Goal: Answer question/provide support: Share knowledge or assist other users

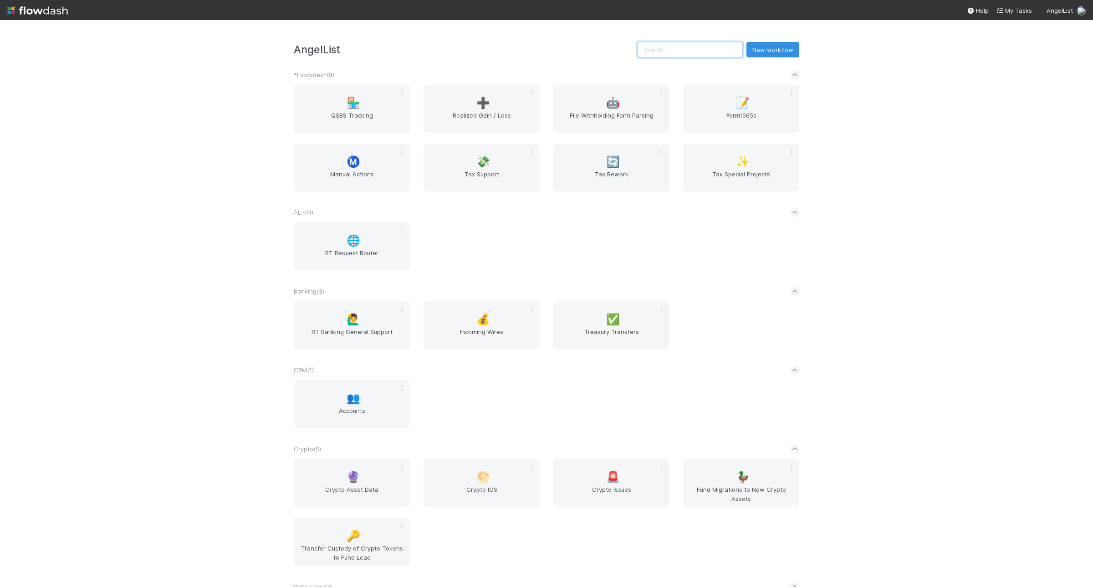
click at [690, 53] on input "text" at bounding box center [690, 49] width 105 height 15
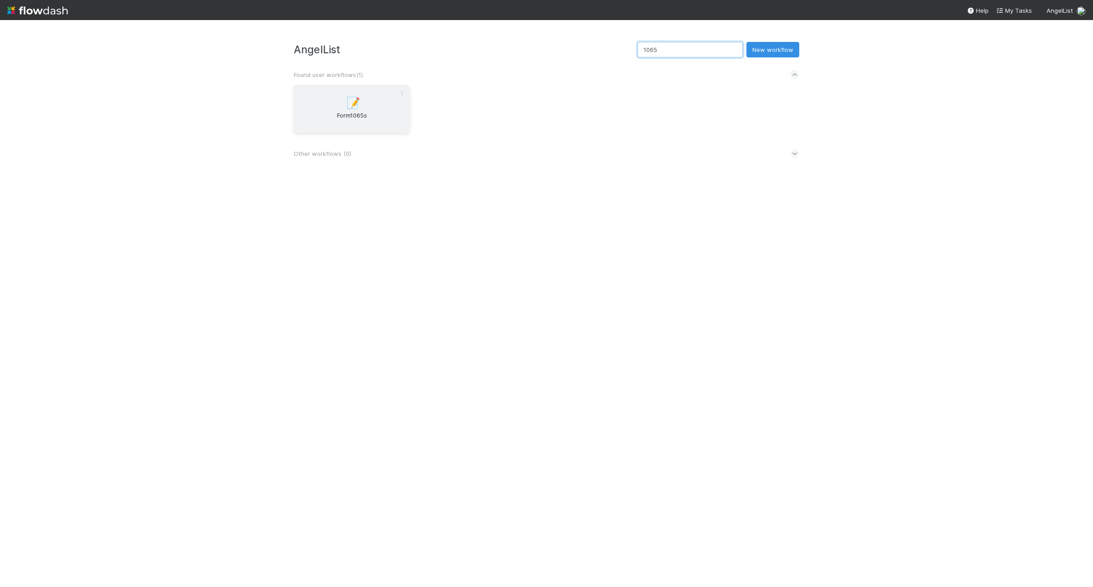
type input "1065"
click at [326, 117] on span "Form1065s" at bounding box center [351, 120] width 109 height 18
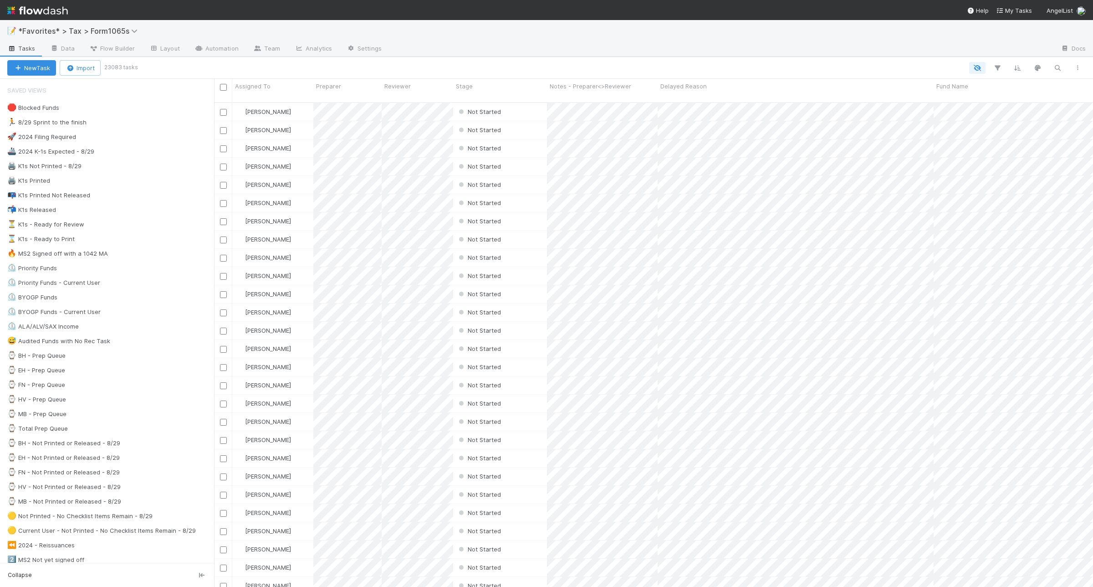
scroll to position [483, 870]
click at [140, 171] on div "🖨️ K1s Not Printed - 8/29 124" at bounding box center [110, 165] width 207 height 11
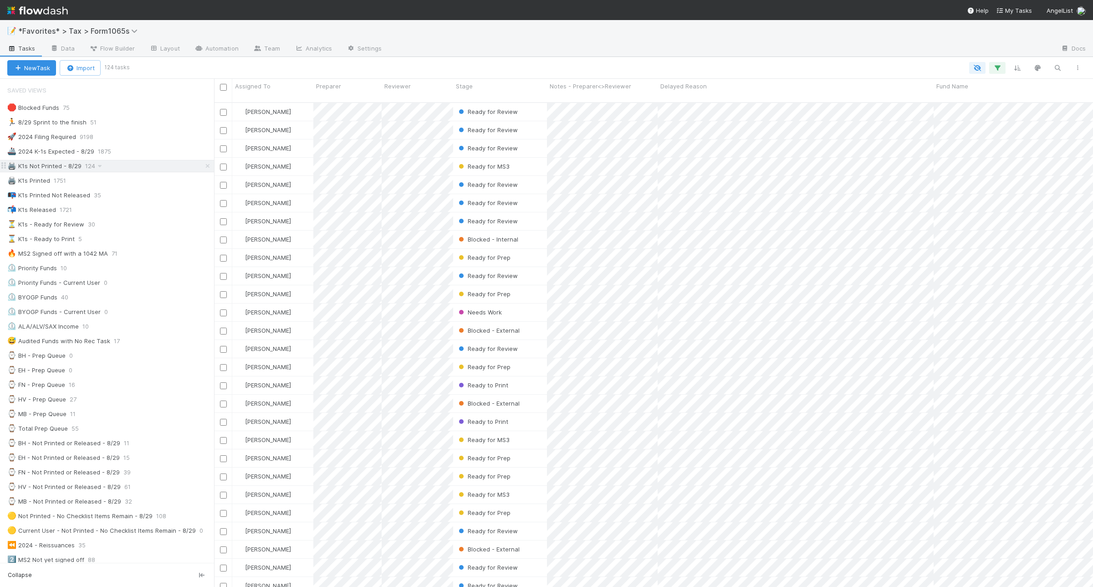
scroll to position [483, 870]
click at [995, 68] on icon "button" at bounding box center [997, 68] width 9 height 8
click at [642, 65] on div "4 filters Reset Filters If Filing Required is and Tax Year = 2024 and Printed K…" at bounding box center [546, 293] width 1093 height 587
click at [1074, 66] on icon "button" at bounding box center [1077, 67] width 9 height 5
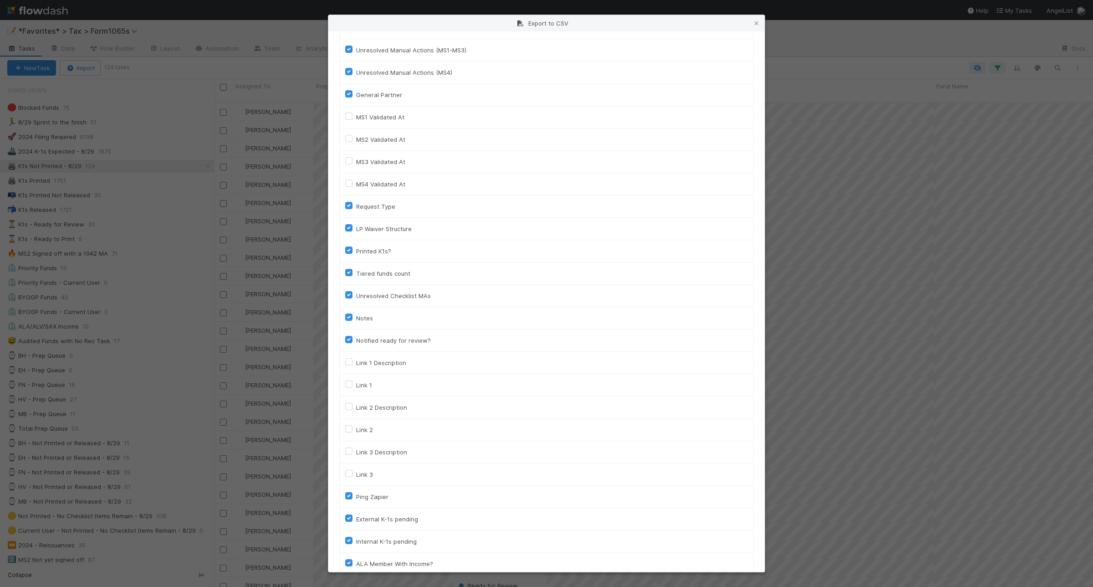
scroll to position [1134, 0]
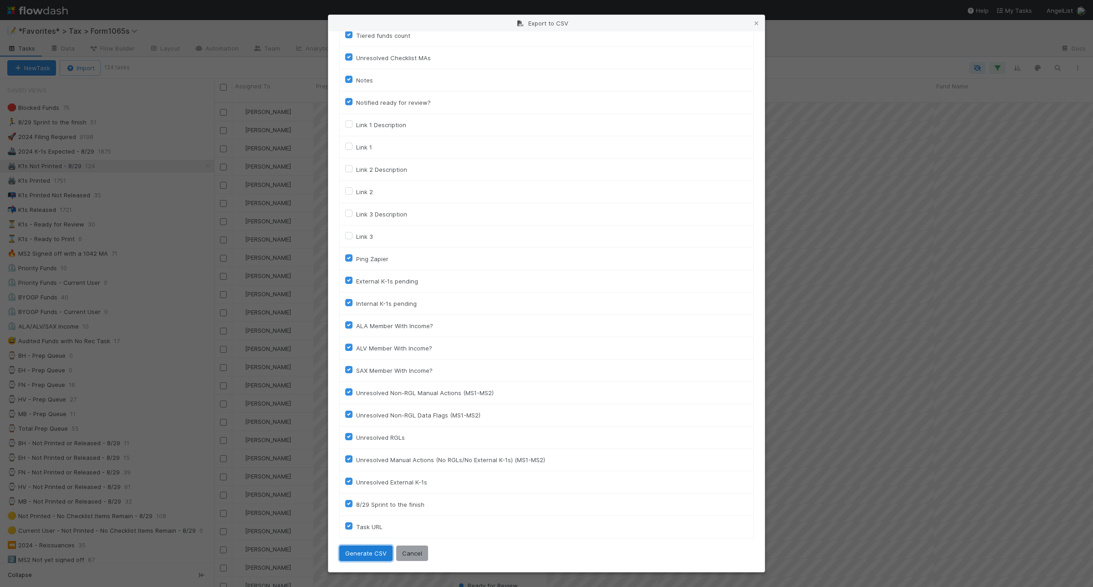
click at [363, 547] on button "Generate CSV" at bounding box center [365, 552] width 53 height 15
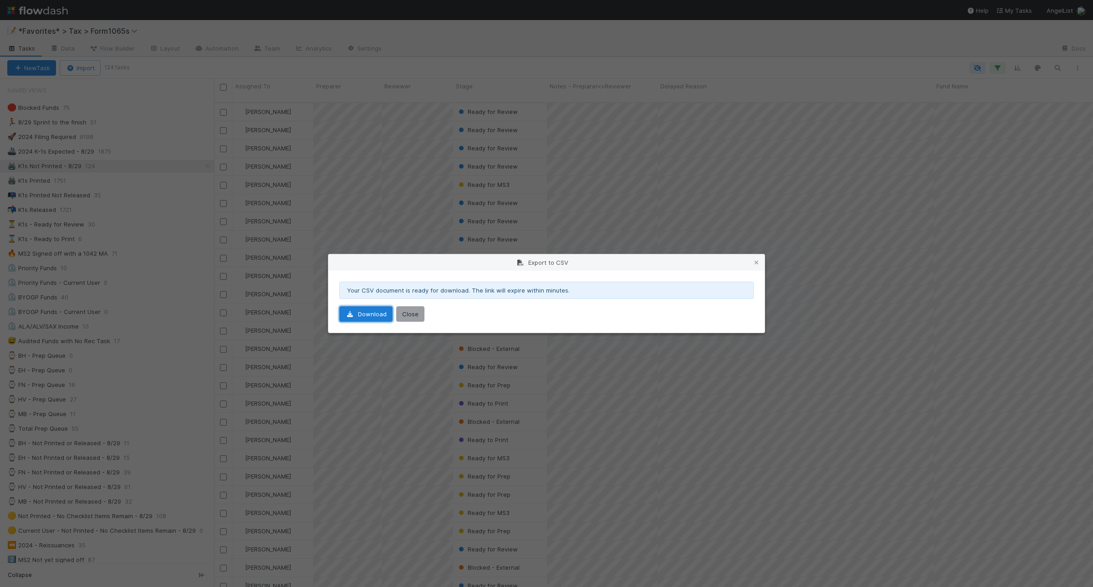
click at [370, 320] on link "Download" at bounding box center [365, 313] width 53 height 15
click at [757, 261] on icon at bounding box center [756, 263] width 9 height 6
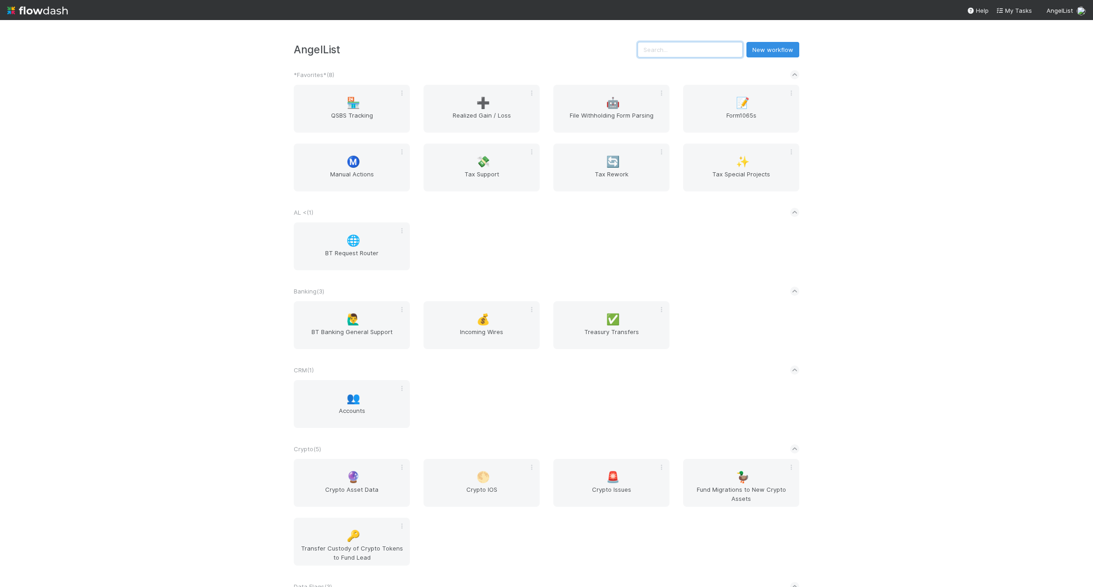
click at [686, 56] on input "text" at bounding box center [690, 49] width 105 height 15
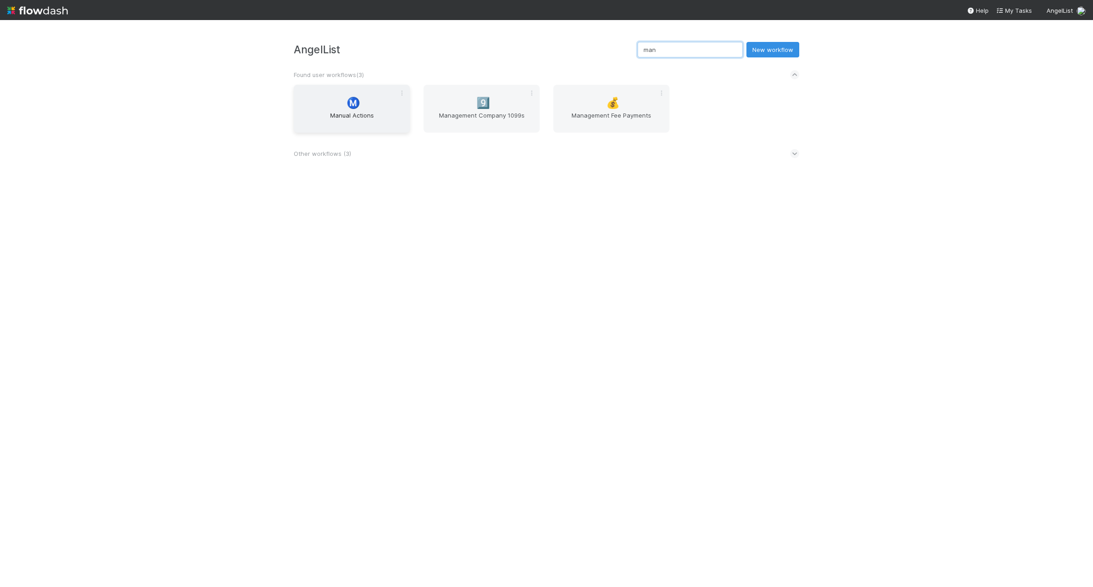
type input "man"
click at [381, 107] on div "Ⓜ️ Manual Actions" at bounding box center [352, 109] width 116 height 48
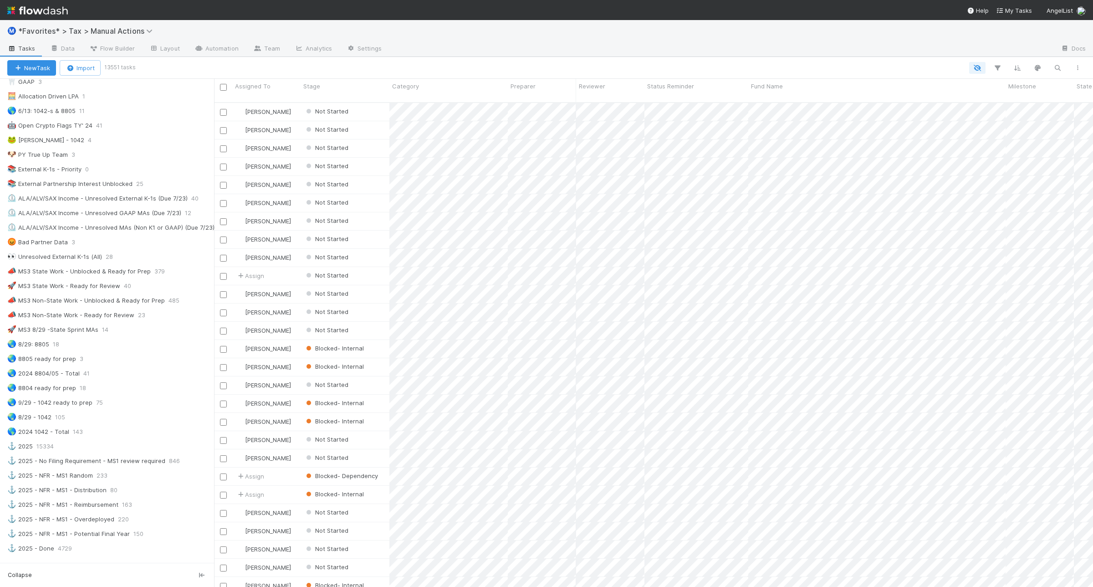
scroll to position [512, 0]
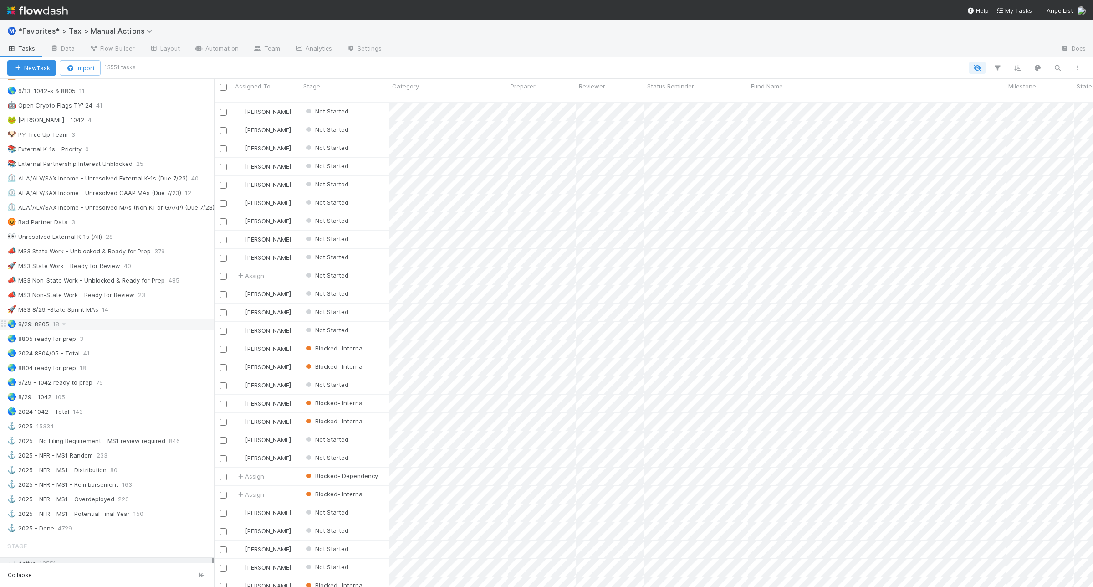
click at [142, 330] on div "🌏 8/29: 8805 18" at bounding box center [110, 323] width 207 height 11
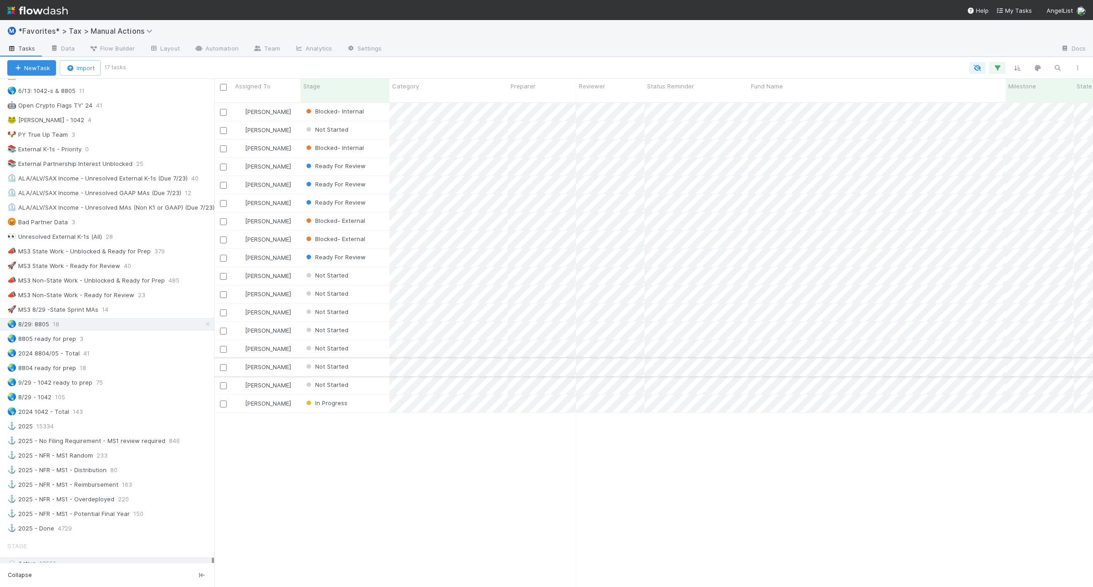
scroll to position [483, 870]
click at [145, 359] on div "🌏 2024 8804/05 - Total 41" at bounding box center [110, 353] width 207 height 11
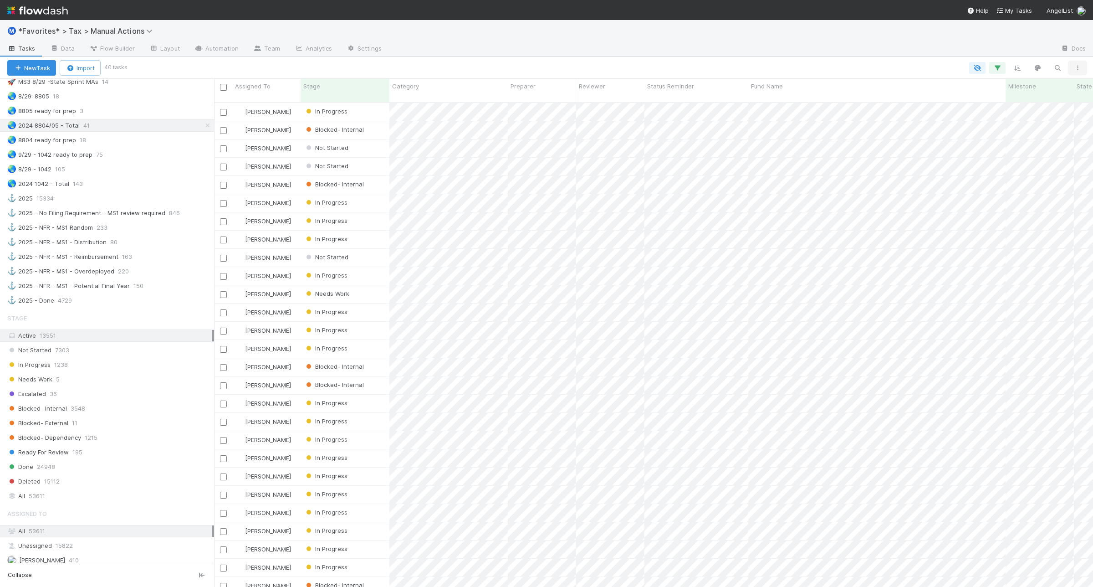
click at [1078, 68] on icon "button" at bounding box center [1077, 67] width 9 height 5
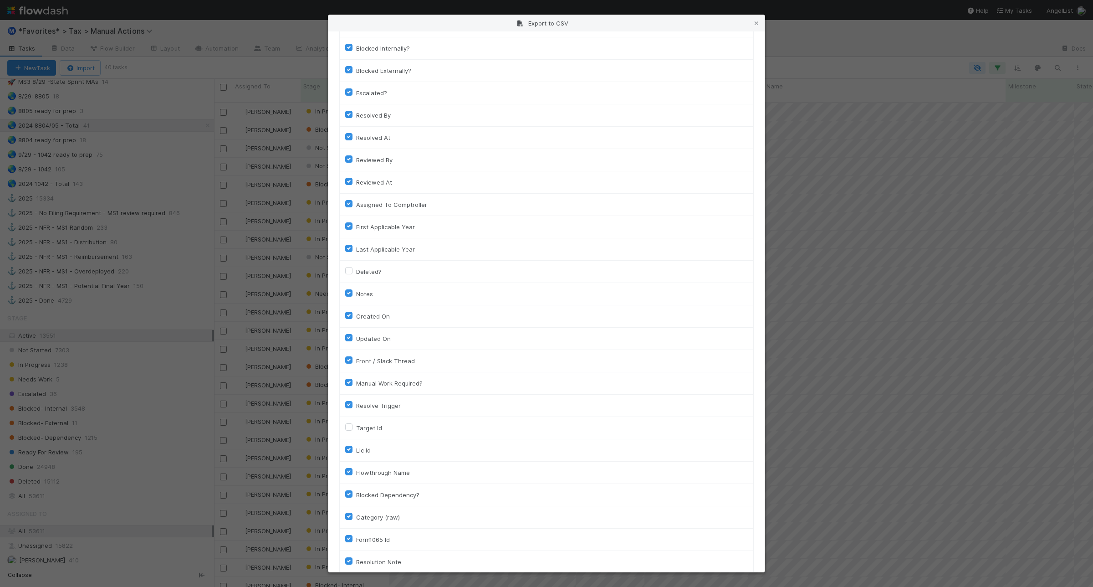
scroll to position [484, 0]
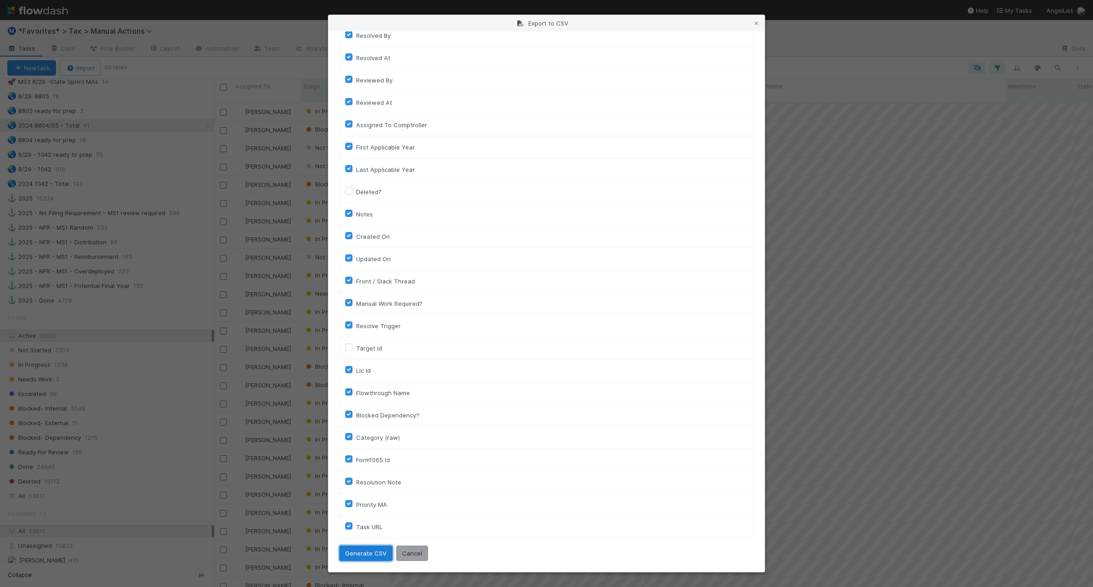
click at [358, 553] on button "Generate CSV" at bounding box center [365, 552] width 53 height 15
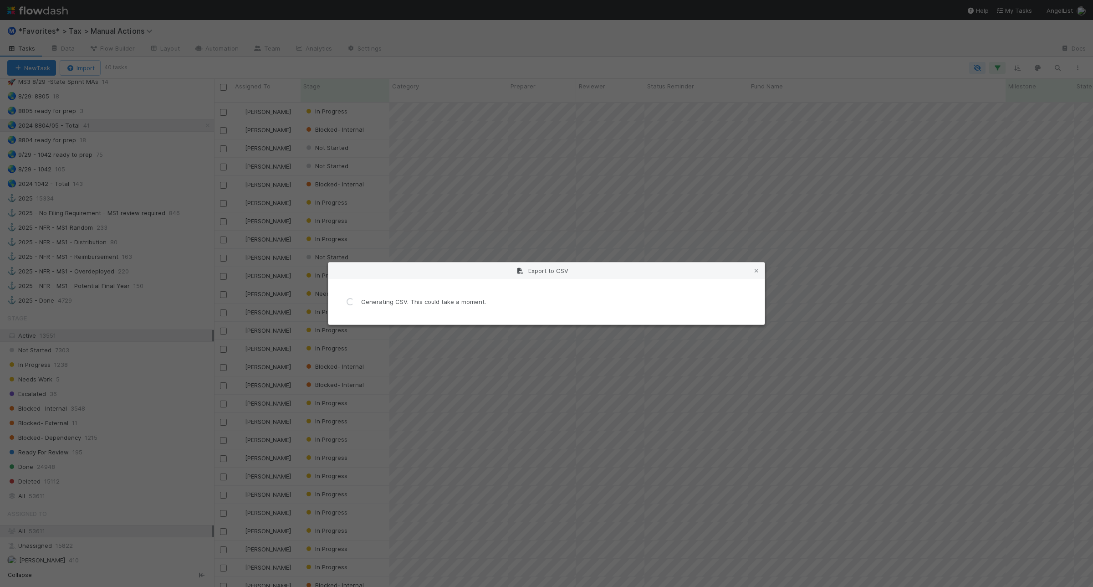
scroll to position [0, 0]
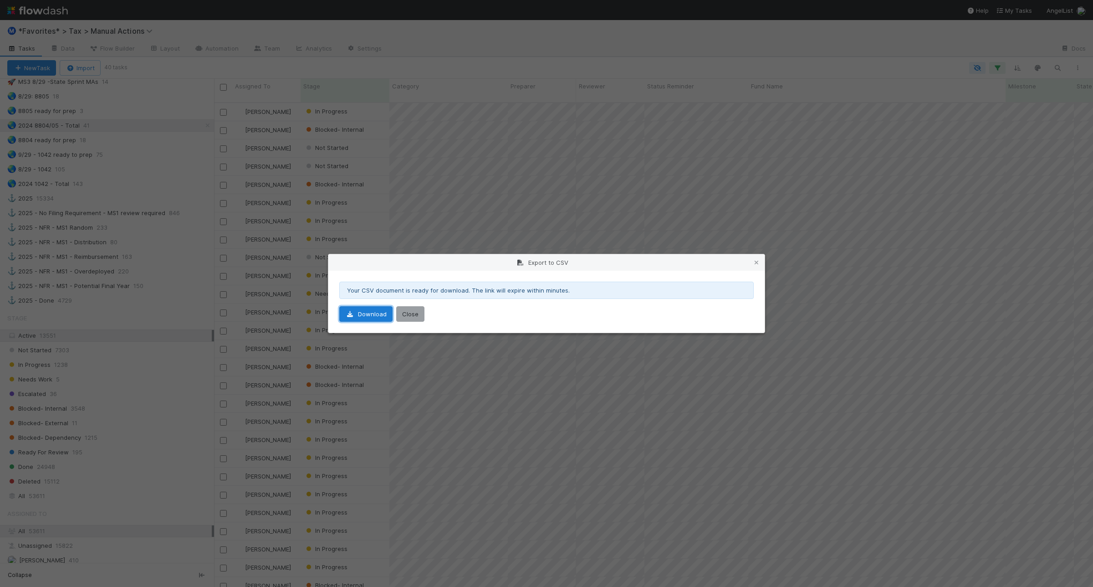
click at [378, 317] on link "Download" at bounding box center [365, 313] width 53 height 15
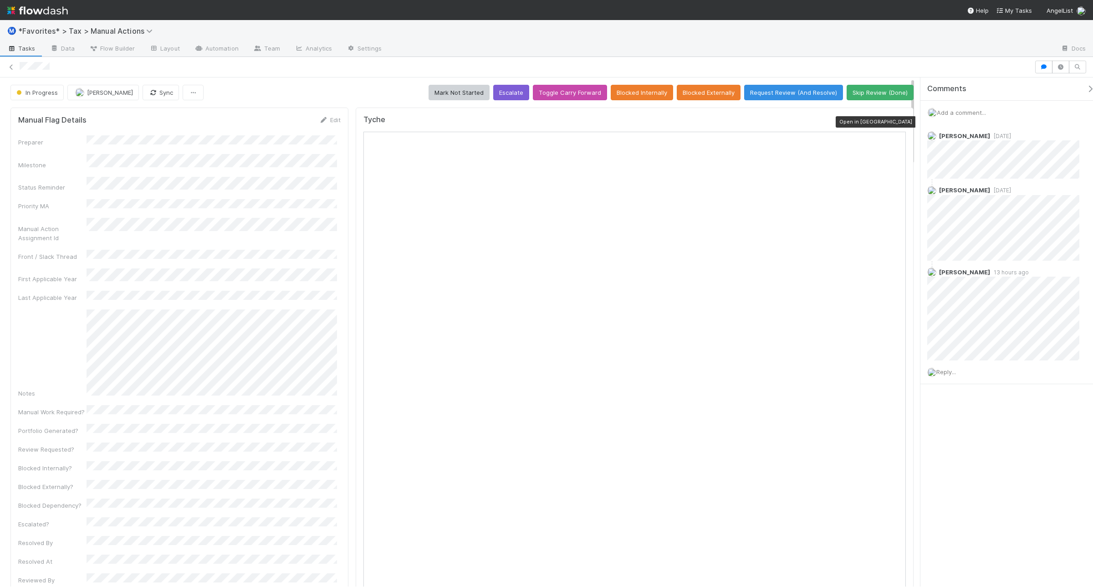
click at [897, 122] on icon at bounding box center [901, 122] width 9 height 6
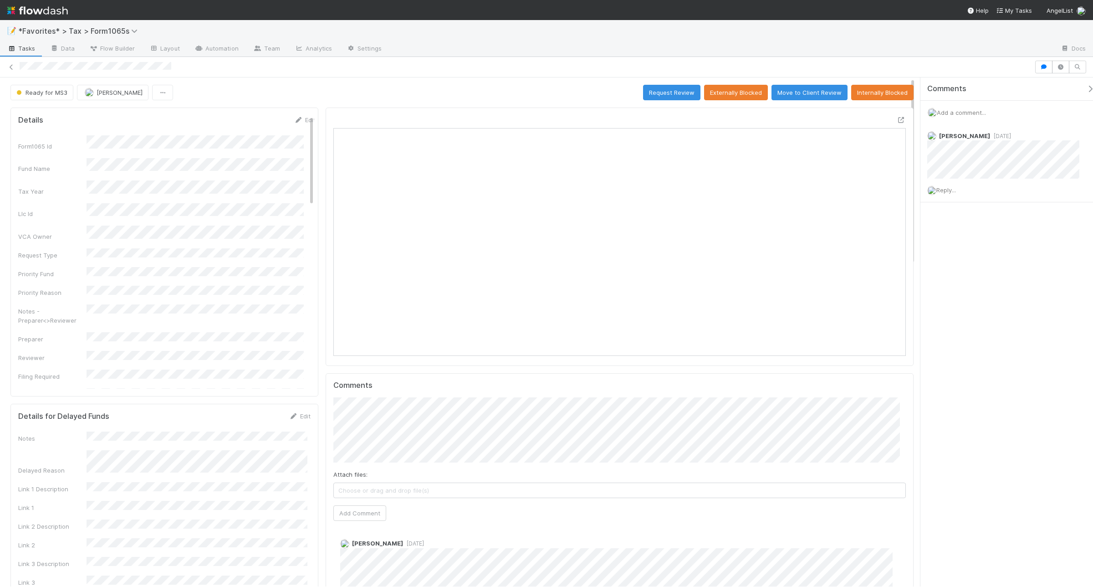
scroll to position [176, 281]
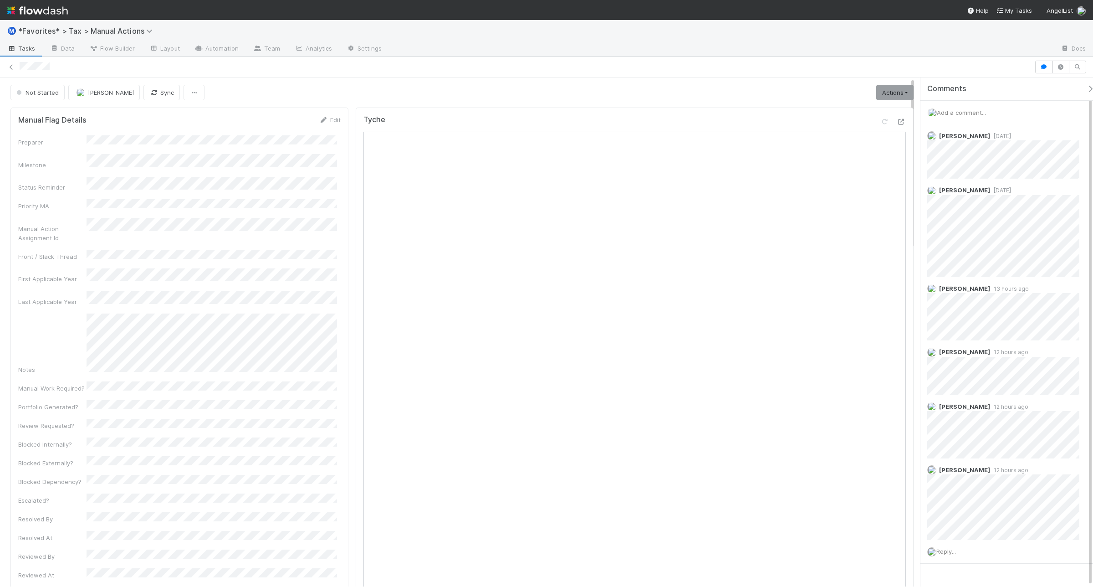
scroll to position [21, 0]
click at [897, 120] on icon at bounding box center [901, 122] width 9 height 6
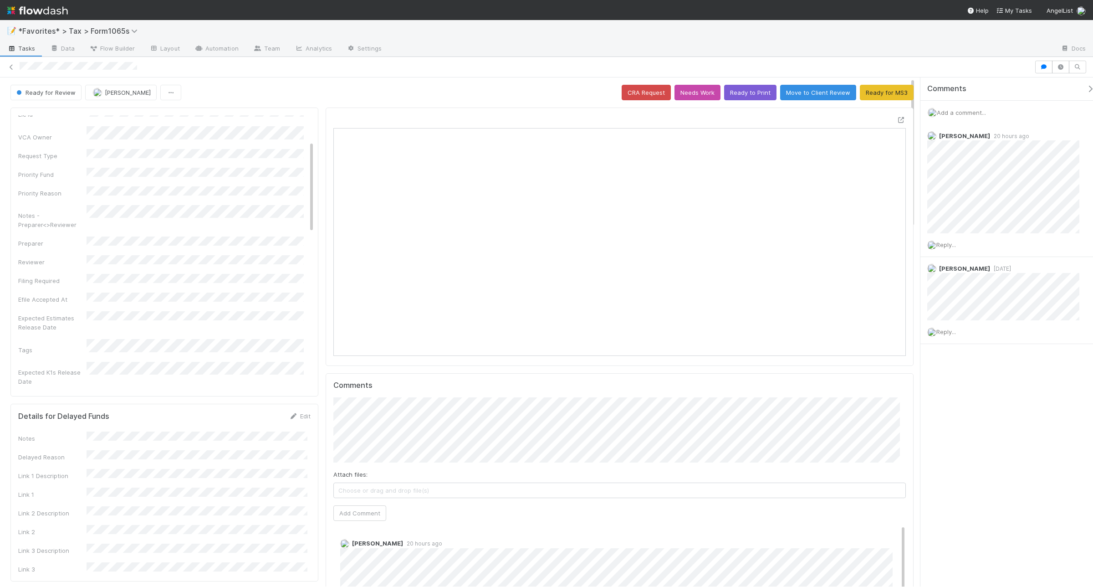
scroll to position [114, 0]
click at [1086, 165] on div "[PERSON_NAME] 20 hours ago" at bounding box center [1007, 178] width 174 height 109
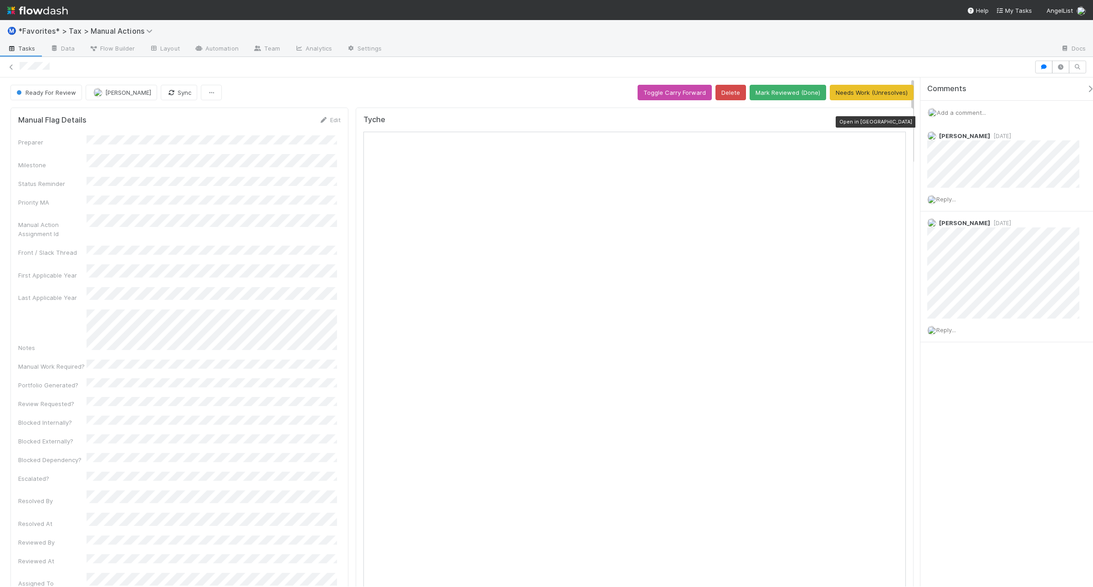
click at [897, 121] on icon at bounding box center [901, 122] width 9 height 6
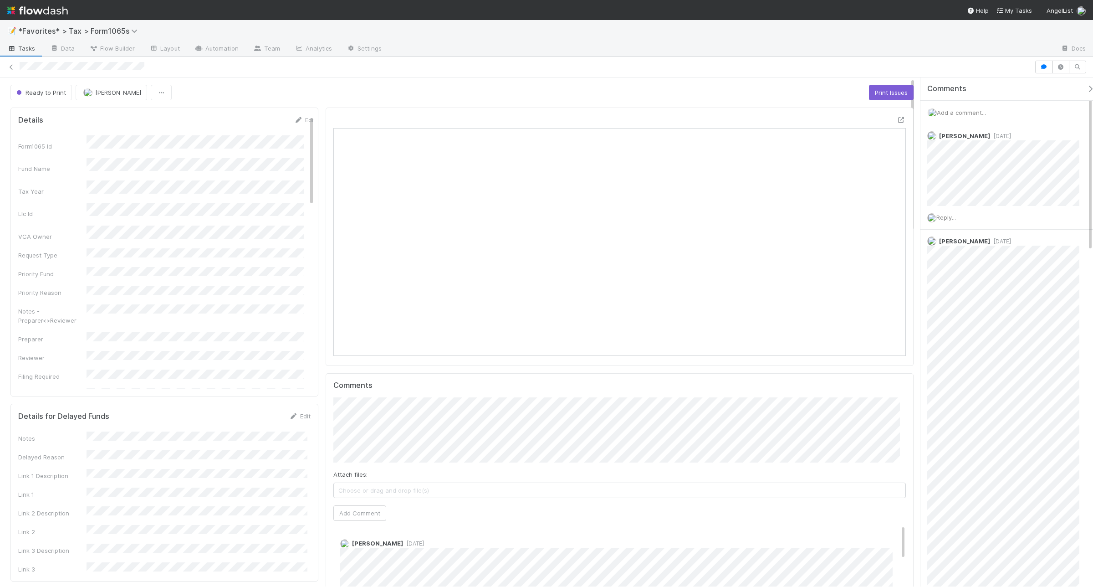
scroll to position [176, 281]
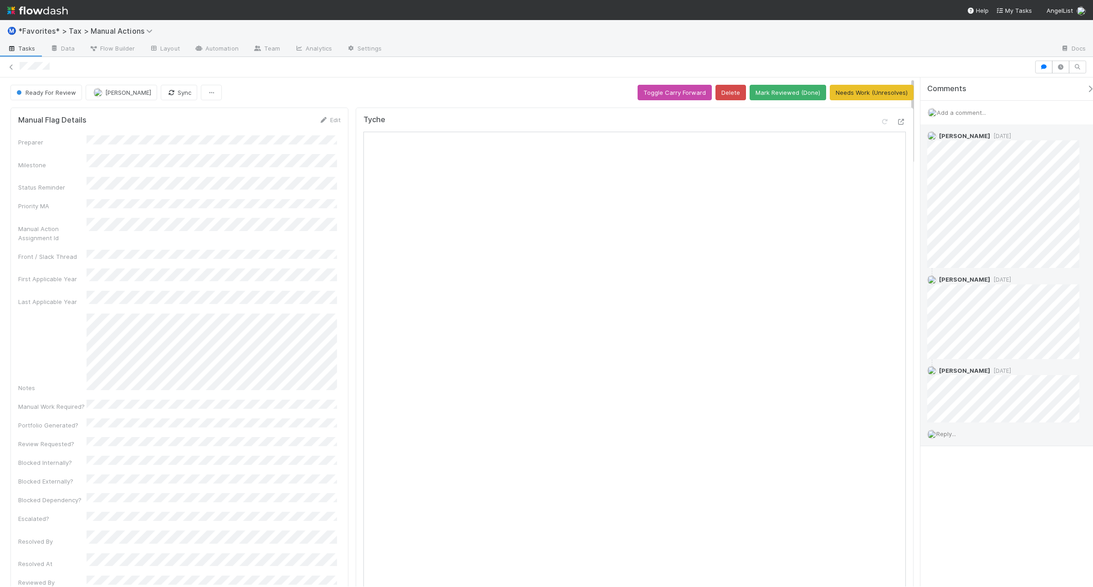
click at [941, 436] on span "Reply..." at bounding box center [946, 433] width 20 height 7
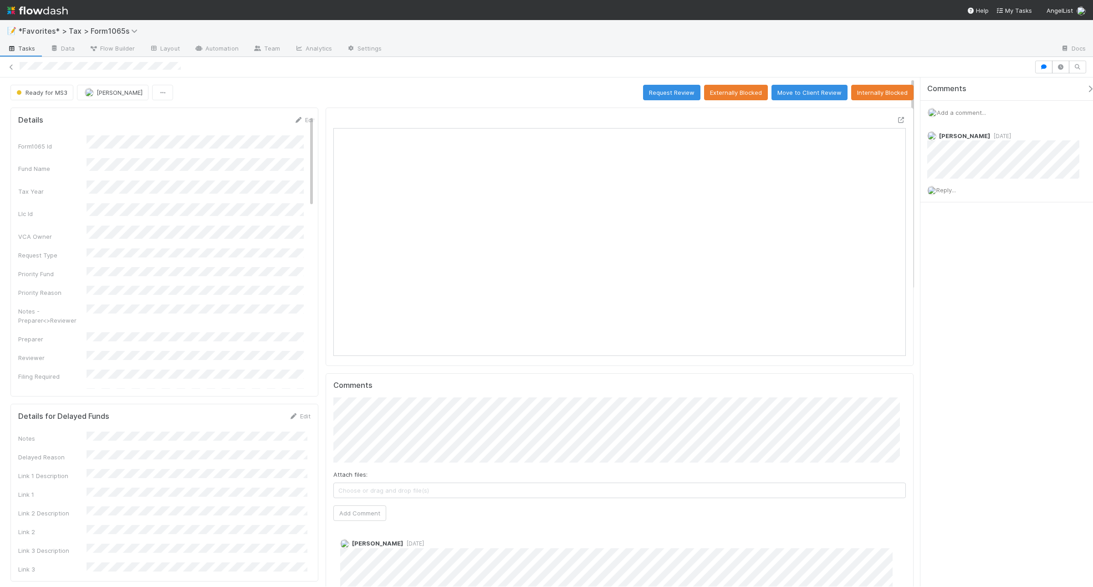
scroll to position [176, 558]
click at [294, 118] on icon at bounding box center [298, 120] width 9 height 6
click at [284, 117] on button "Cancel" at bounding box center [300, 122] width 32 height 15
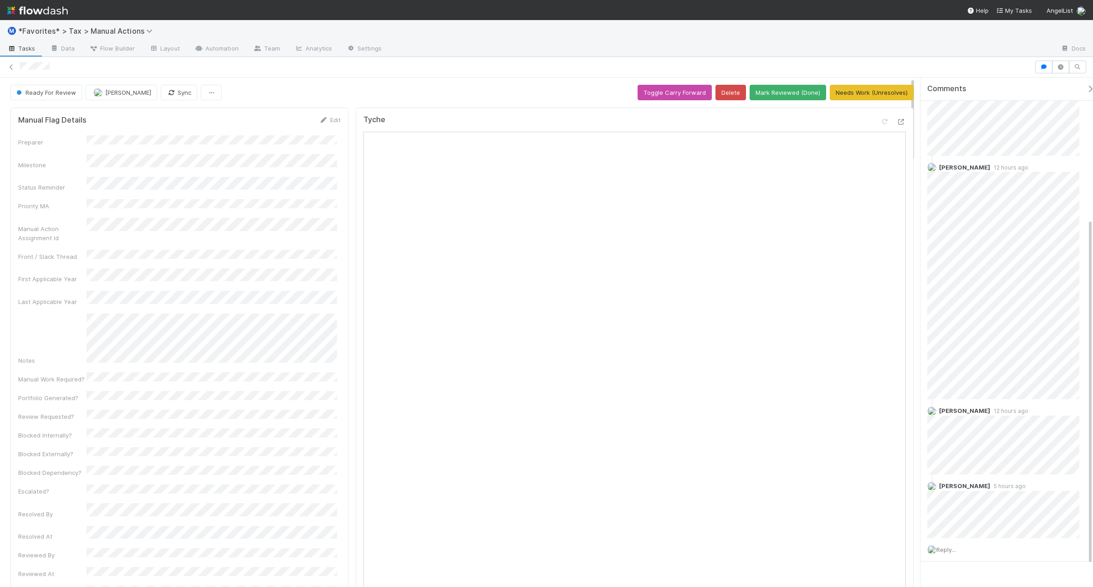
scroll to position [228, 0]
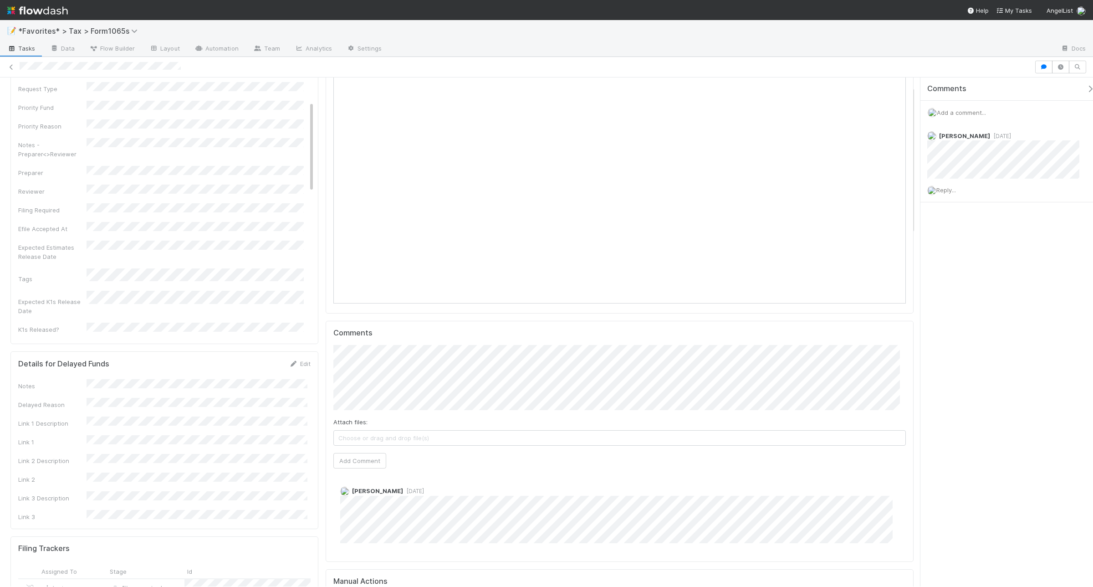
scroll to position [57, 0]
click at [297, 359] on link "Edit" at bounding box center [299, 358] width 21 height 7
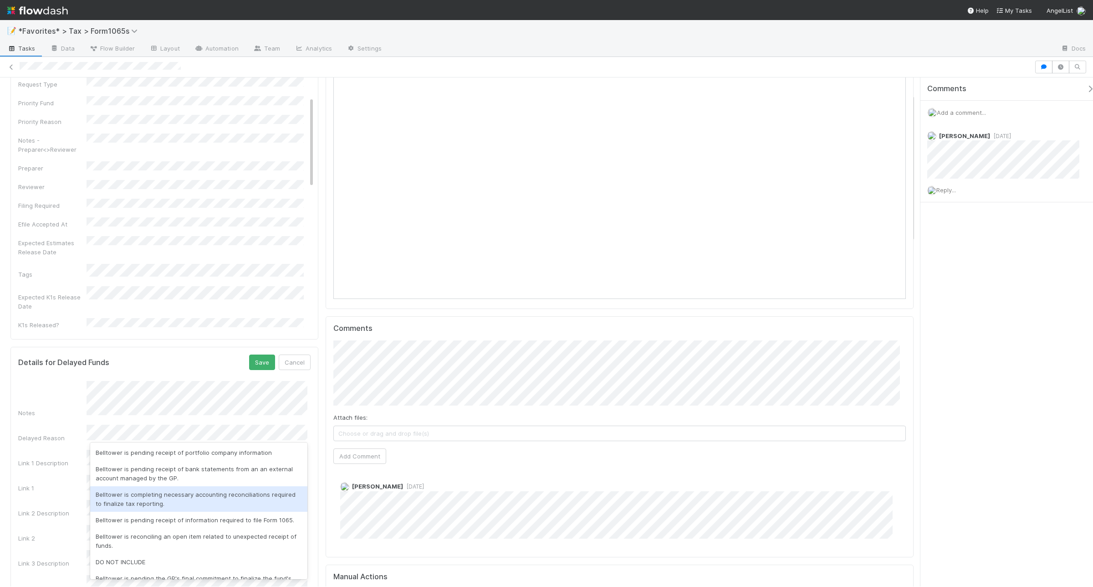
click at [242, 504] on div "Belltower is completing necessary accounting reconciliations required to finali…" at bounding box center [198, 499] width 217 height 26
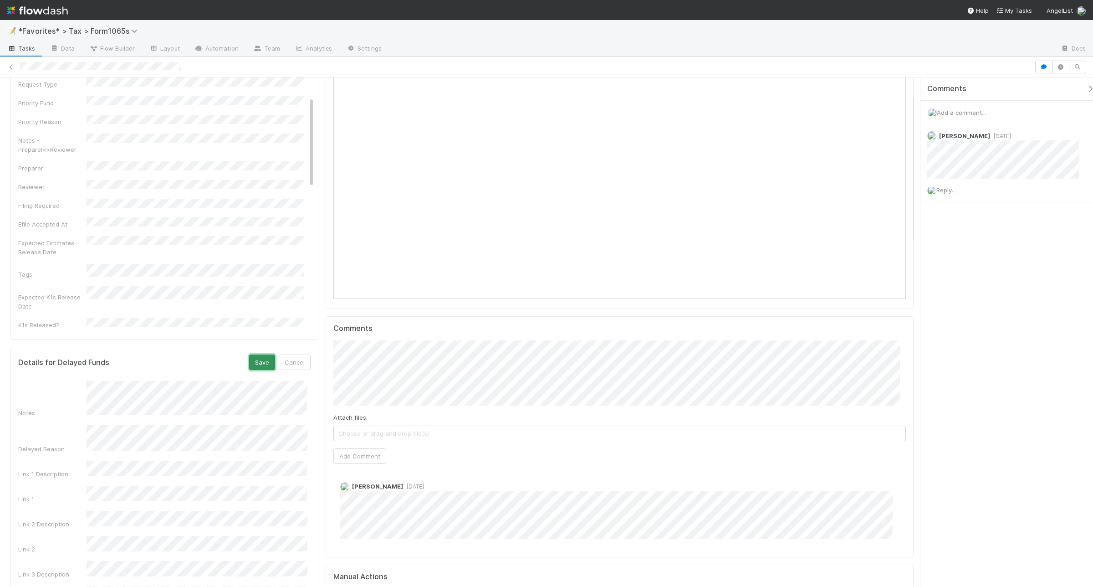
click at [253, 363] on button "Save" at bounding box center [262, 361] width 26 height 15
click at [305, 360] on link "Edit" at bounding box center [299, 358] width 21 height 7
click at [253, 358] on button "Save" at bounding box center [262, 361] width 26 height 15
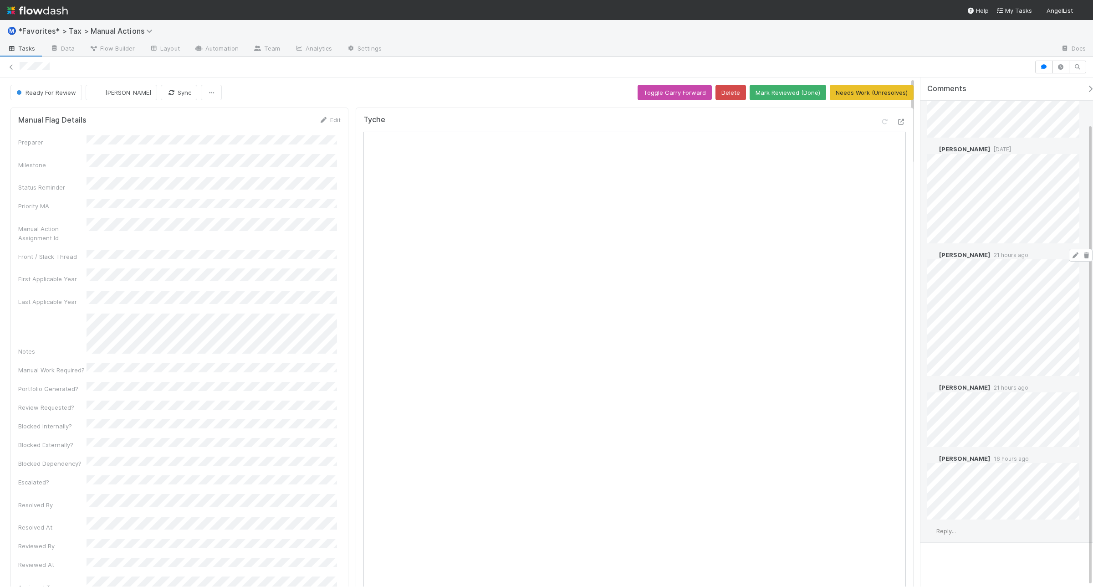
scroll to position [51, 0]
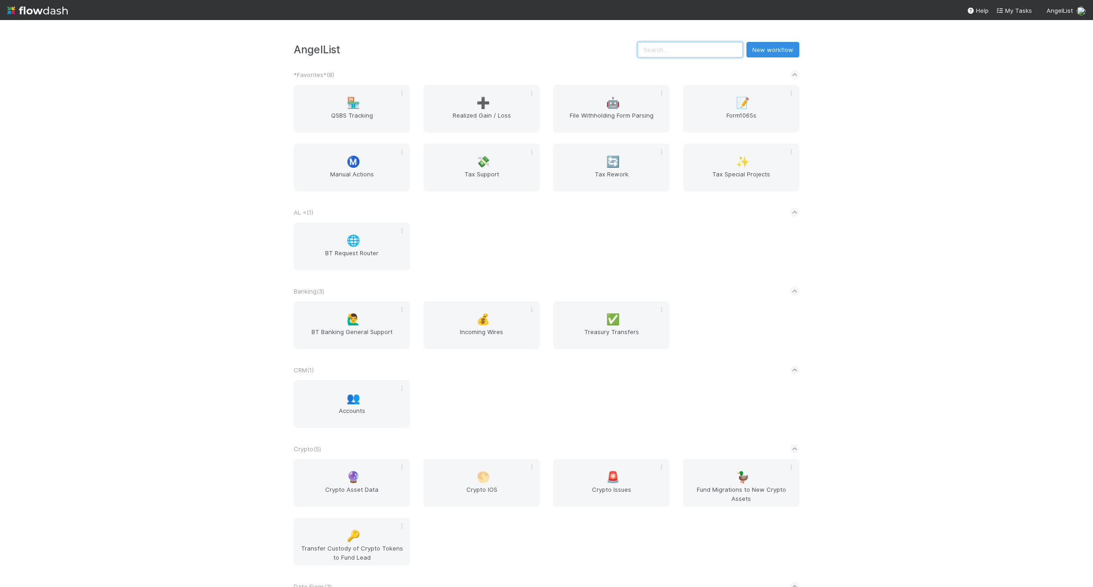
click at [718, 52] on input "text" at bounding box center [690, 49] width 105 height 15
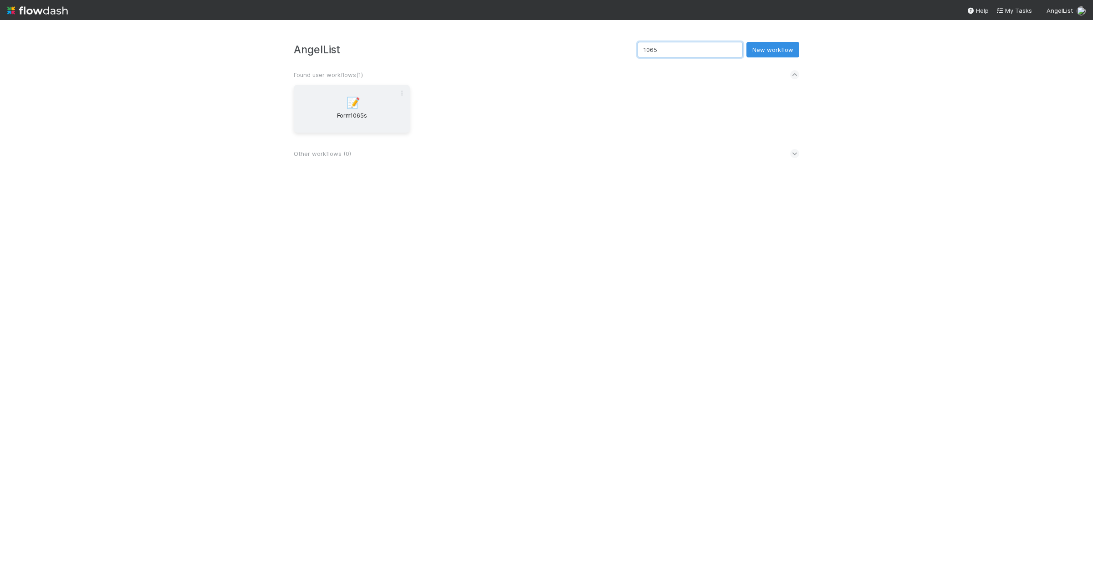
type input "1065"
click at [319, 107] on div "📝 Form1065s" at bounding box center [352, 109] width 116 height 48
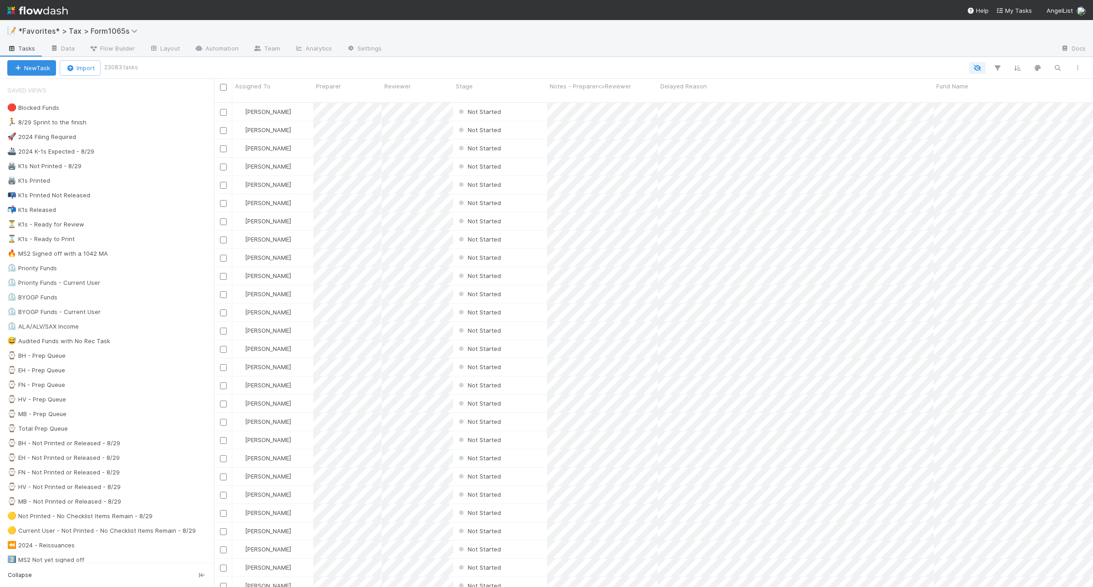
scroll to position [483, 870]
click at [102, 107] on div "🛑 Blocked Funds" at bounding box center [110, 107] width 207 height 11
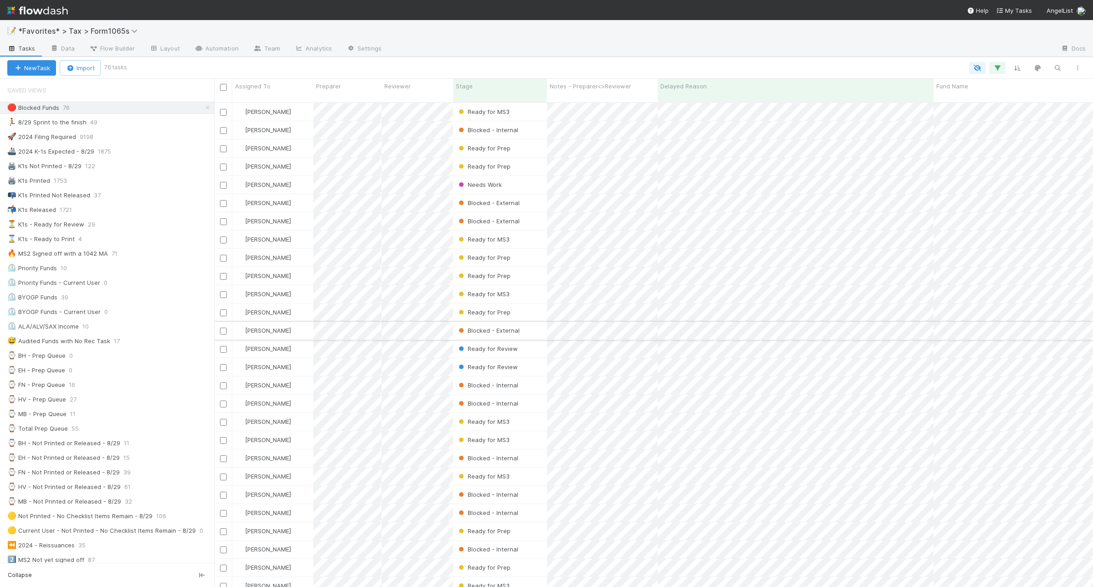
scroll to position [483, 870]
click at [1058, 62] on button "button" at bounding box center [1057, 68] width 16 height 12
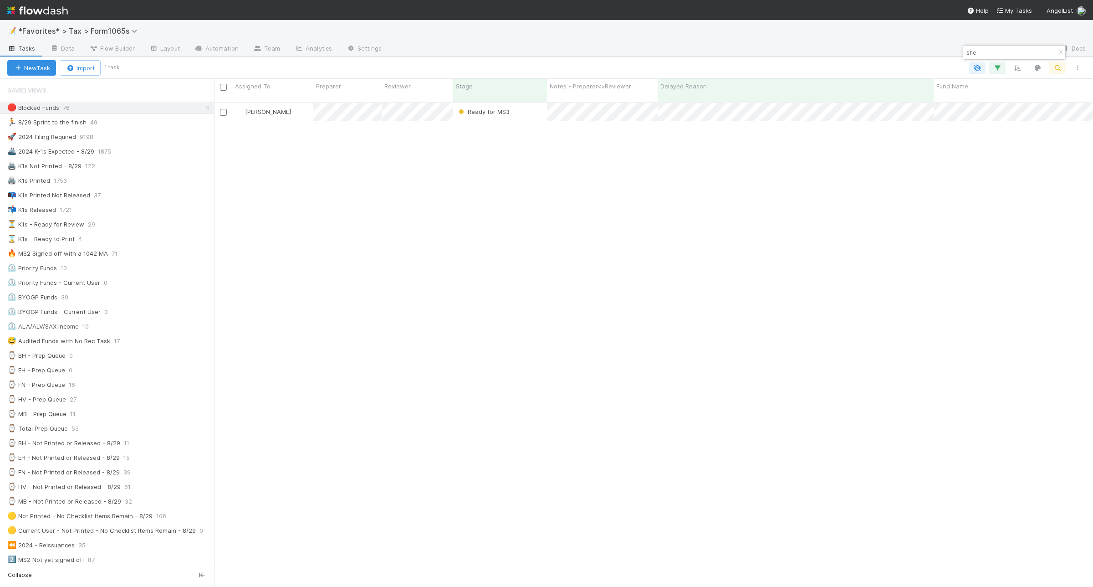
type input "she"
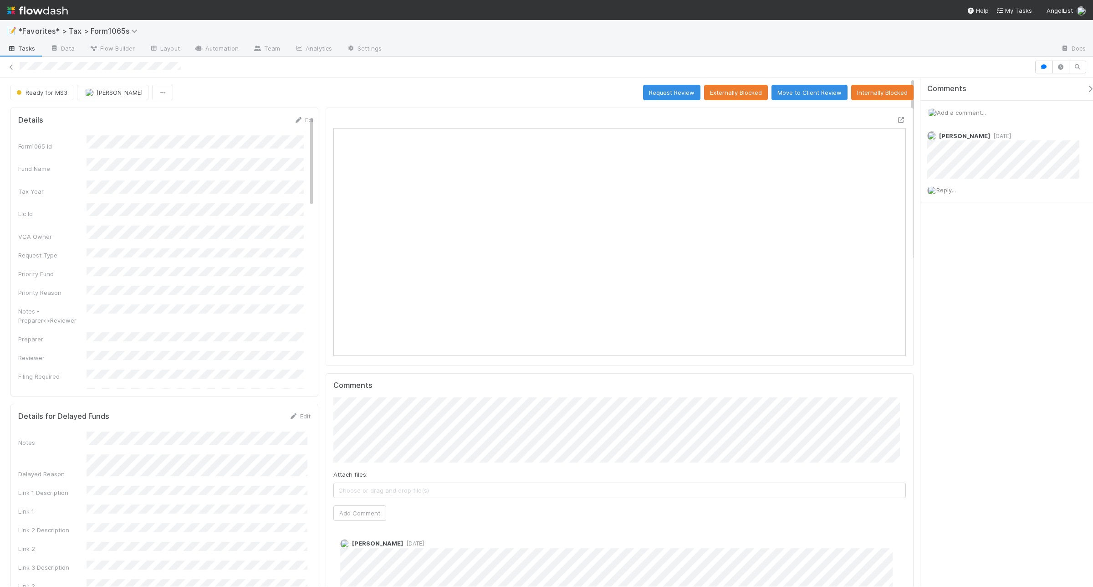
scroll to position [176, 558]
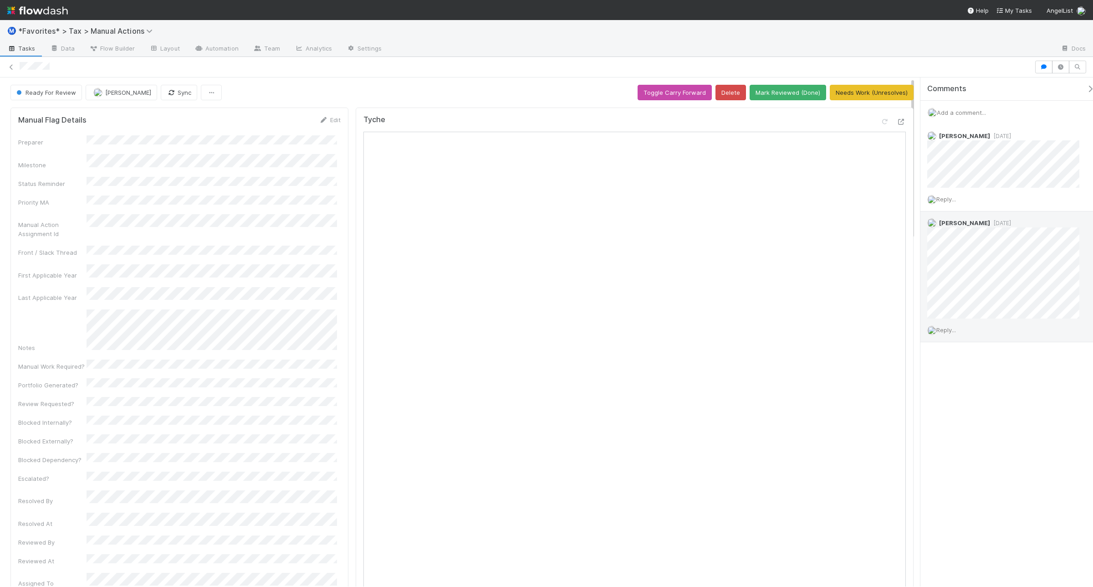
click at [947, 328] on span "Reply..." at bounding box center [946, 329] width 20 height 7
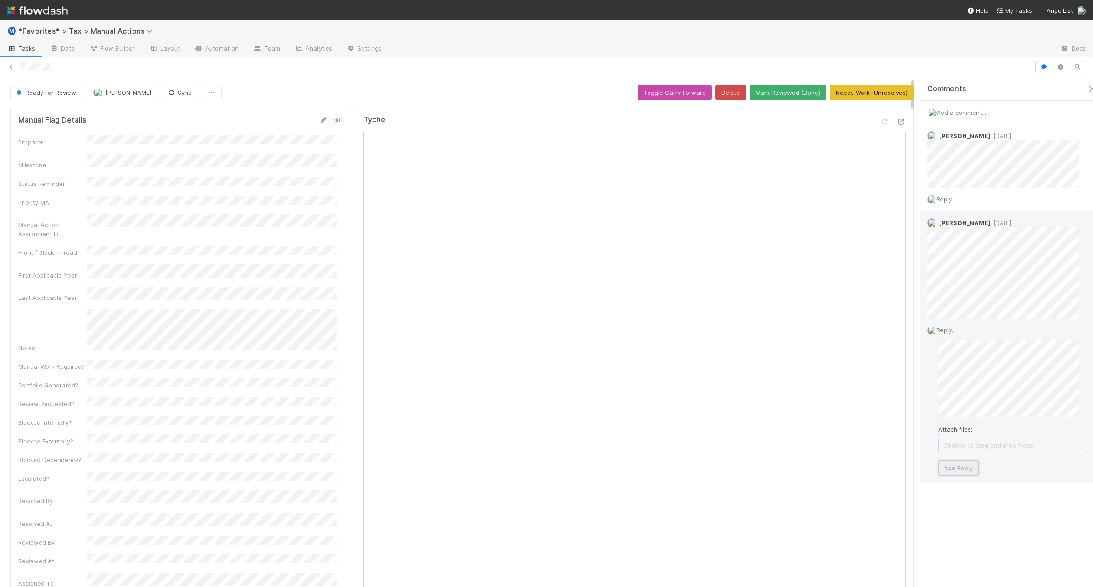
click at [950, 466] on button "Add Reply" at bounding box center [958, 467] width 41 height 15
click at [942, 410] on span "Reply..." at bounding box center [946, 411] width 20 height 7
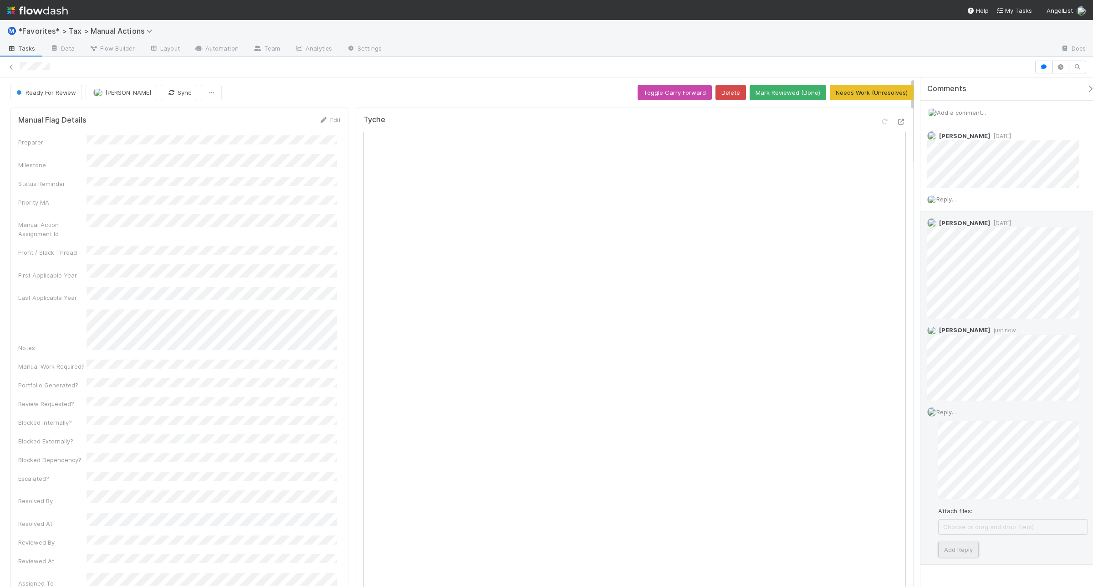
click at [977, 545] on button "Add Reply" at bounding box center [958, 549] width 41 height 15
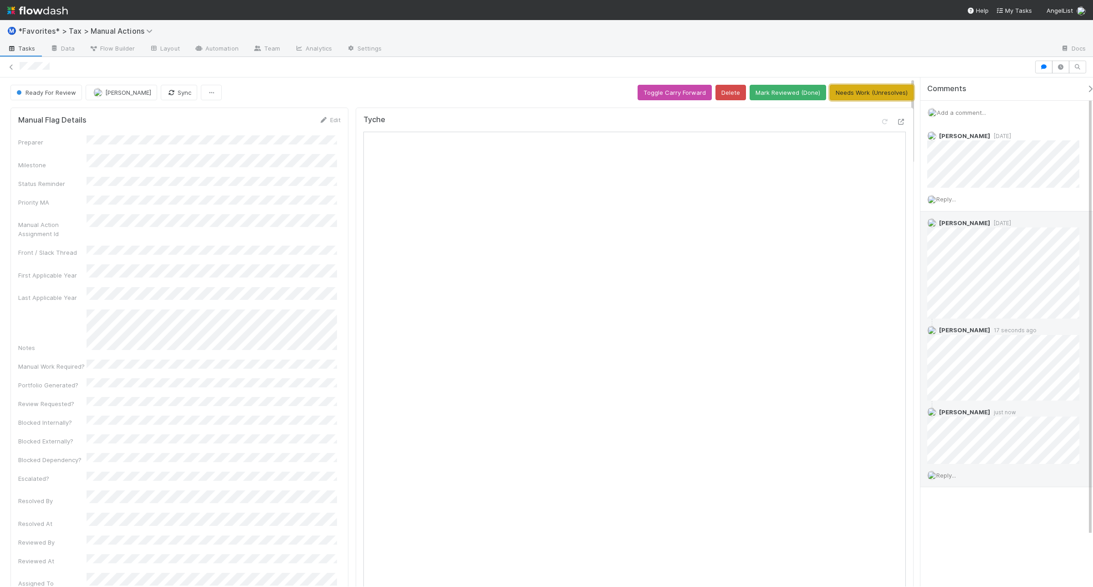
click at [853, 92] on button "Needs Work (Unresolves)" at bounding box center [872, 92] width 84 height 15
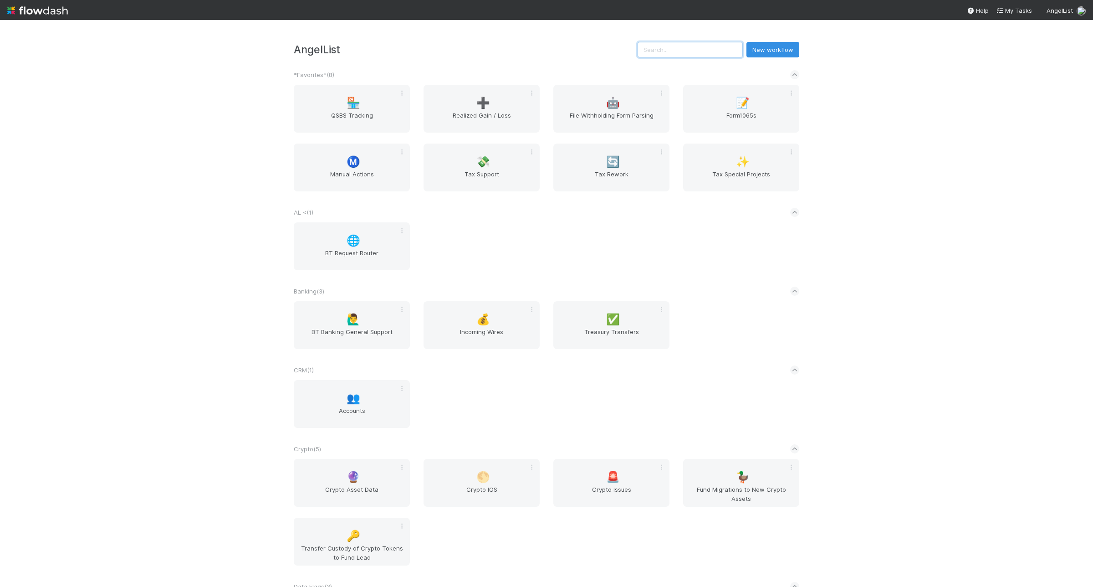
click at [693, 49] on input "text" at bounding box center [690, 49] width 105 height 15
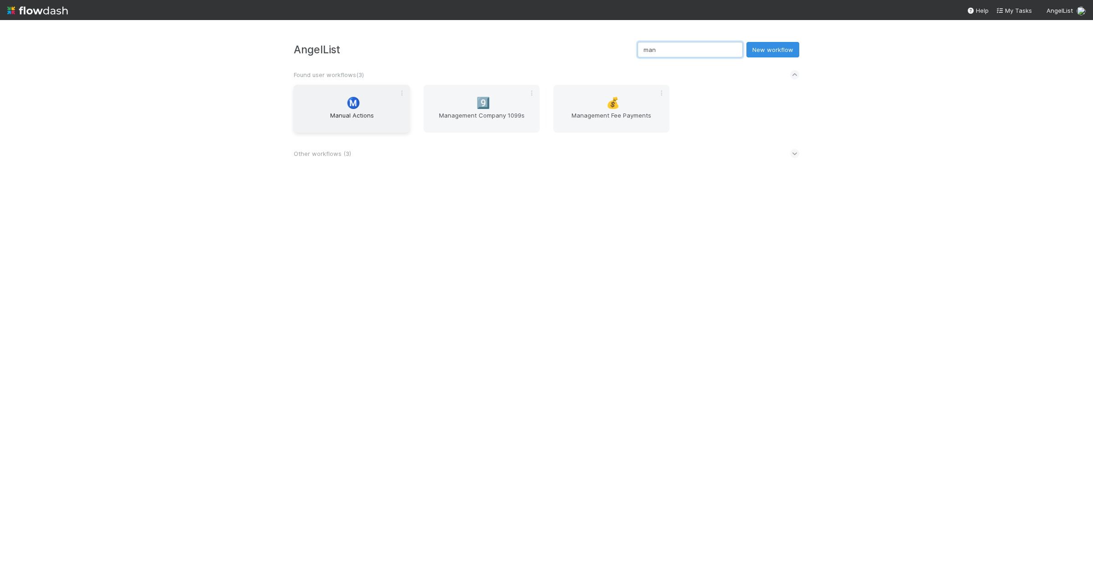
type input "man"
click at [313, 115] on span "Manual Actions" at bounding box center [351, 120] width 109 height 18
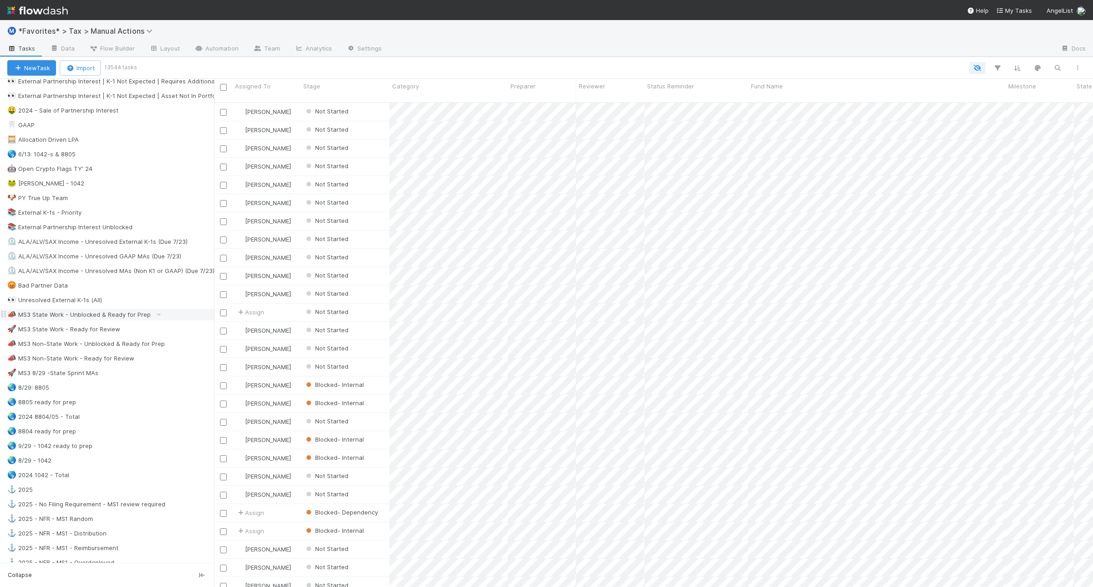
scroll to position [512, 0]
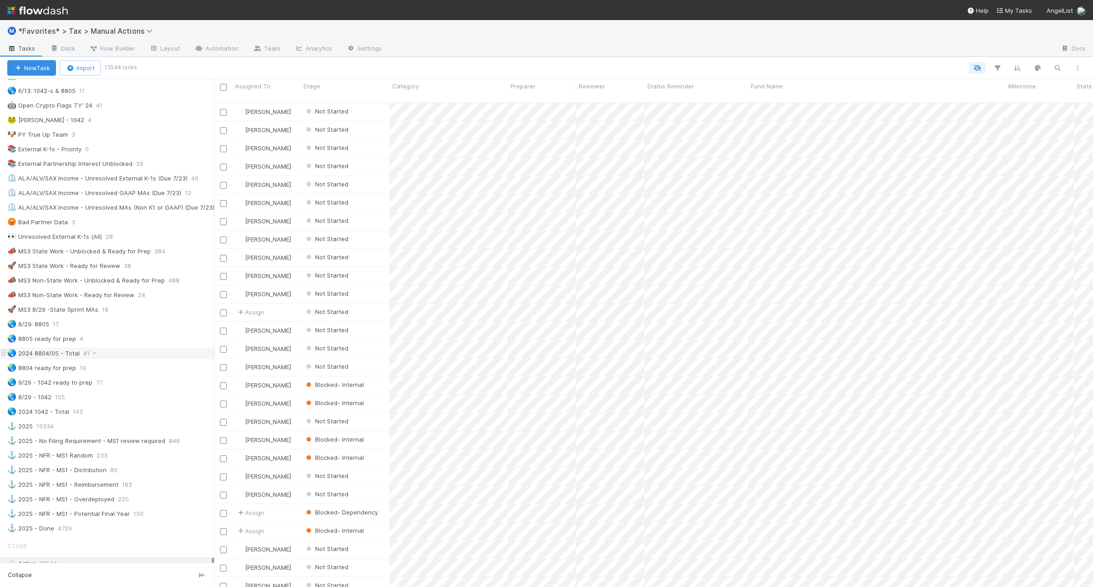
click at [117, 359] on div "🌏 2024 8804/05 - Total 41" at bounding box center [110, 353] width 207 height 11
click at [1079, 67] on icon "button" at bounding box center [1077, 67] width 9 height 5
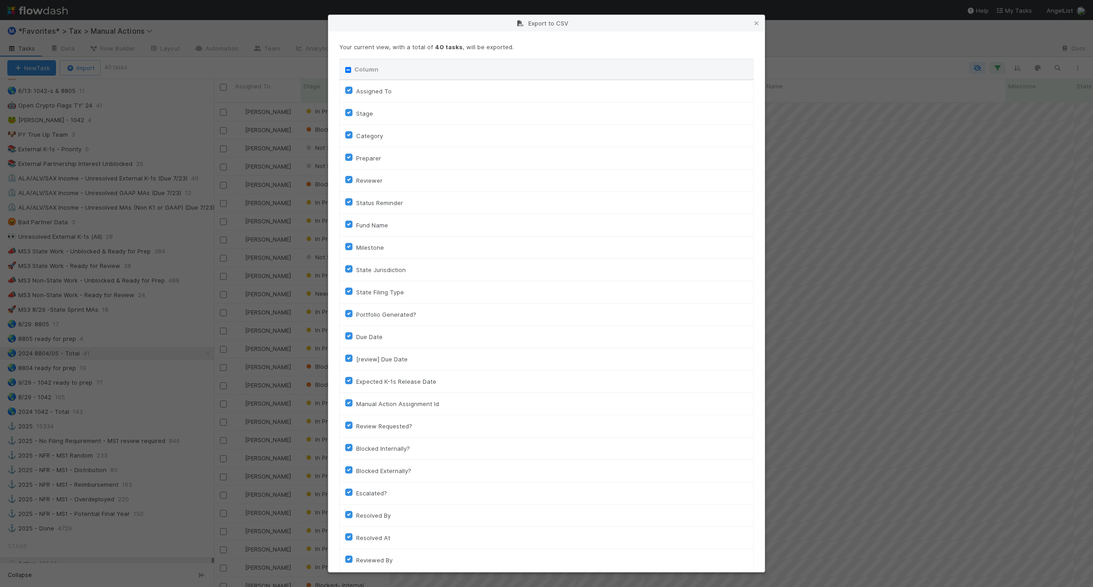
click at [348, 71] on input "Column" at bounding box center [348, 70] width 6 height 6
checkbox input "true"
click at [347, 71] on input "Column" at bounding box center [348, 70] width 6 height 6
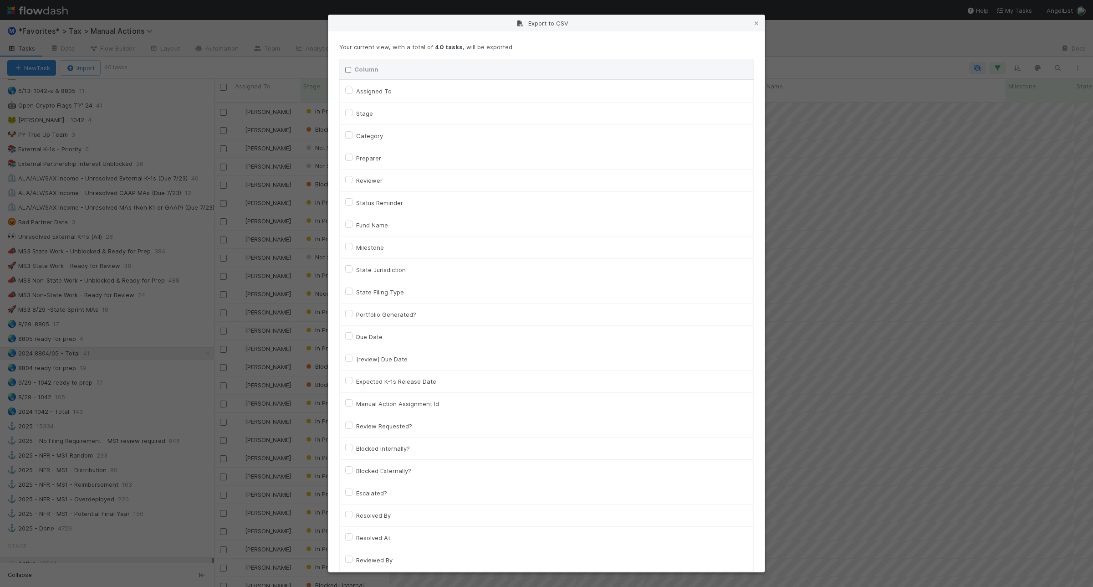
checkbox input "false"
checkbox To "false"
checkbox input "false"
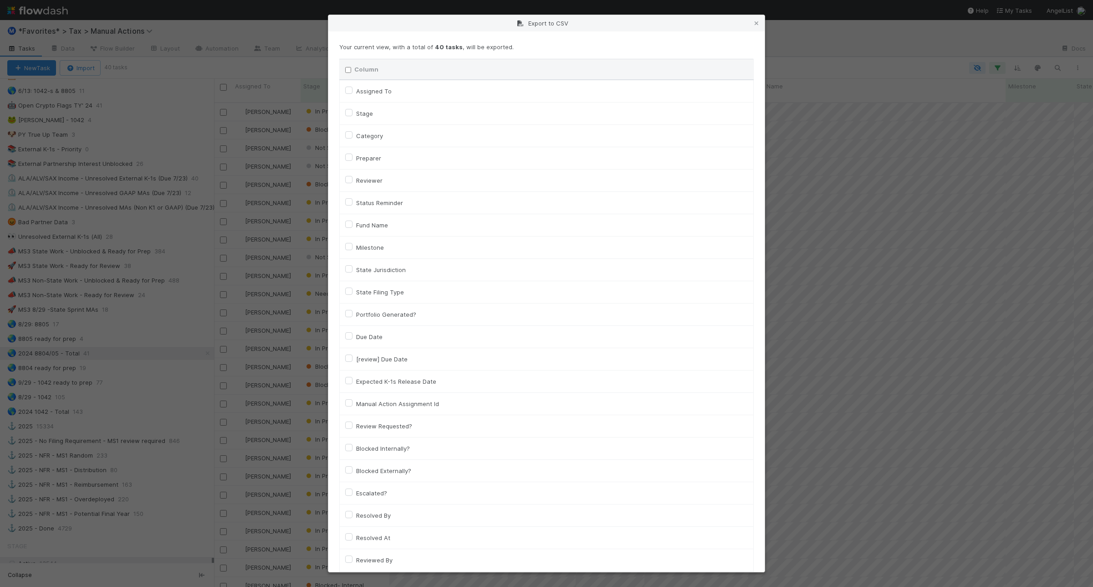
checkbox input "false"
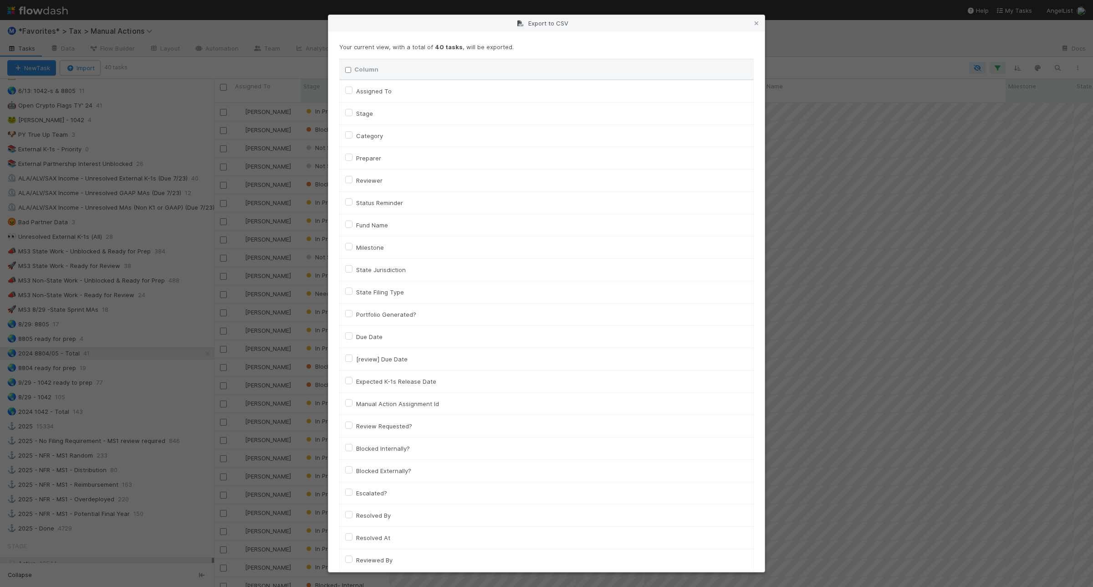
checkbox input "false"
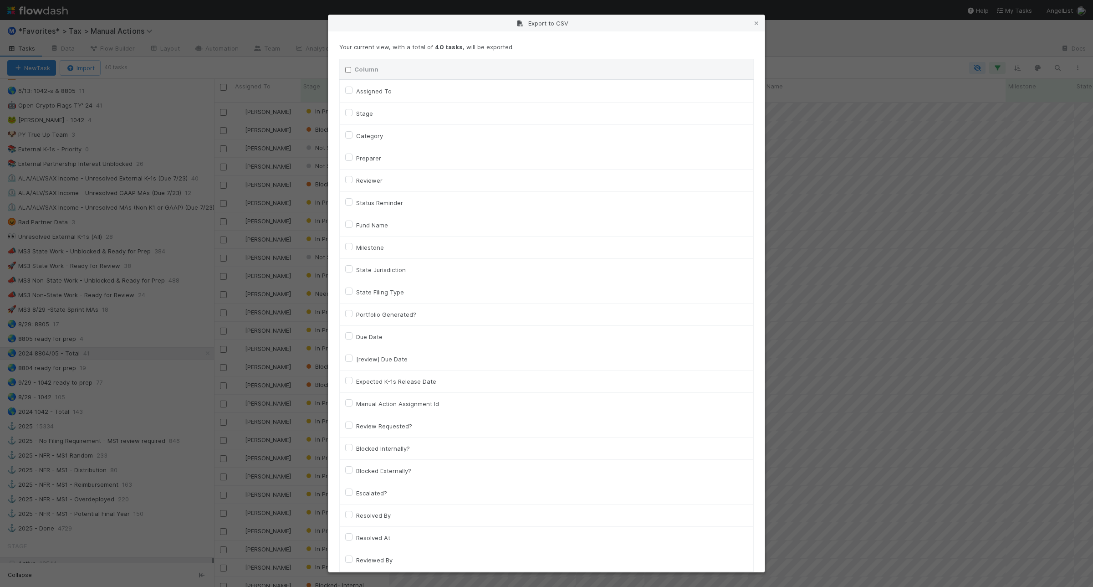
checkbox input "false"
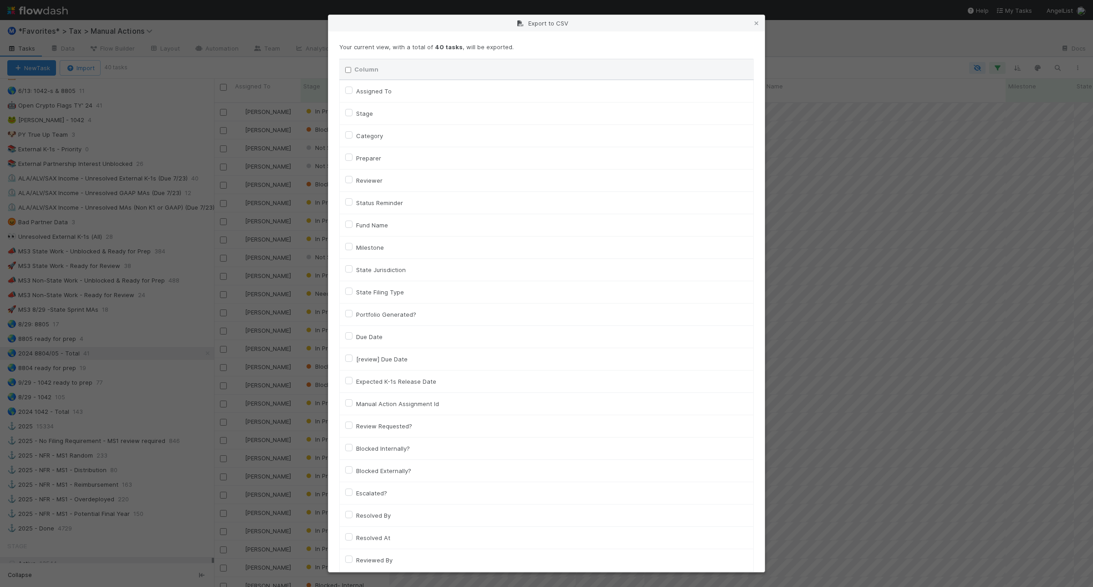
checkbox input "false"
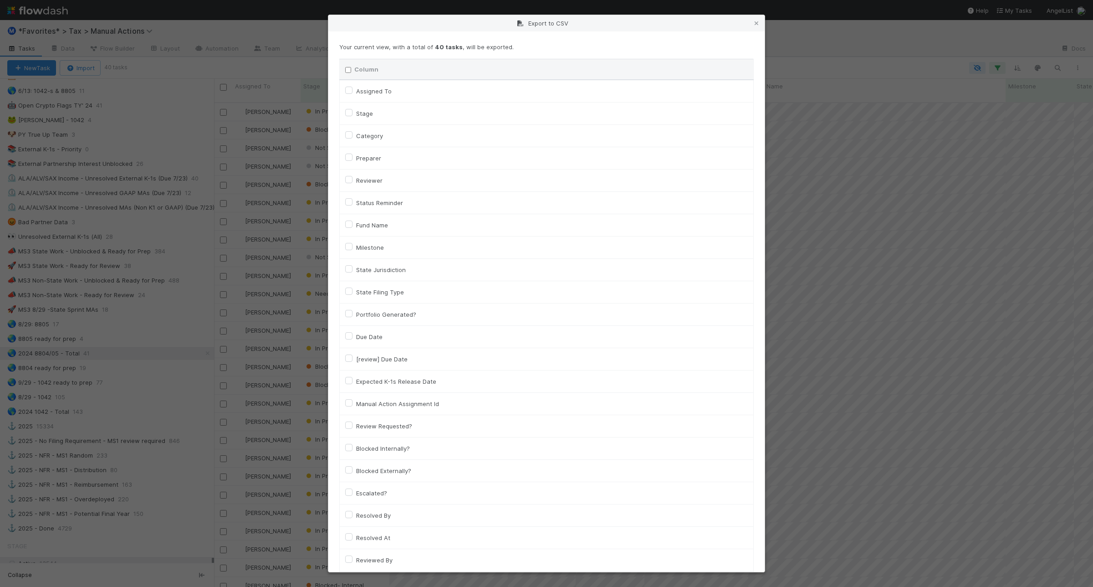
checkbox input "false"
checkbox On "false"
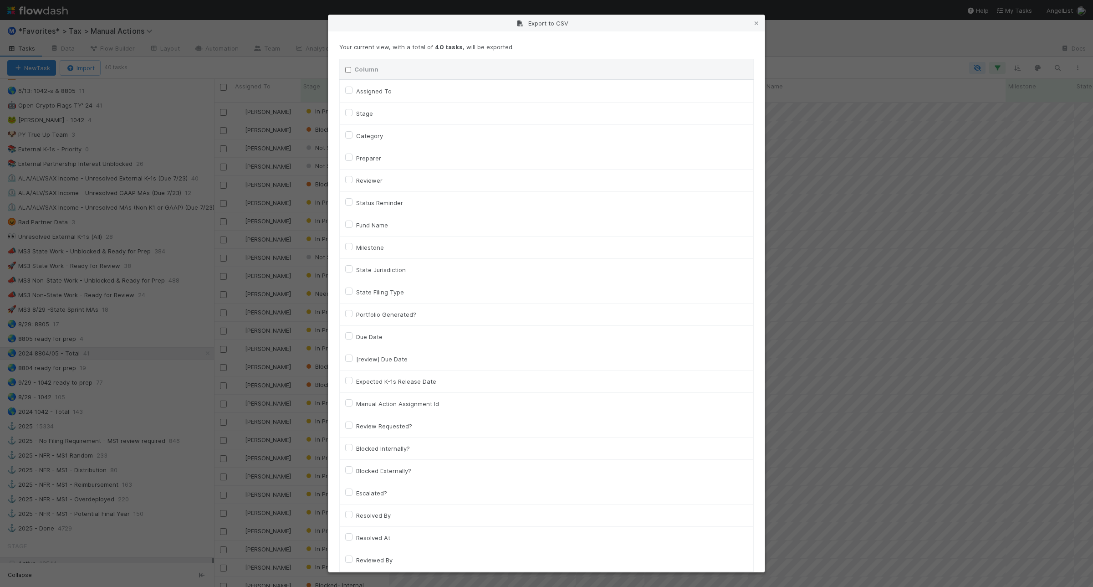
checkbox On "false"
checkbox input "false"
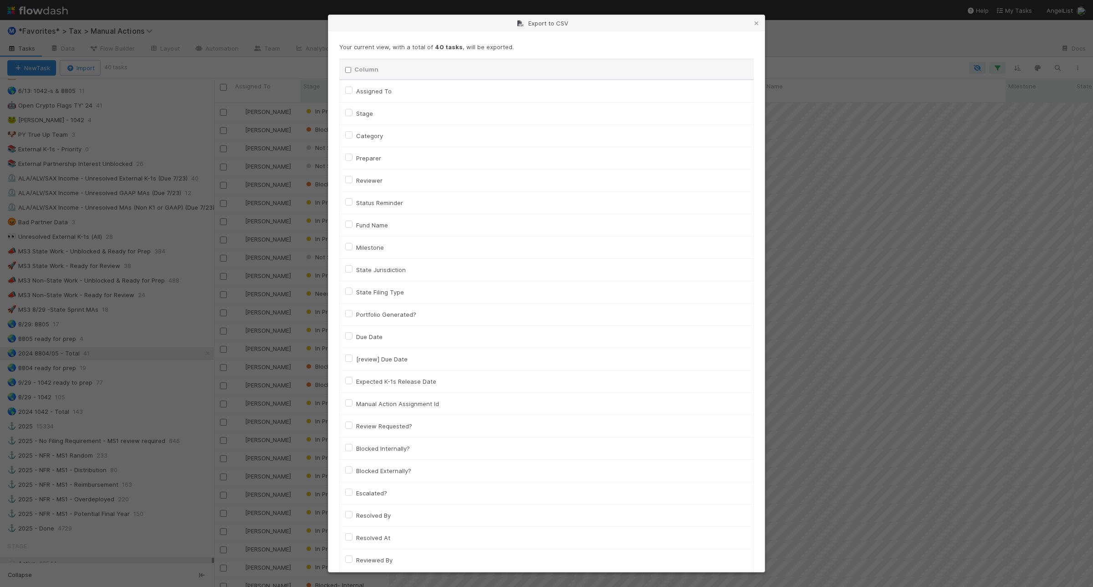
checkbox input "false"
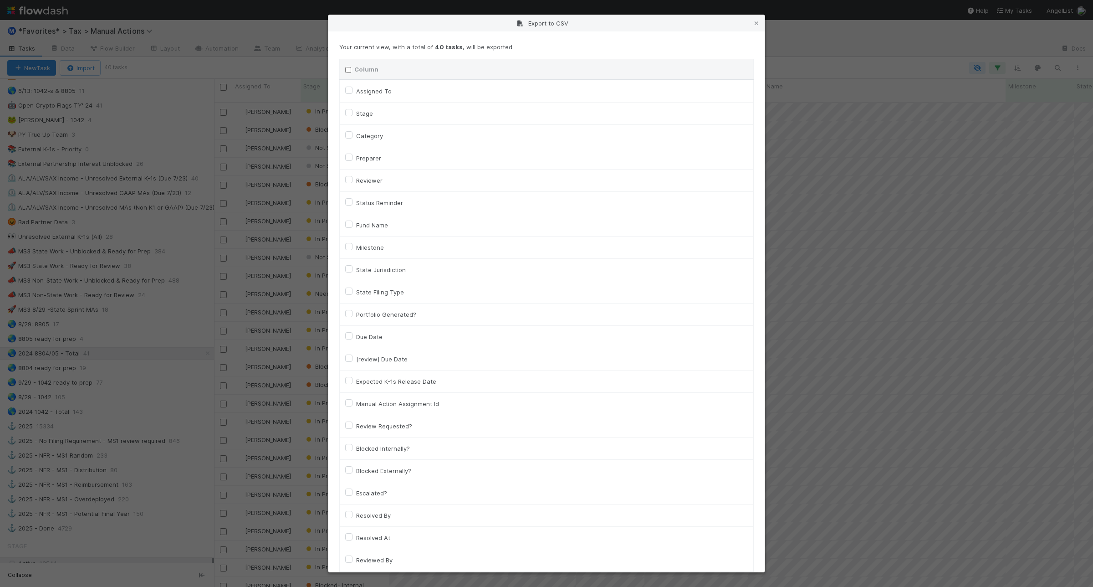
checkbox input "false"
checkbox URL "false"
click at [356, 133] on label "Category" at bounding box center [369, 135] width 27 height 11
click at [350, 133] on input "Category" at bounding box center [348, 134] width 7 height 8
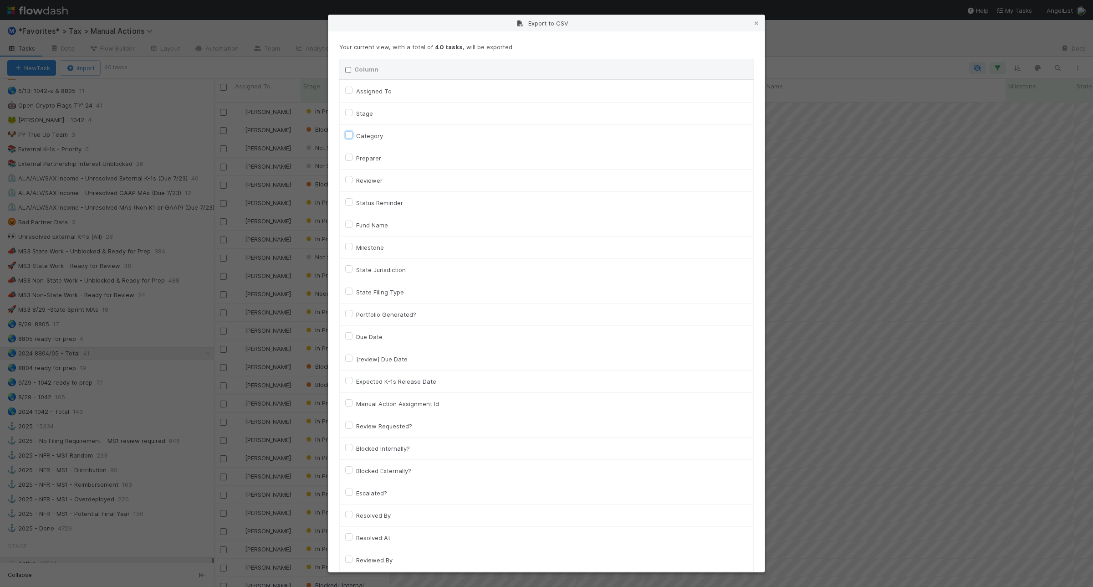
checkbox input "true"
click at [356, 225] on label "Fund Name" at bounding box center [372, 225] width 32 height 11
click at [347, 225] on input "Fund Name" at bounding box center [348, 224] width 7 height 8
checkbox input "true"
click at [356, 294] on label "State Filing Type" at bounding box center [380, 291] width 48 height 11
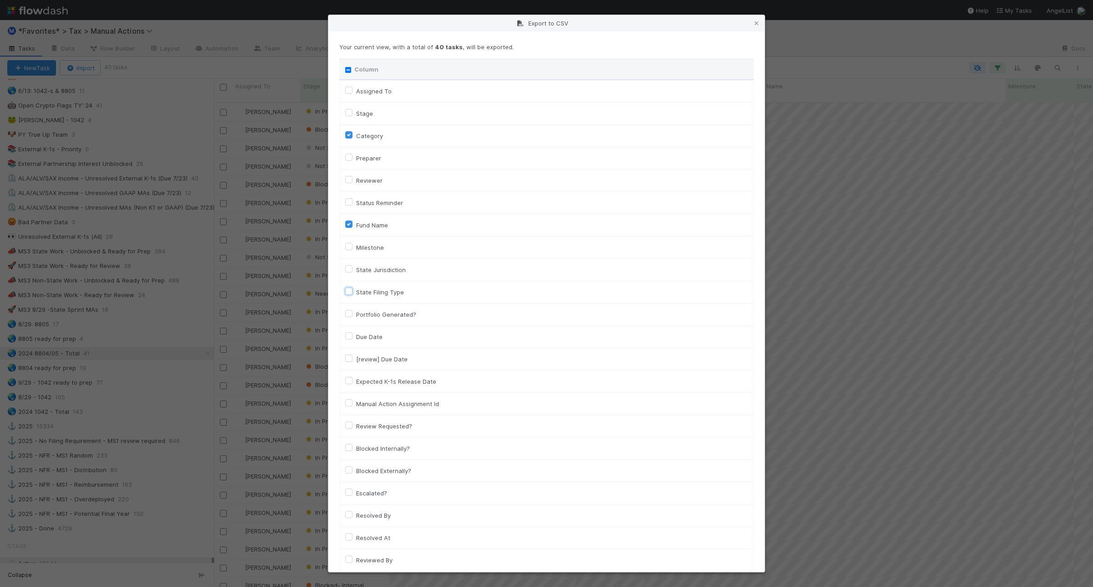
click at [349, 294] on input "State Filing Type" at bounding box center [348, 290] width 7 height 8
checkbox input "true"
click at [356, 268] on label "State Jurisdiction" at bounding box center [381, 269] width 50 height 11
click at [348, 268] on input "State Jurisdiction" at bounding box center [348, 268] width 7 height 8
checkbox input "true"
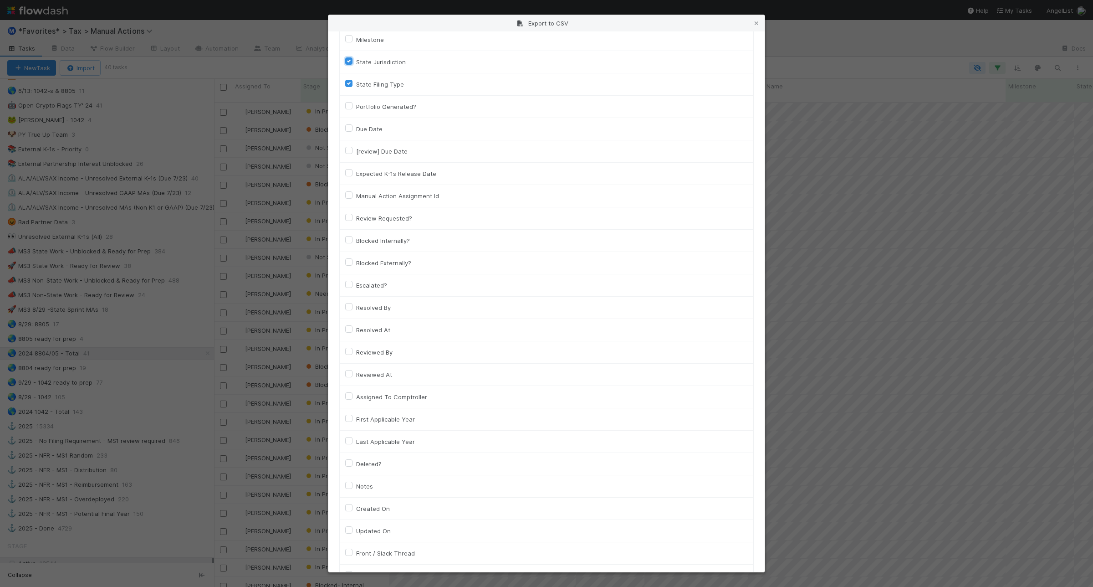
scroll to position [228, 0]
click at [356, 178] on label "Manual Action Assignment Id" at bounding box center [397, 175] width 83 height 11
click at [351, 178] on input "Manual Action Assignment Id" at bounding box center [348, 174] width 7 height 8
checkbox input "true"
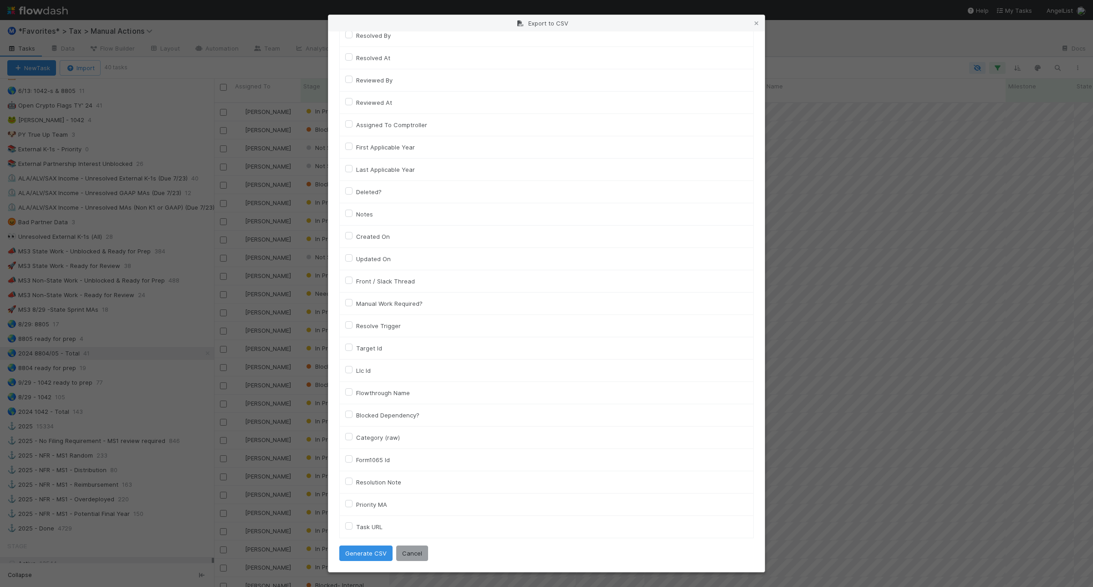
click at [356, 366] on label "Llc Id" at bounding box center [363, 370] width 15 height 11
click at [347, 366] on input "Llc Id" at bounding box center [348, 369] width 7 height 8
checkbox input "true"
click at [375, 554] on button "Generate CSV" at bounding box center [365, 552] width 53 height 15
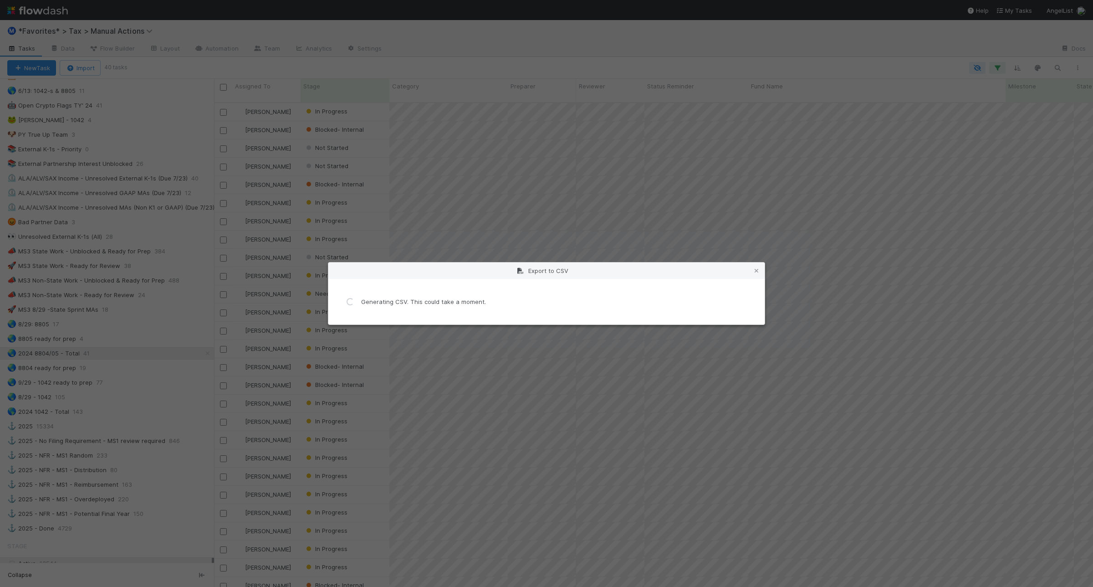
scroll to position [0, 0]
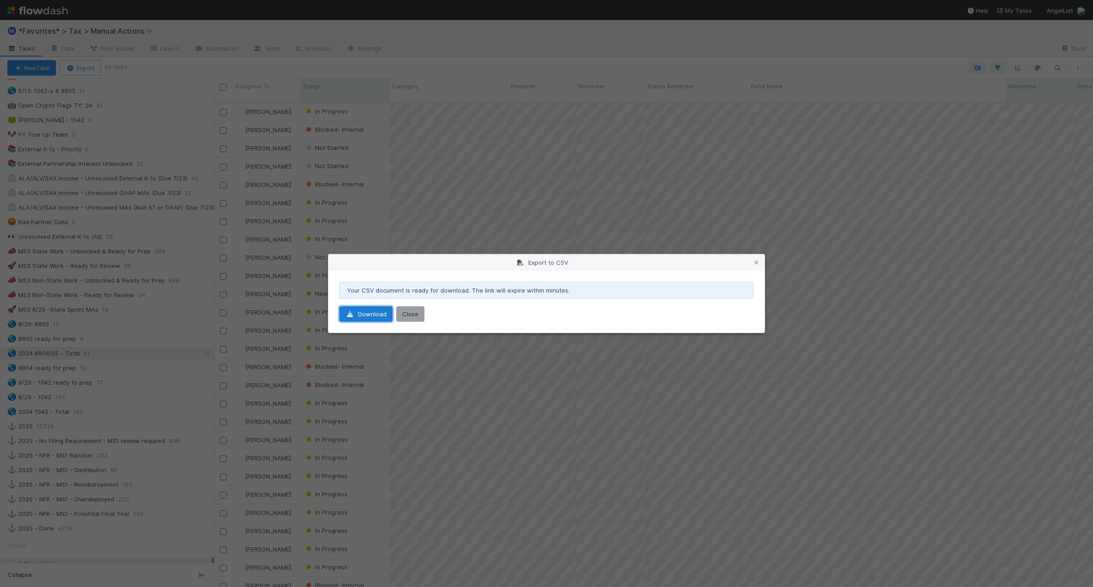
click at [371, 319] on link "Download" at bounding box center [365, 313] width 53 height 15
click at [411, 315] on button "Close" at bounding box center [410, 313] width 28 height 15
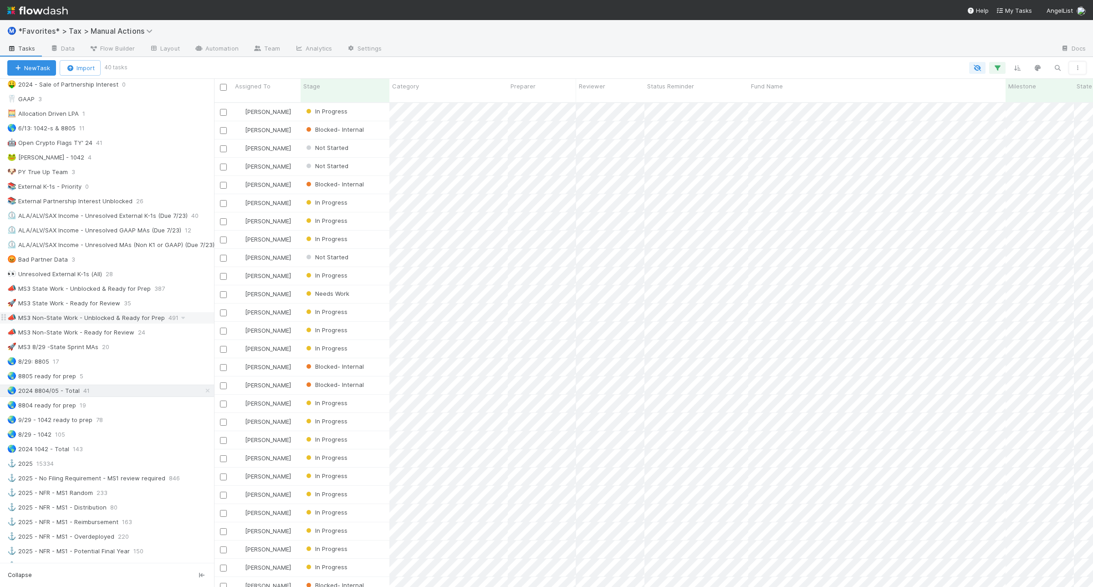
scroll to position [455, 0]
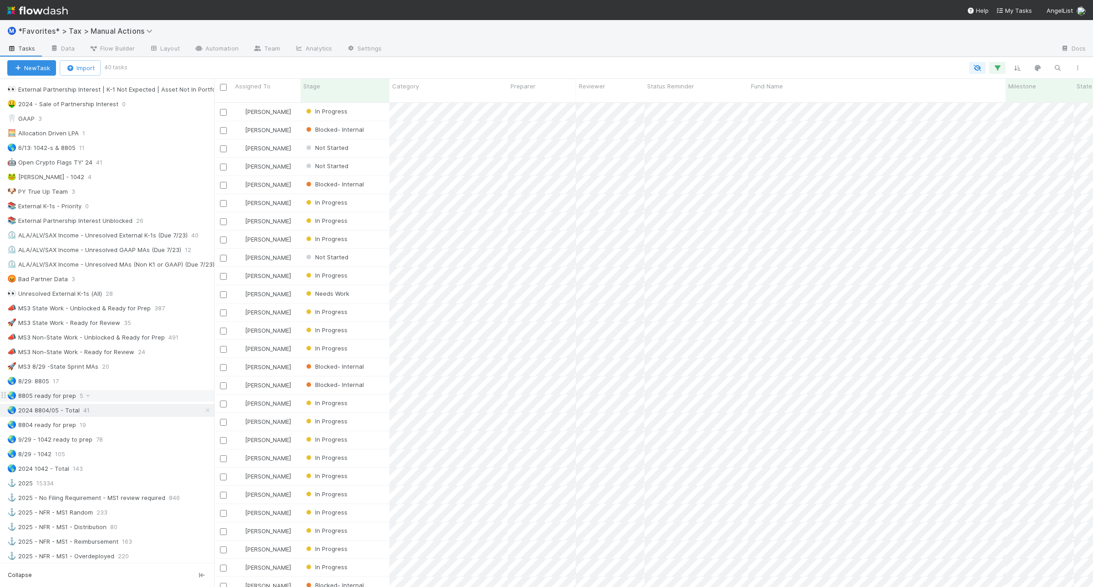
click at [106, 401] on div "🌏 8805 ready for prep 5" at bounding box center [110, 395] width 207 height 11
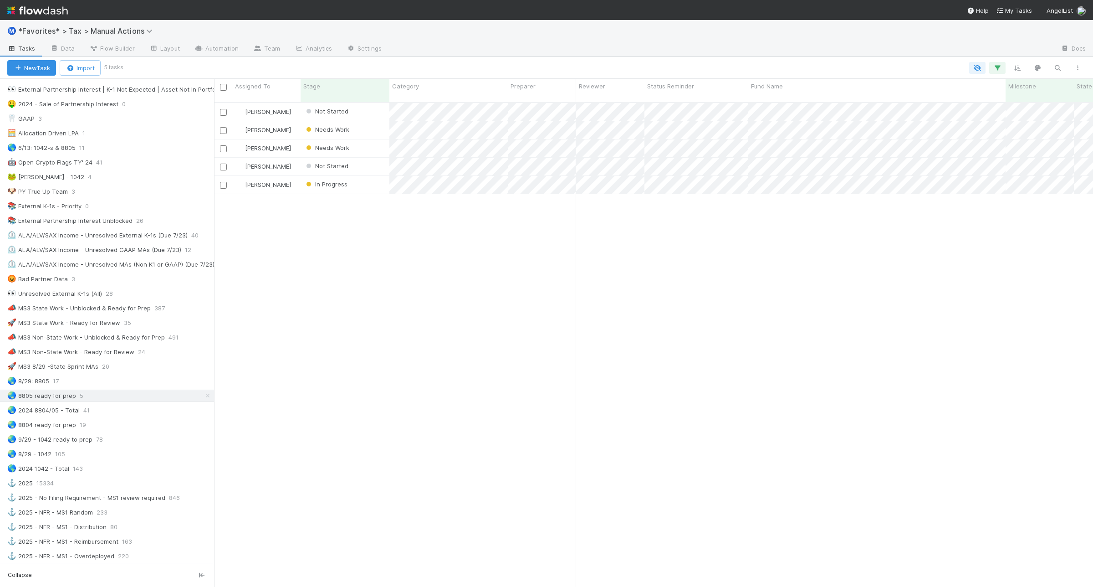
scroll to position [483, 870]
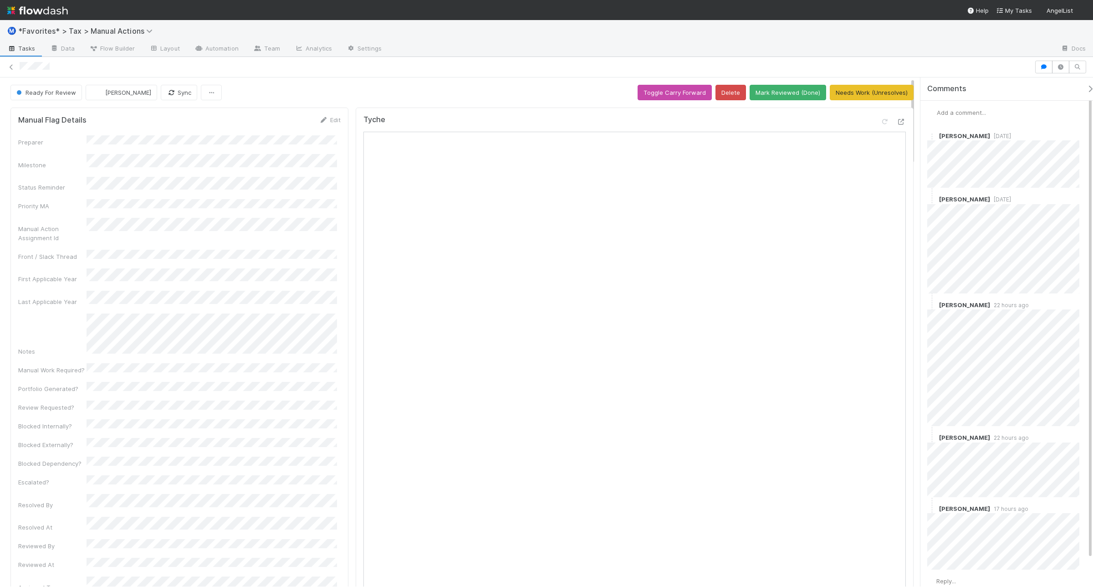
scroll to position [51, 0]
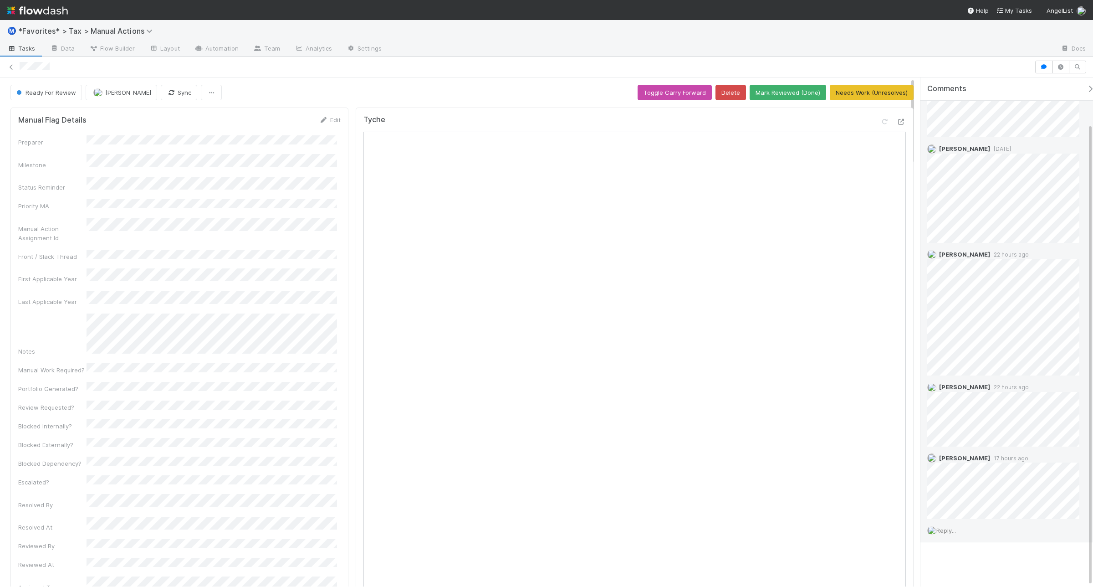
click at [952, 531] on span "Reply..." at bounding box center [946, 530] width 20 height 7
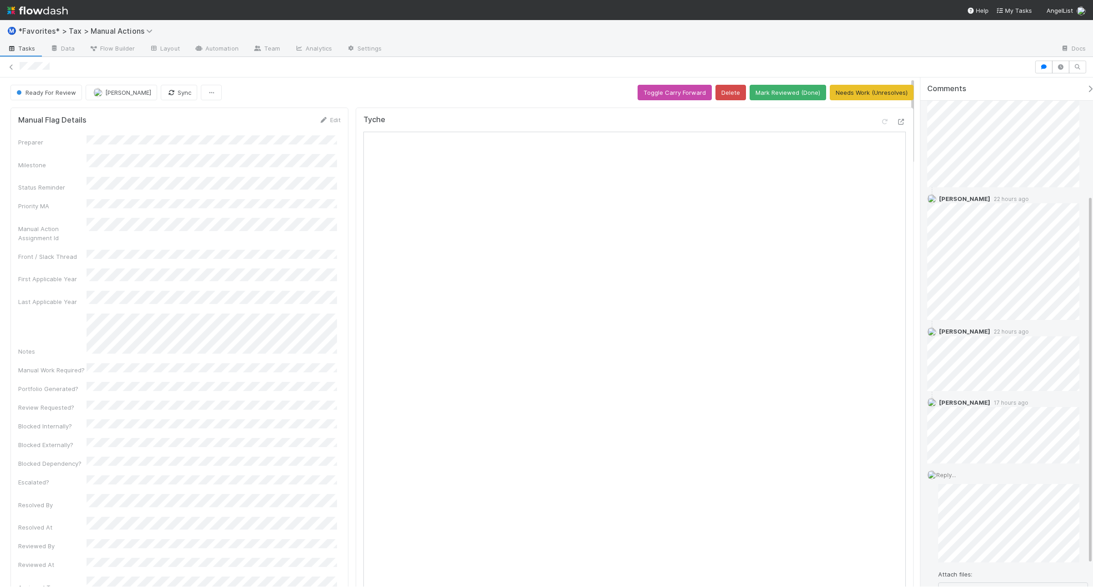
scroll to position [192, 0]
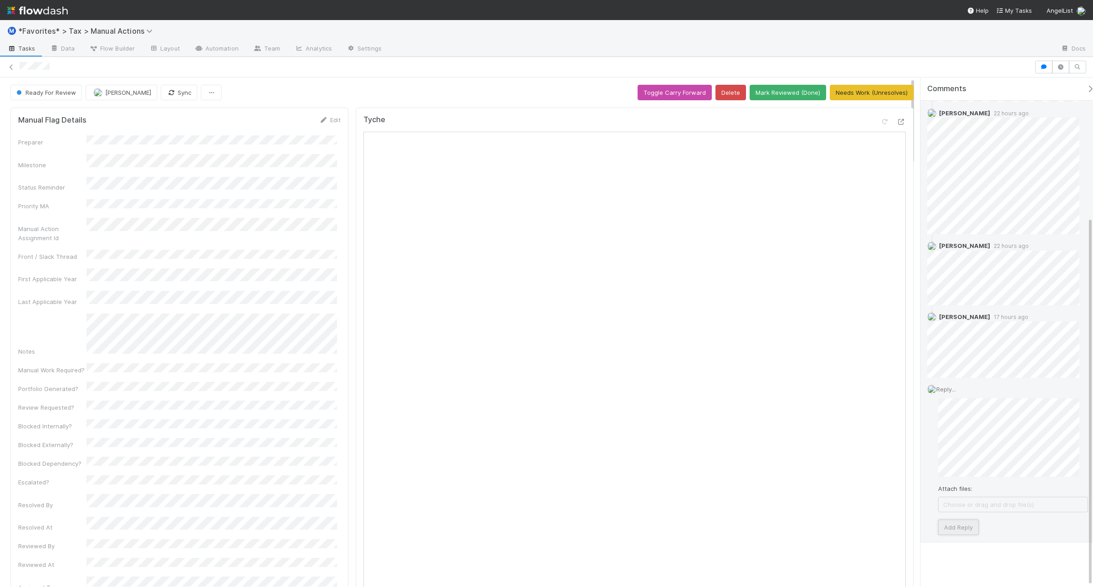
click at [962, 525] on button "Add Reply" at bounding box center [958, 526] width 41 height 15
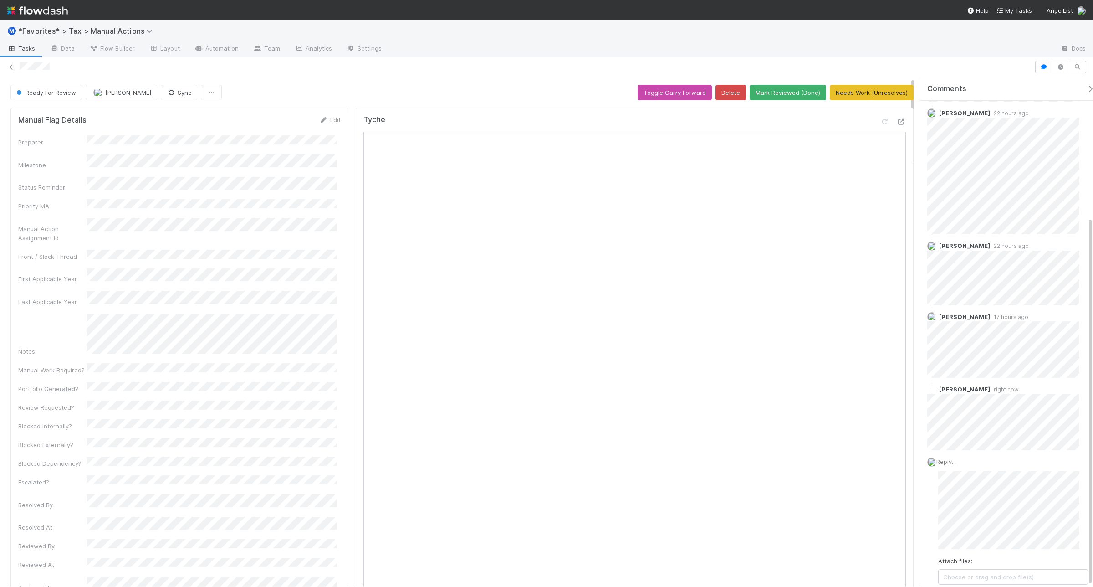
scroll to position [123, 0]
click at [854, 94] on button "Needs Work (Unresolves)" at bounding box center [872, 92] width 84 height 15
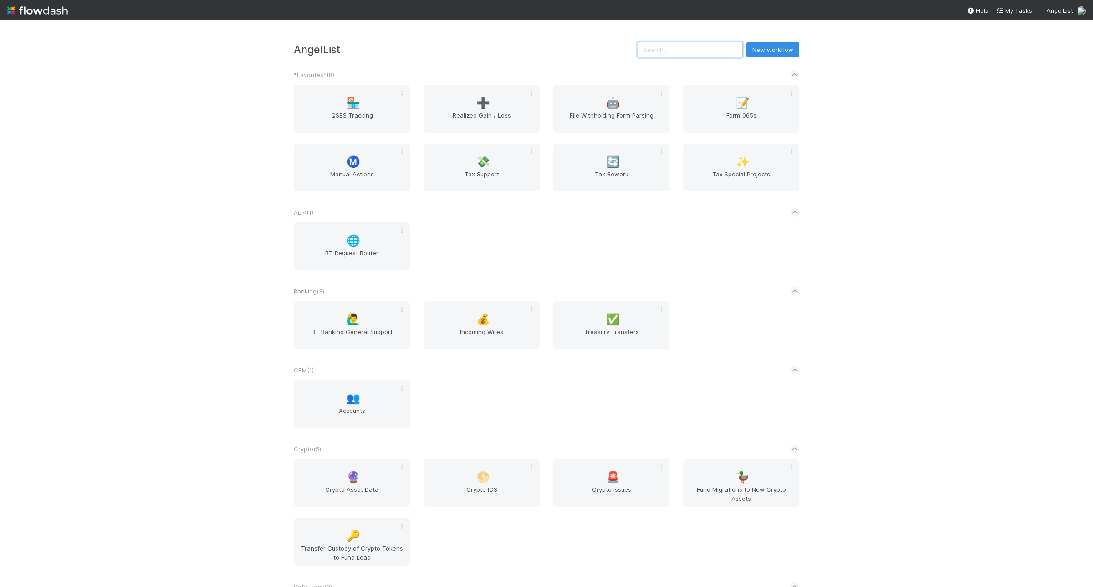
click at [711, 54] on input "text" at bounding box center [690, 49] width 105 height 15
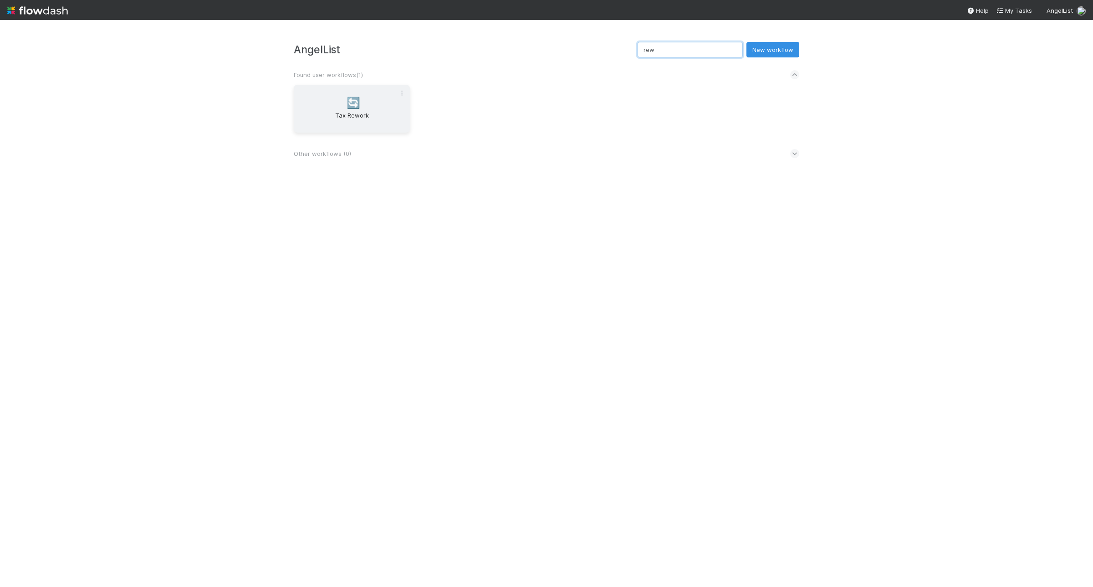
type input "rew"
click at [348, 111] on span "Tax Rework" at bounding box center [351, 120] width 109 height 18
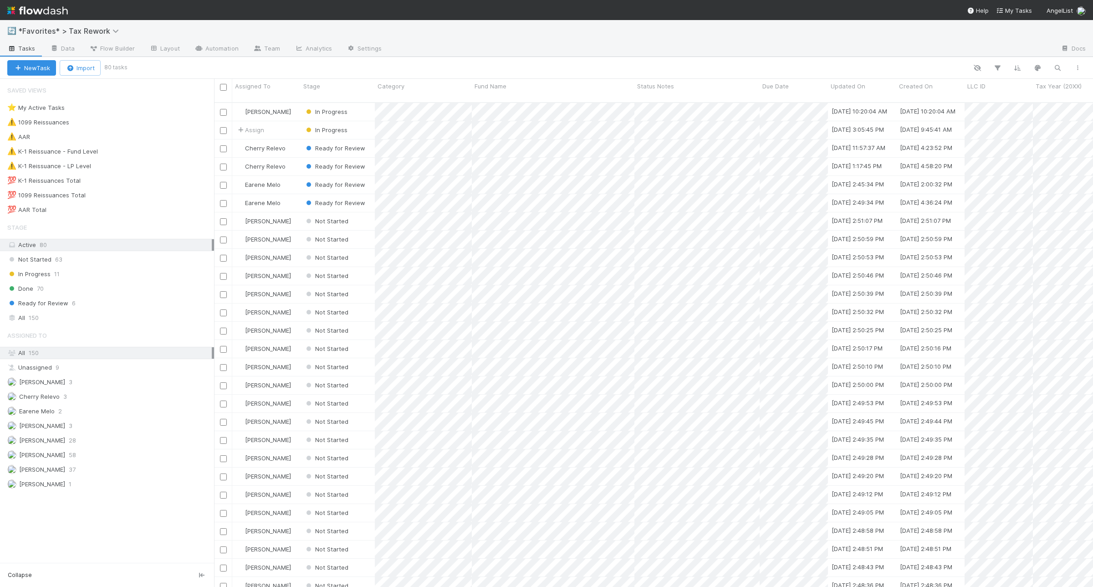
scroll to position [483, 870]
click at [123, 154] on div "⚠️ K-1 Reissuance - Fund Level 7" at bounding box center [110, 151] width 207 height 11
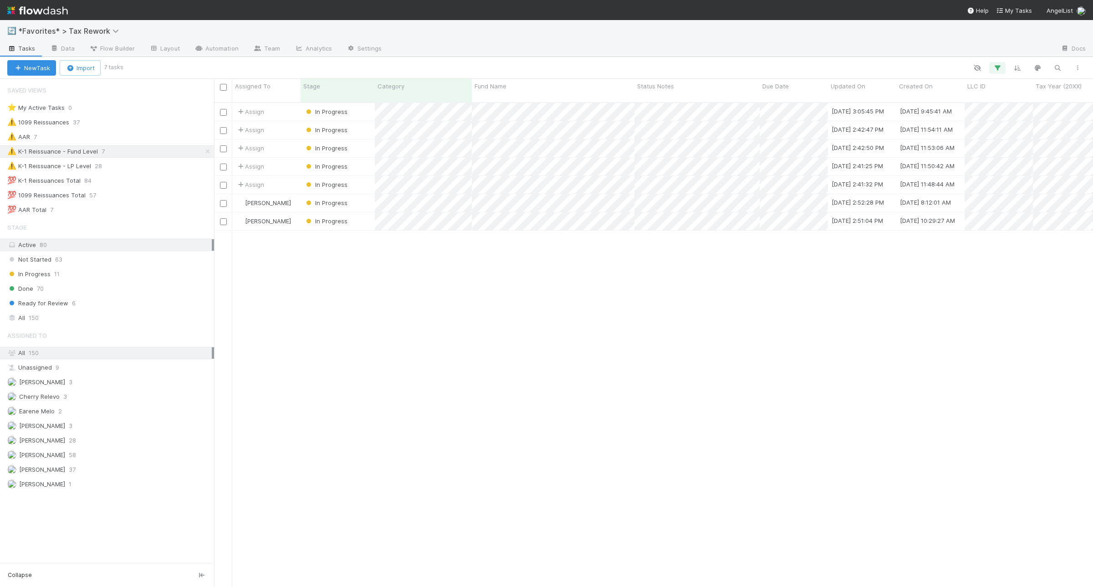
scroll to position [483, 870]
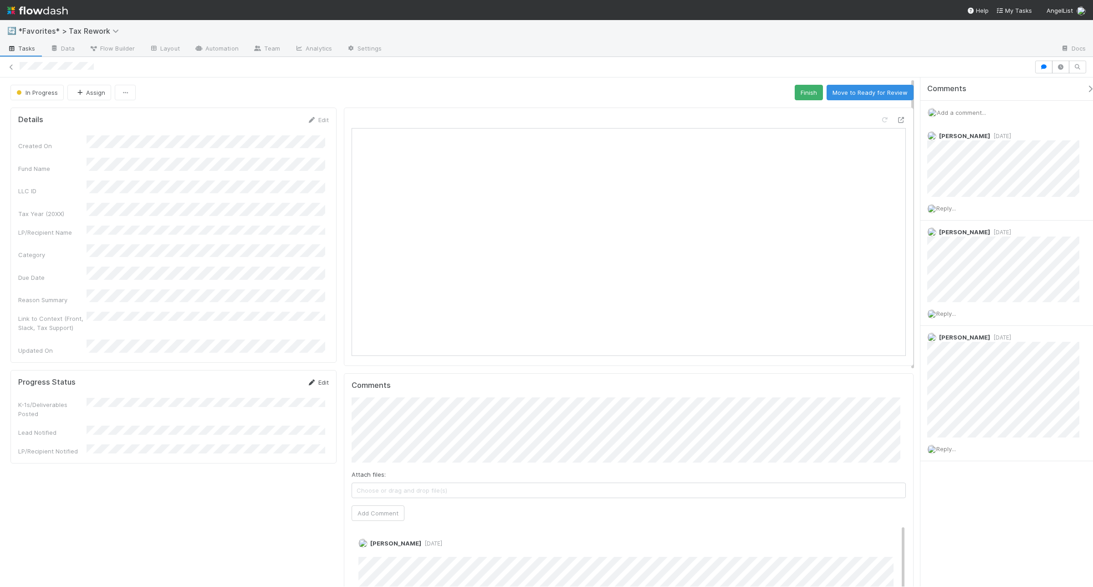
click at [322, 378] on link "Edit" at bounding box center [317, 381] width 21 height 7
click at [874, 123] on icon at bounding box center [901, 120] width 9 height 6
click at [287, 409] on div "Yes" at bounding box center [207, 411] width 235 height 16
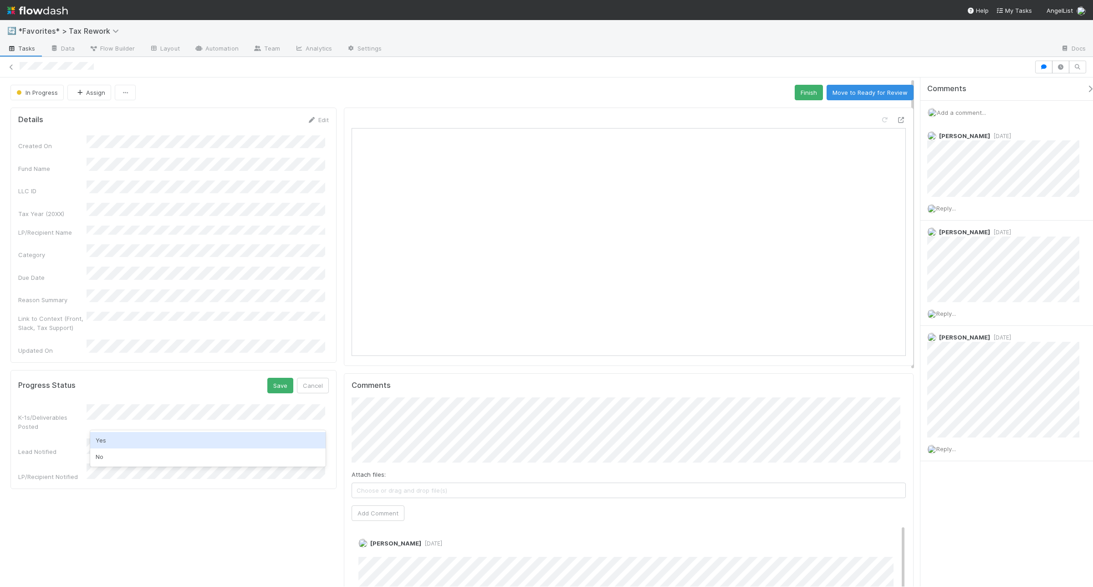
click at [235, 434] on div "Yes" at bounding box center [207, 440] width 235 height 16
click at [278, 378] on button "Save" at bounding box center [280, 385] width 26 height 15
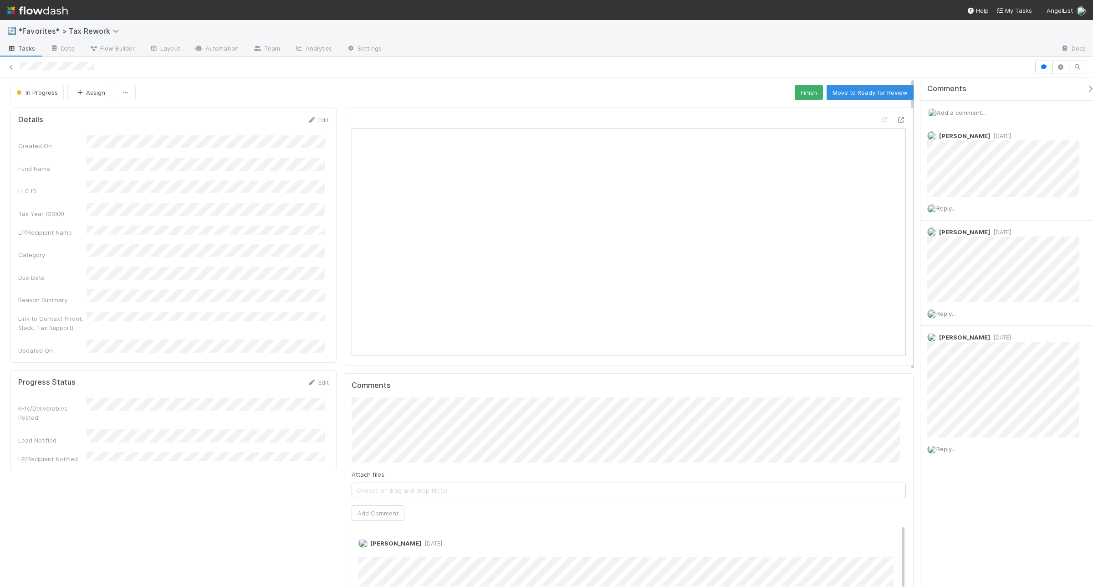
click at [874, 112] on span "Add a comment..." at bounding box center [961, 112] width 49 height 7
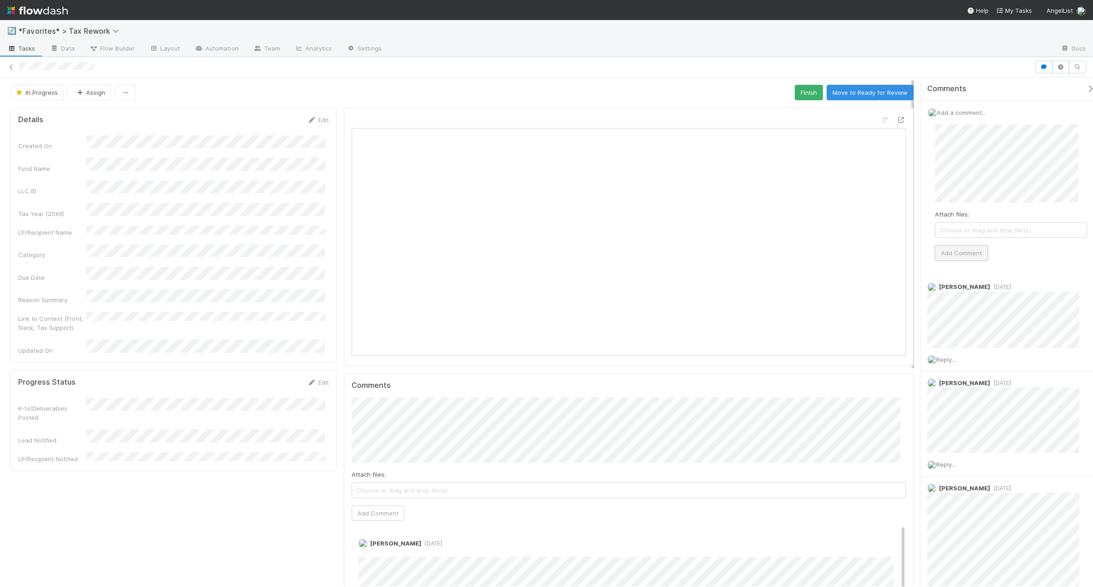
click at [874, 260] on button "Add Comment" at bounding box center [961, 252] width 53 height 15
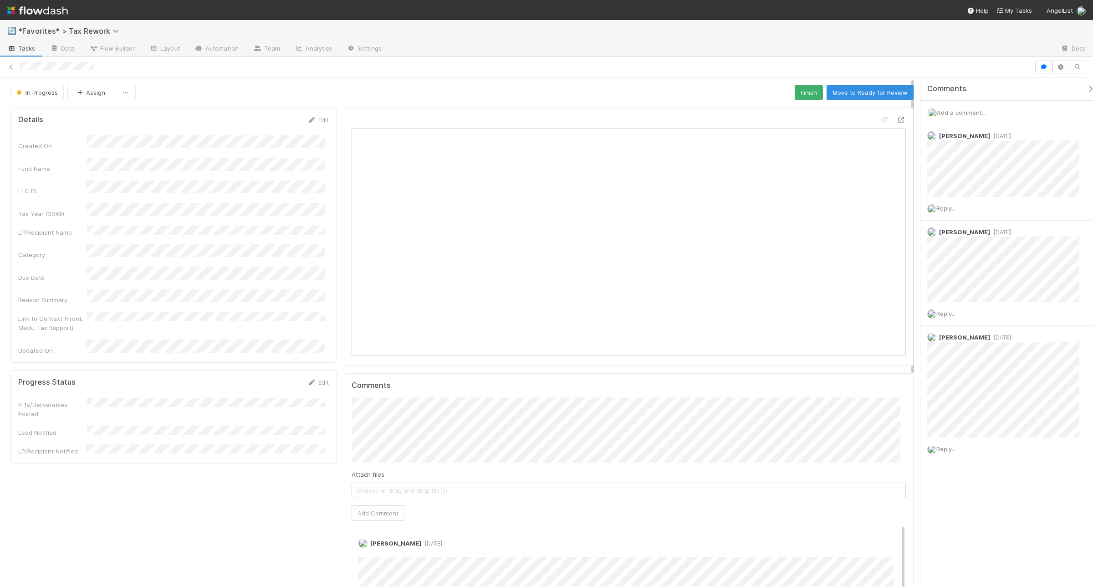
click at [874, 113] on span "Add a comment..." at bounding box center [961, 112] width 49 height 7
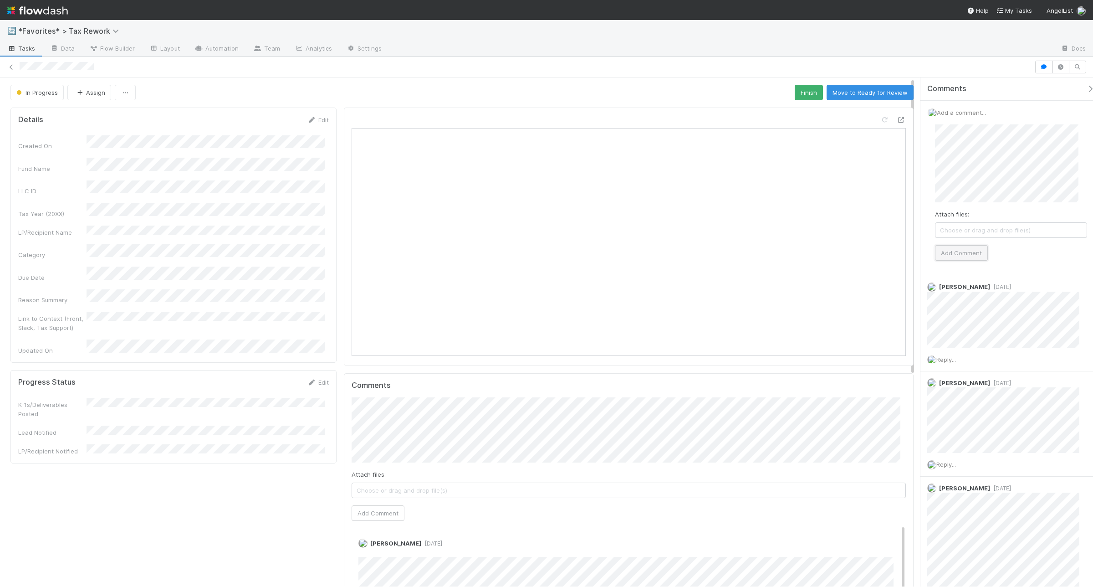
click at [874, 251] on button "Add Comment" at bounding box center [961, 252] width 53 height 15
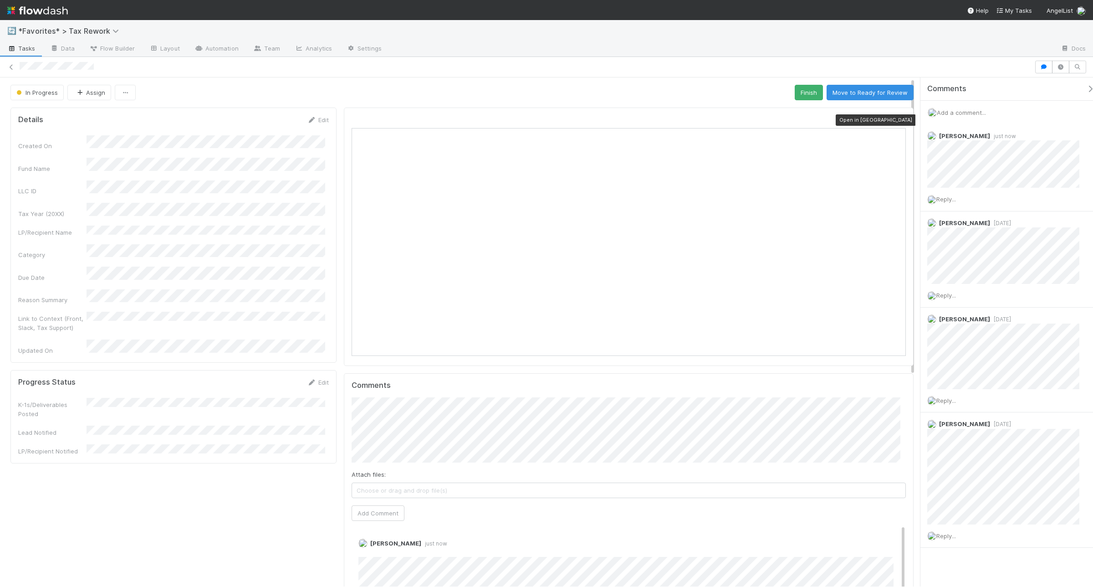
click at [874, 120] on icon at bounding box center [901, 120] width 9 height 6
click at [314, 378] on link "Edit" at bounding box center [317, 381] width 21 height 7
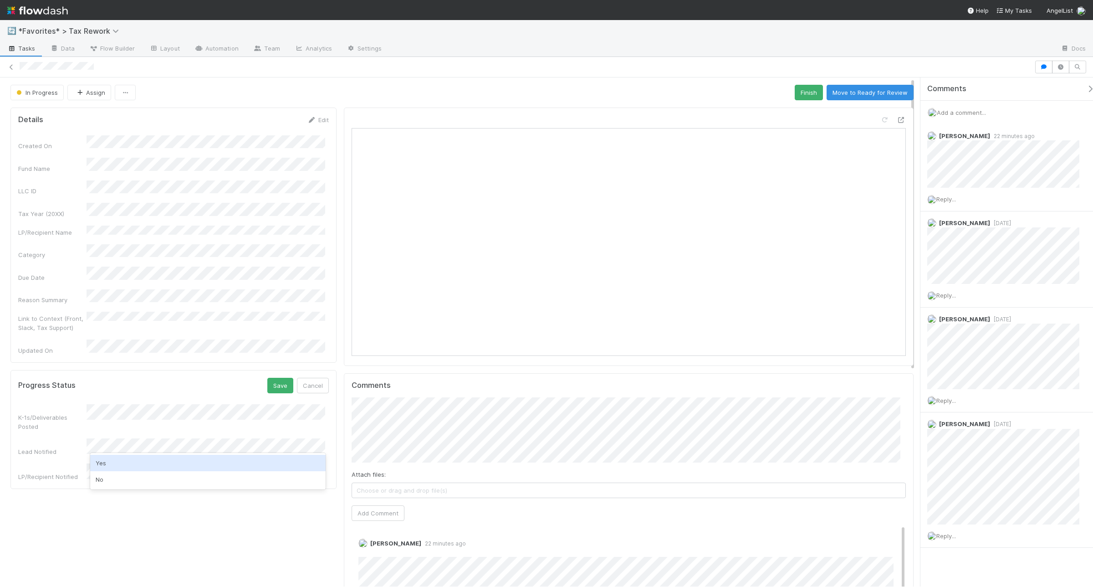
click at [137, 460] on div "Yes" at bounding box center [207, 463] width 235 height 16
click at [276, 378] on button "Save" at bounding box center [280, 385] width 26 height 15
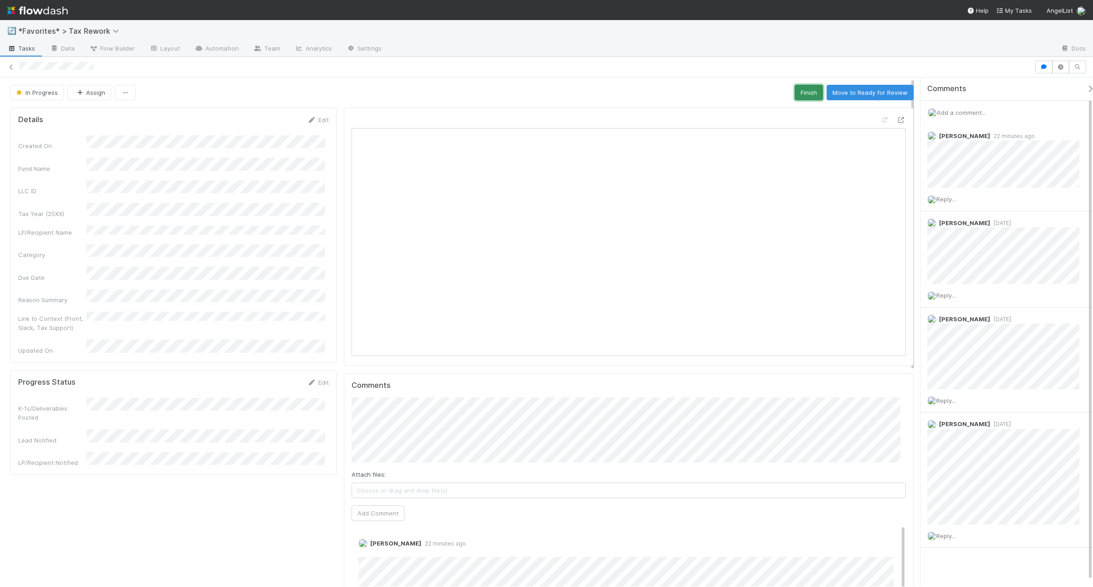
click at [796, 90] on button "Finish" at bounding box center [809, 92] width 28 height 15
click at [317, 378] on link "Edit" at bounding box center [317, 381] width 21 height 7
click at [134, 413] on div "Yes" at bounding box center [207, 411] width 235 height 16
click at [128, 438] on div "Yes" at bounding box center [207, 440] width 235 height 16
click at [126, 465] on div "Yes" at bounding box center [207, 463] width 235 height 16
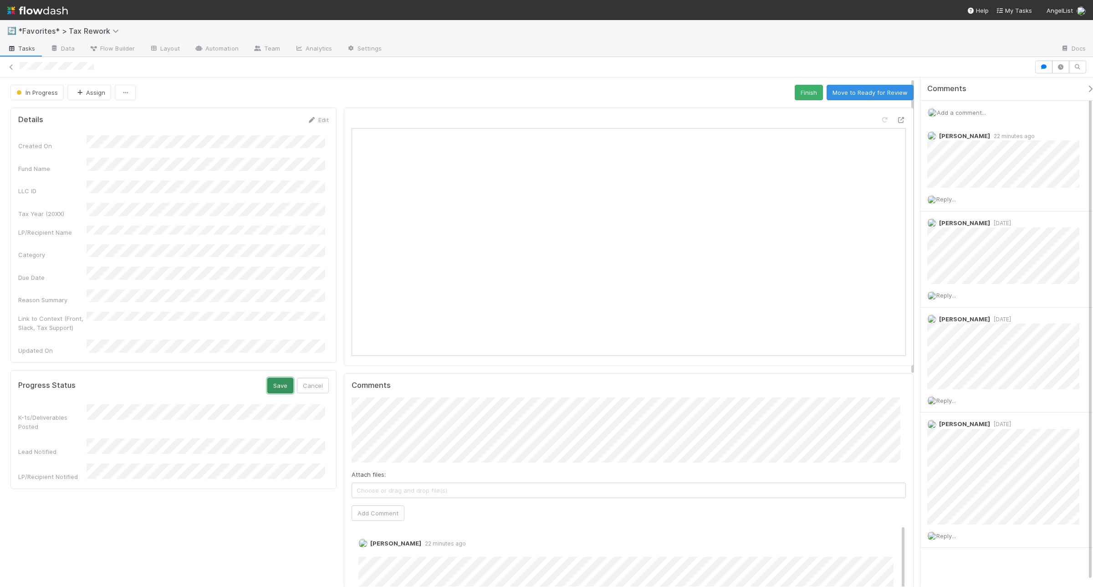
click at [283, 378] on button "Save" at bounding box center [280, 385] width 26 height 15
click at [795, 94] on button "Finish" at bounding box center [809, 92] width 28 height 15
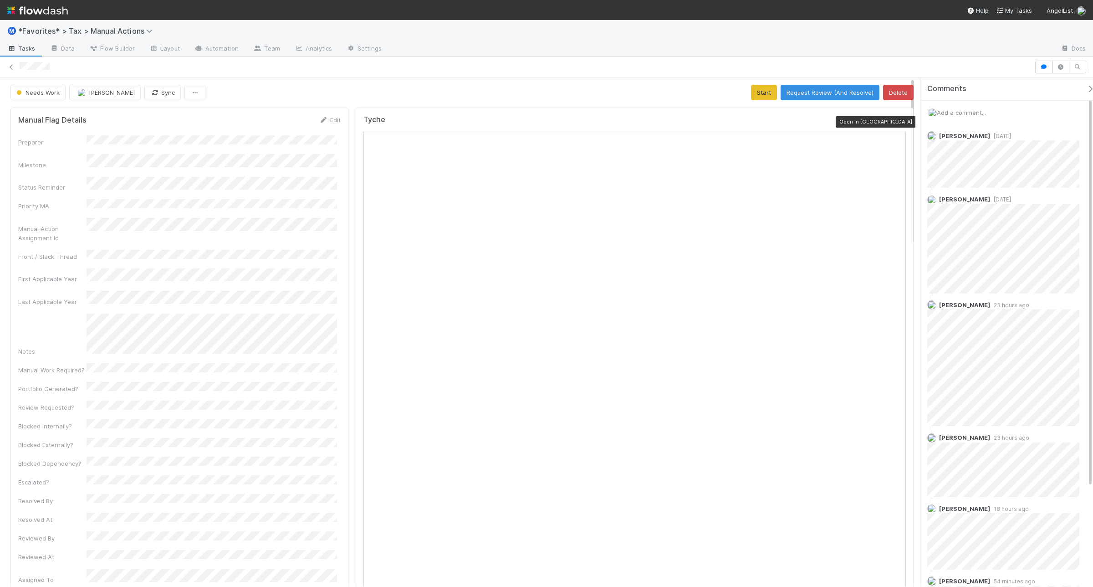
click at [897, 124] on icon at bounding box center [901, 122] width 9 height 6
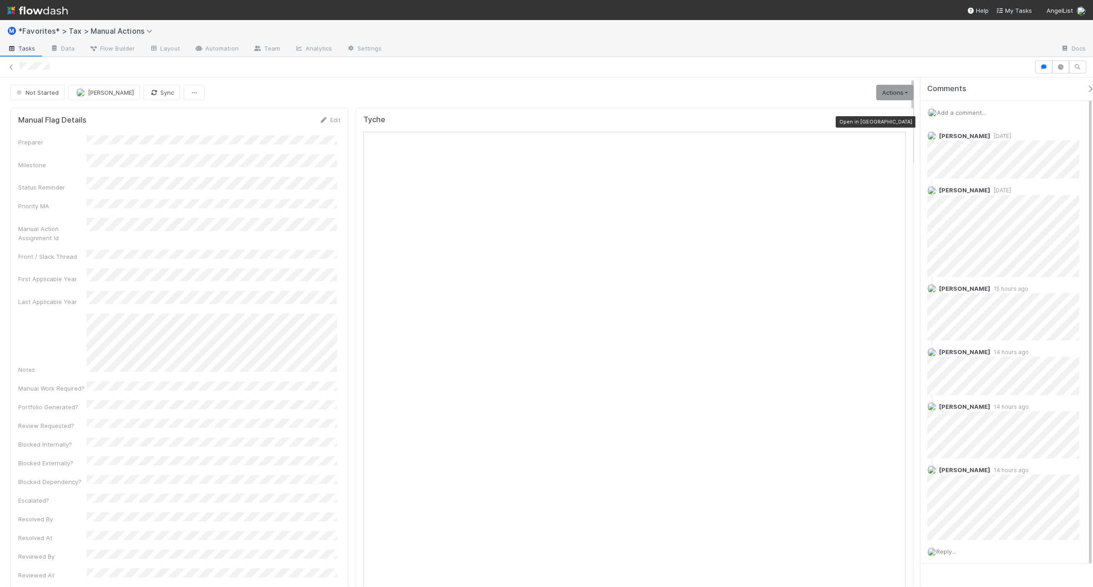
click at [897, 121] on icon at bounding box center [901, 122] width 9 height 6
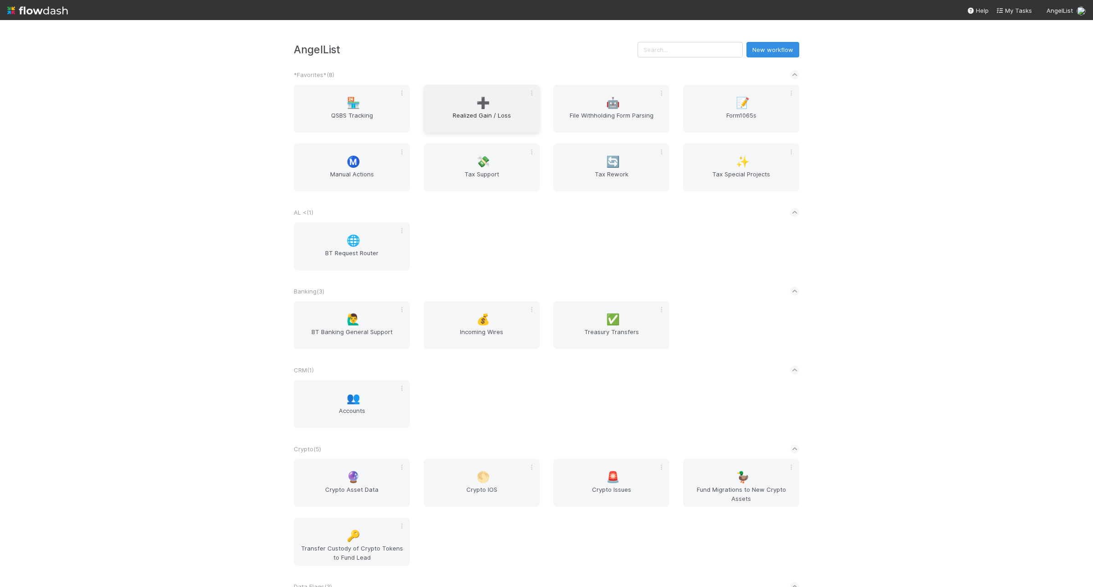
click at [464, 107] on div "➕ Realized Gain / Loss" at bounding box center [482, 109] width 116 height 48
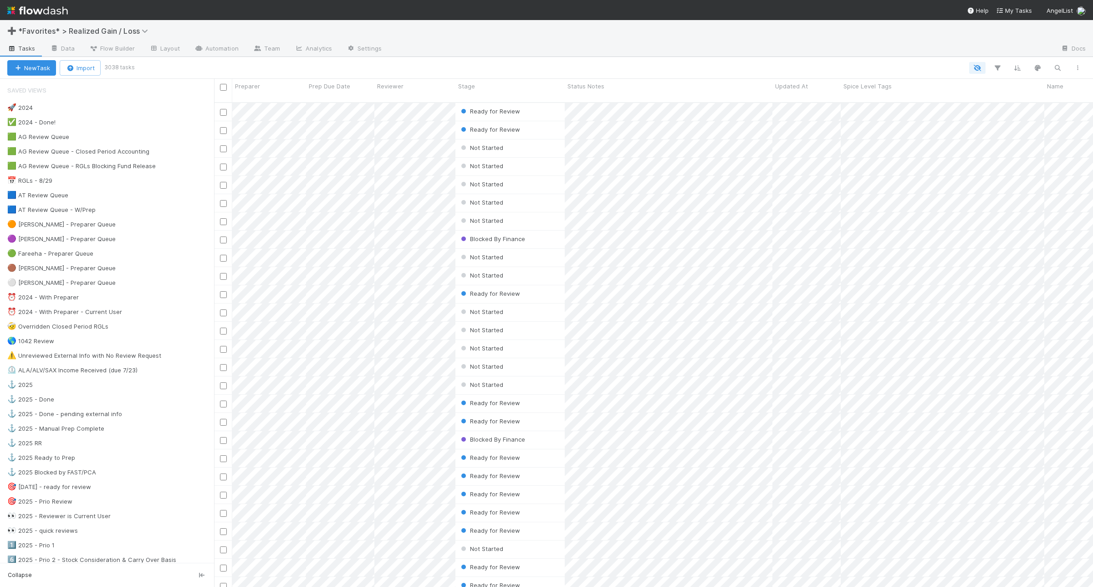
scroll to position [483, 870]
click at [149, 208] on div "🟦 AT Review Queue - W/Prep 3" at bounding box center [110, 209] width 207 height 11
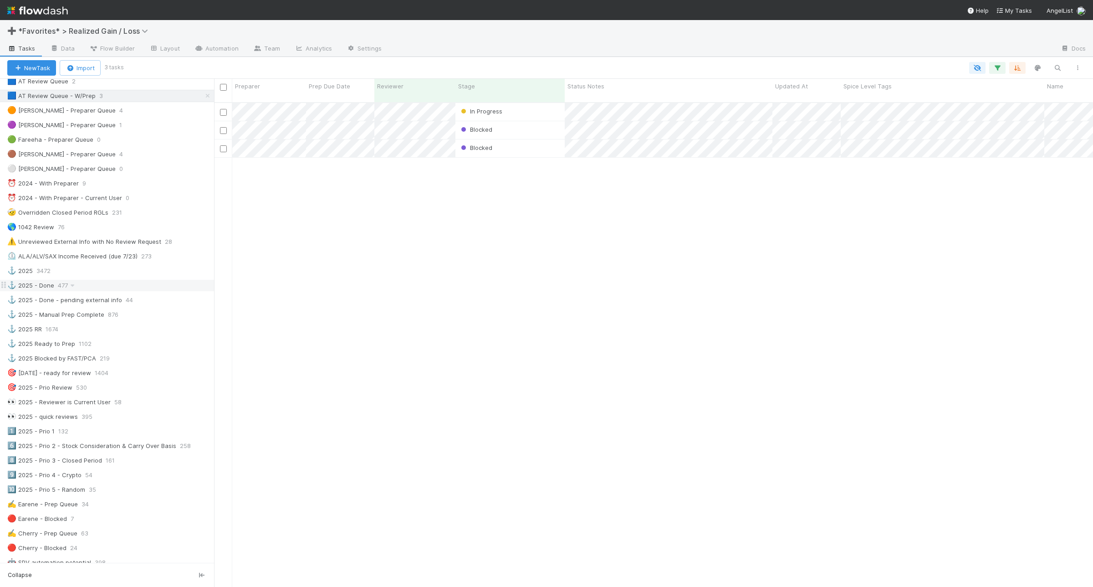
scroll to position [171, 0]
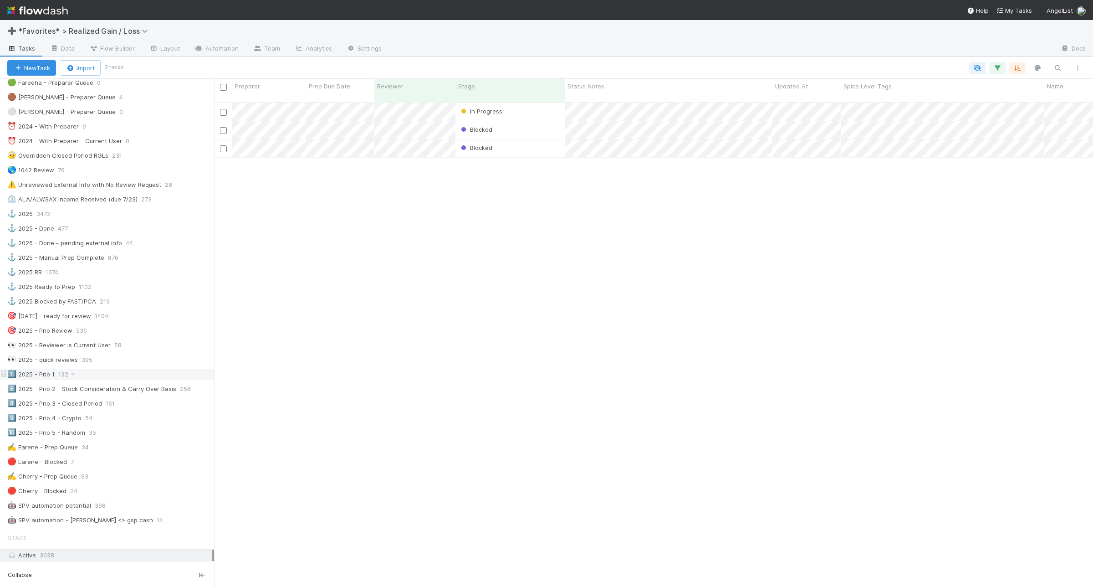
click at [131, 380] on div "1️⃣ 2025 - Prio 1 132" at bounding box center [110, 373] width 207 height 11
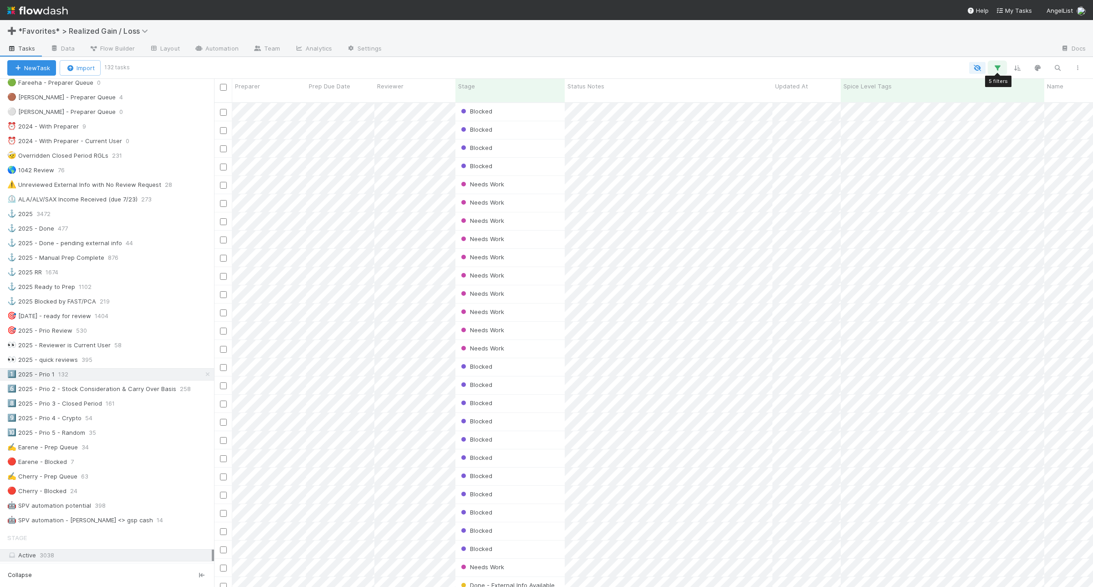
click at [997, 70] on icon "button" at bounding box center [997, 68] width 9 height 8
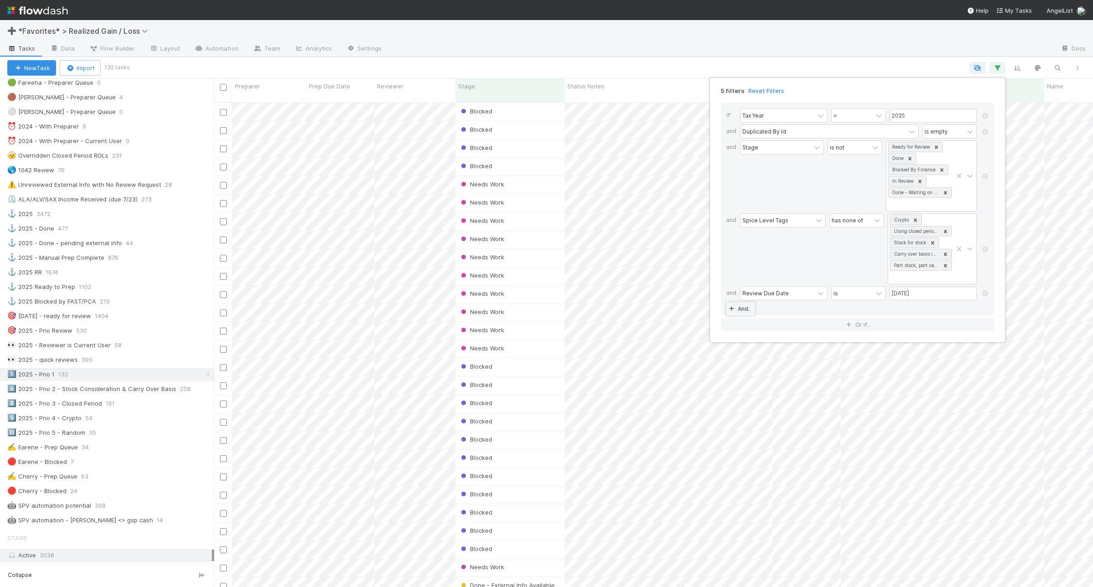
click at [746, 311] on link "And.." at bounding box center [740, 308] width 29 height 13
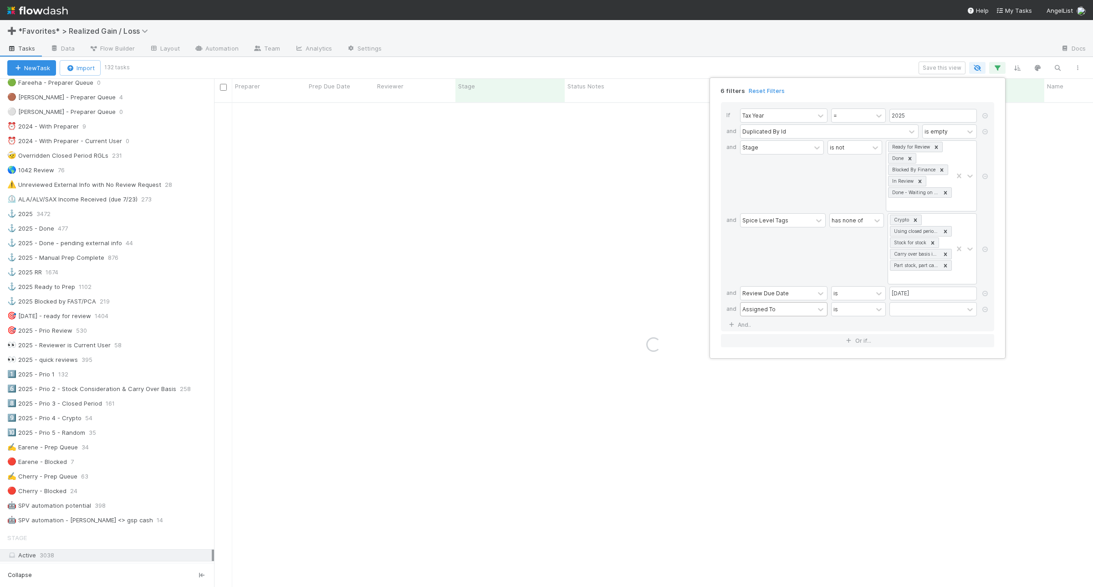
click at [752, 313] on div "Assigned To" at bounding box center [758, 309] width 33 height 8
type input "prep"
click at [764, 343] on div "Preparer" at bounding box center [783, 348] width 87 height 15
click at [857, 306] on div "is" at bounding box center [852, 308] width 41 height 13
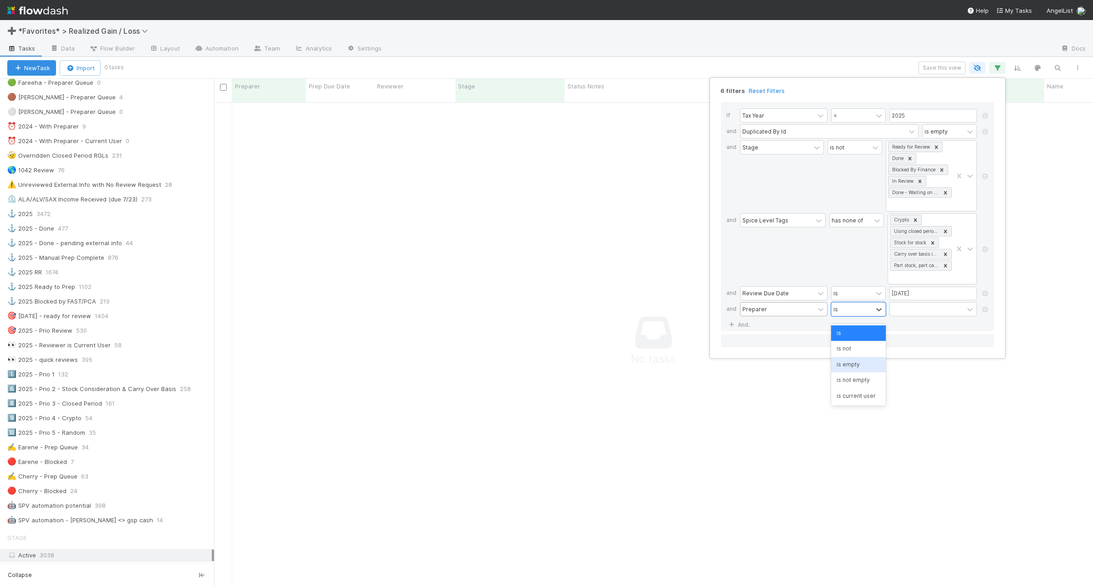
click at [864, 358] on div "is empty" at bounding box center [858, 364] width 55 height 15
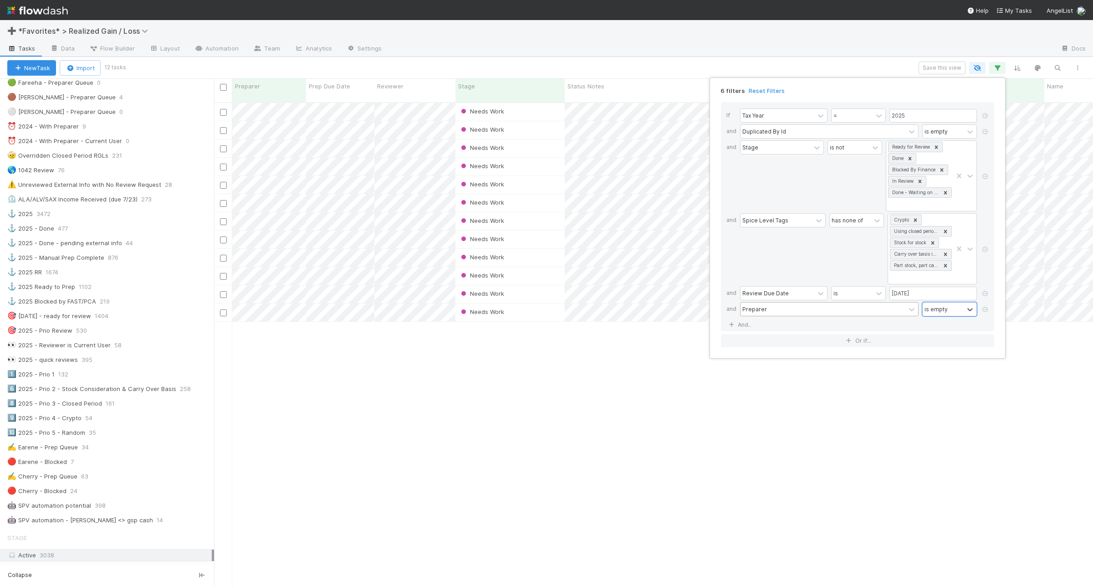
scroll to position [483, 870]
click at [802, 66] on div "6 filters Reset Filters If Tax Year = 2025 and Duplicated By Id is empty and St…" at bounding box center [546, 293] width 1093 height 587
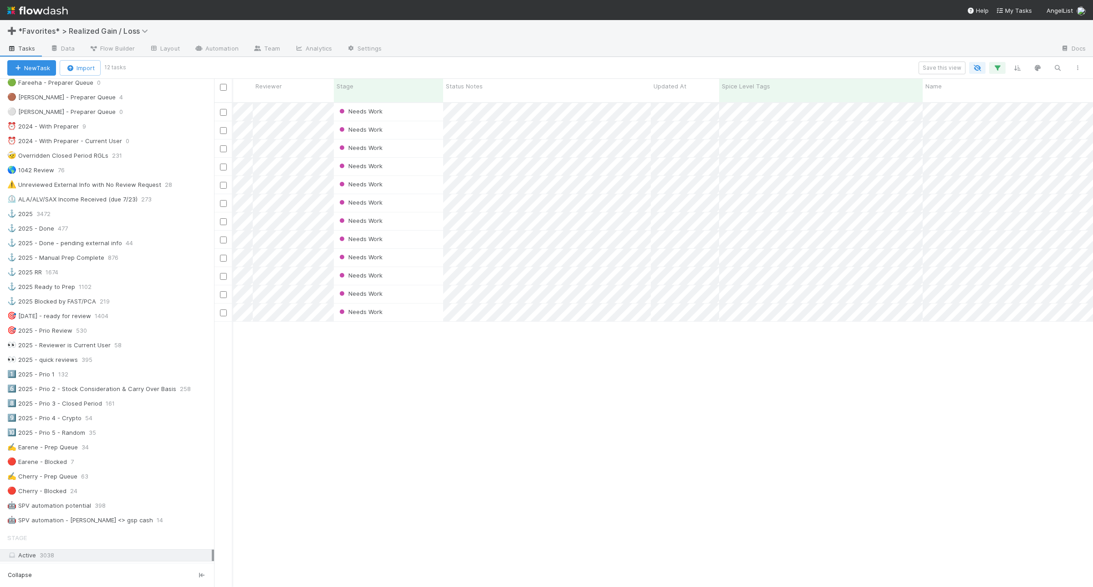
scroll to position [0, 0]
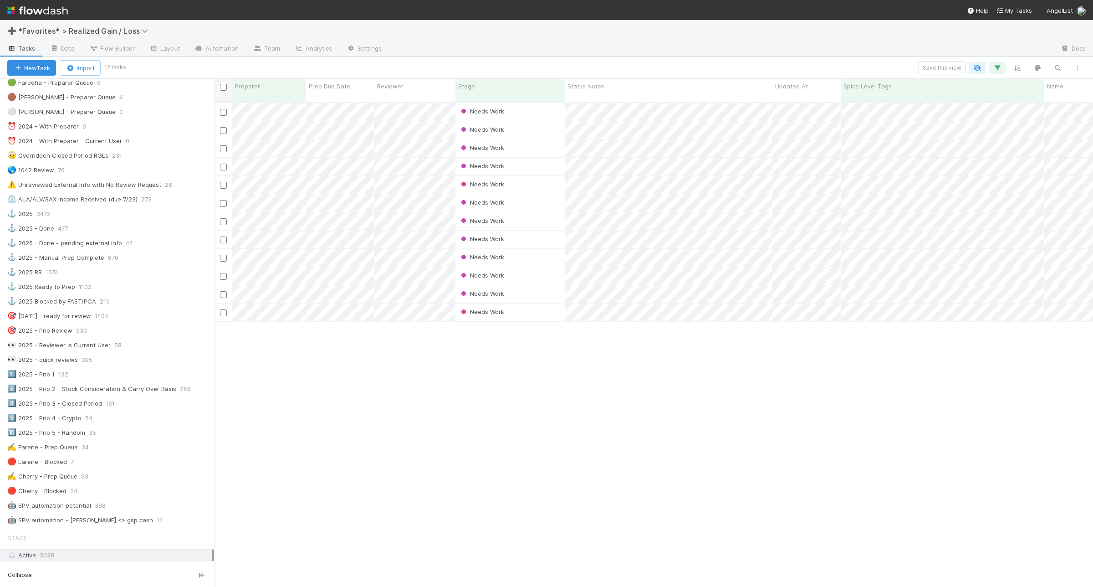
click at [224, 92] on div at bounding box center [223, 90] width 18 height 23
click at [224, 88] on input "checkbox" at bounding box center [223, 87] width 7 height 7
checkbox input "true"
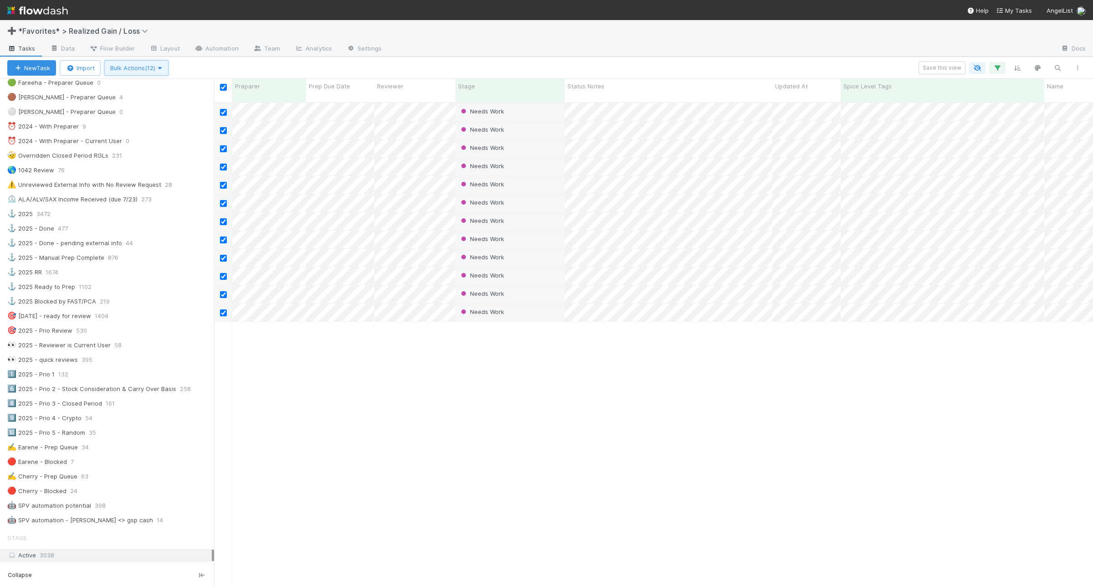
click at [134, 63] on button "Bulk Actions (12)" at bounding box center [136, 67] width 64 height 15
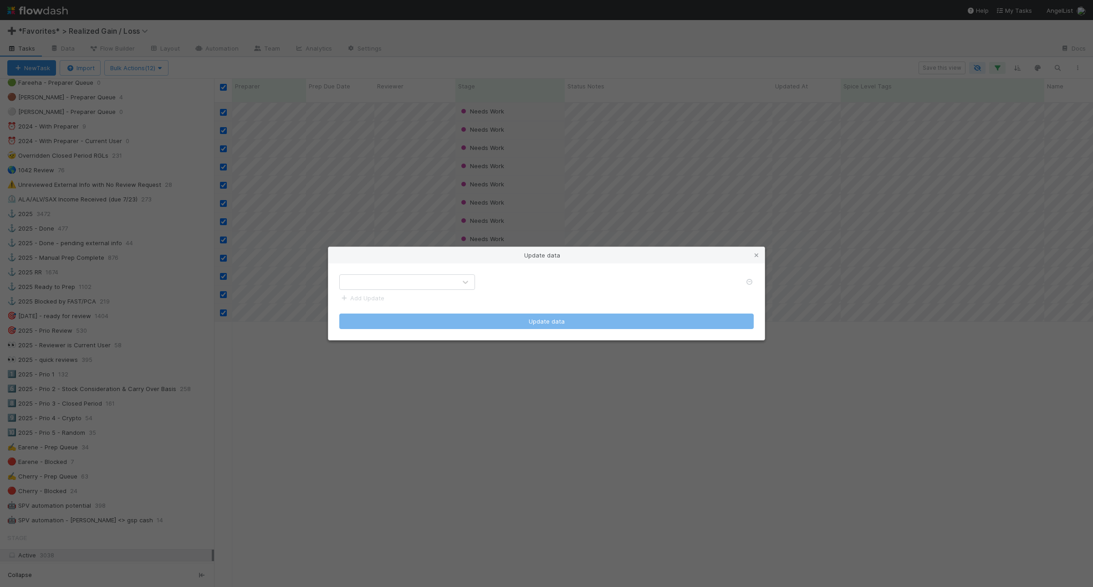
click at [438, 289] on form "Add Update Update data" at bounding box center [546, 301] width 414 height 55
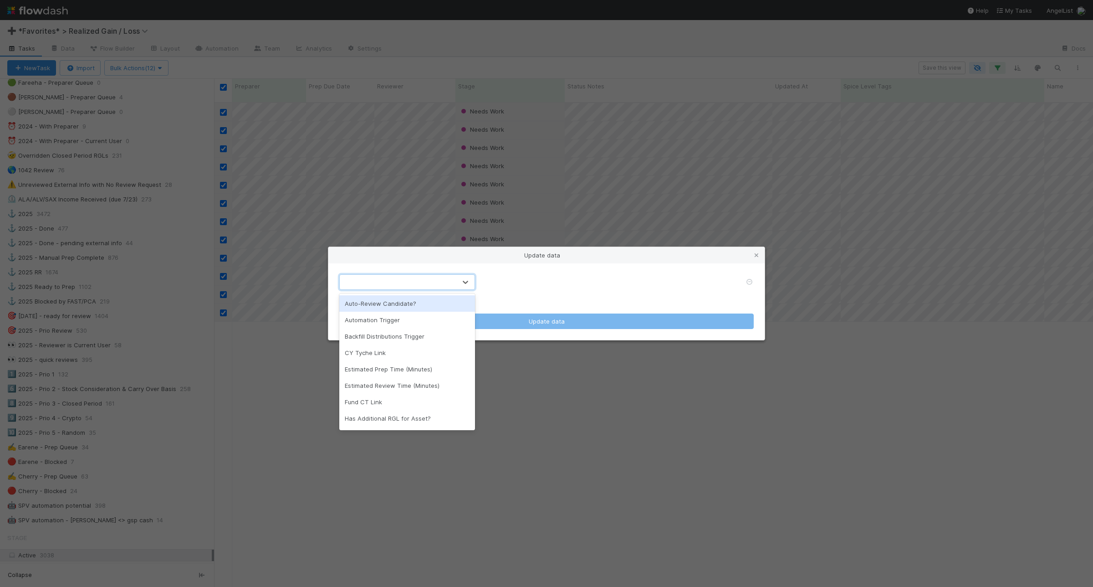
click at [439, 287] on div at bounding box center [398, 282] width 117 height 15
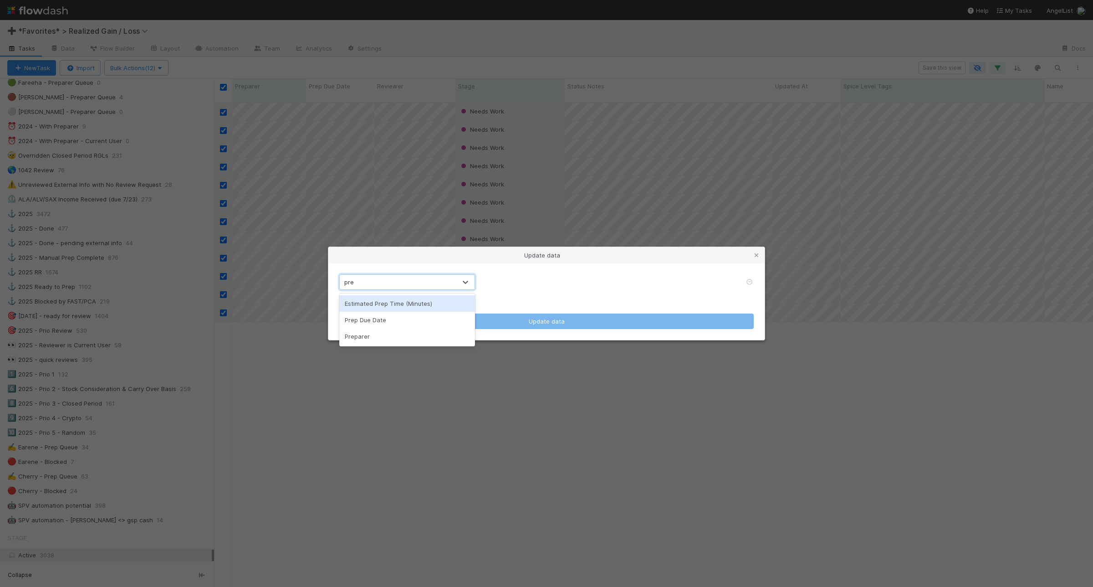
type input "prep"
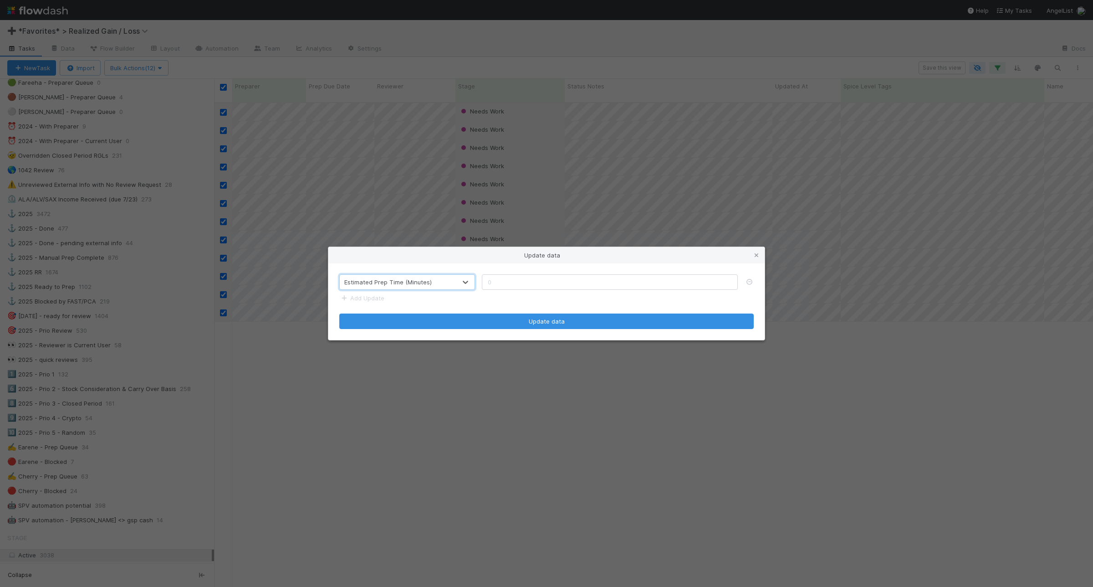
click at [442, 276] on div "Estimated Prep Time (Minutes)" at bounding box center [398, 282] width 117 height 15
type input "prep"
click at [497, 276] on div "Unassigned" at bounding box center [600, 282] width 237 height 15
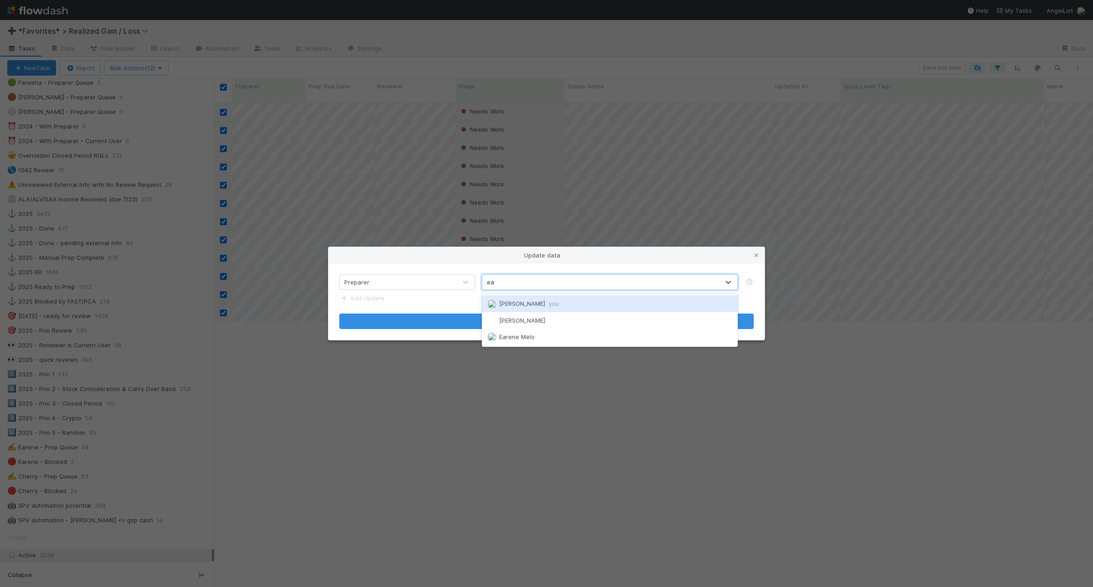
type input "ear"
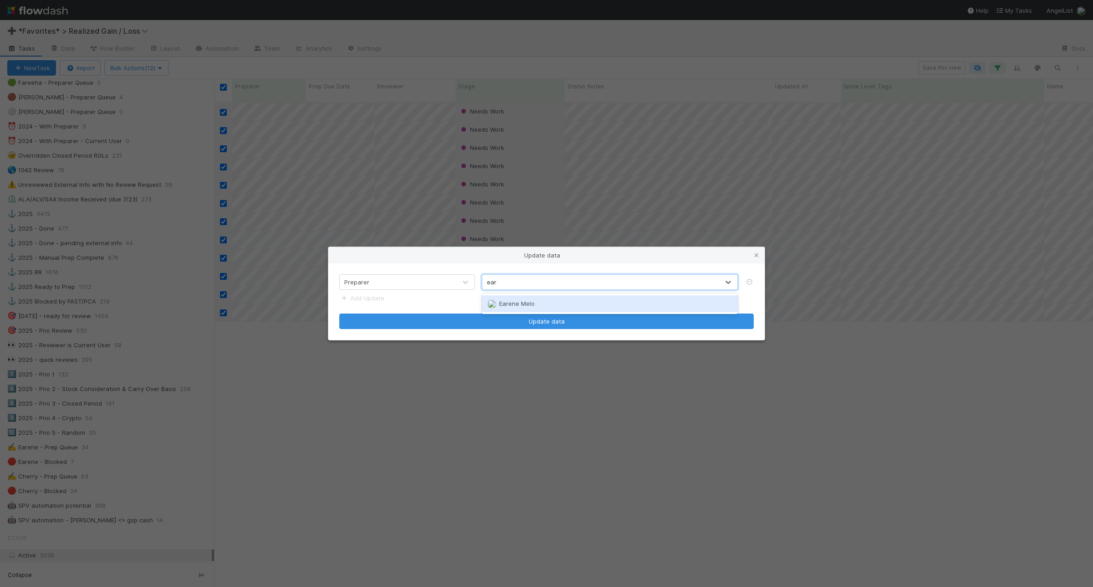
drag, startPoint x: 527, startPoint y: 297, endPoint x: 531, endPoint y: 306, distance: 9.8
click at [527, 298] on div "Earene Melo" at bounding box center [610, 303] width 256 height 16
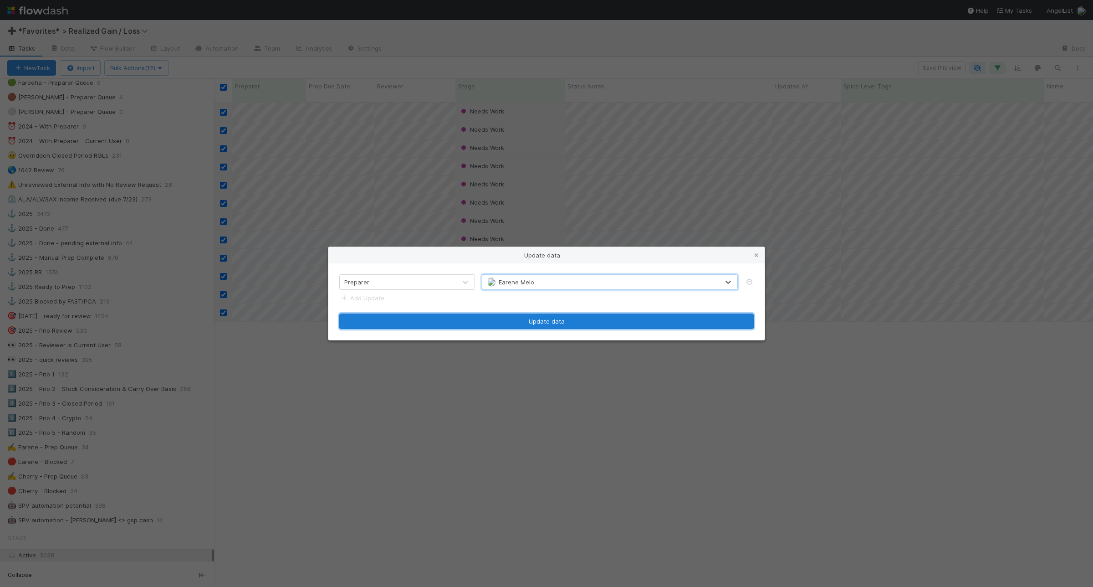
click at [565, 316] on button "Update data" at bounding box center [546, 320] width 414 height 15
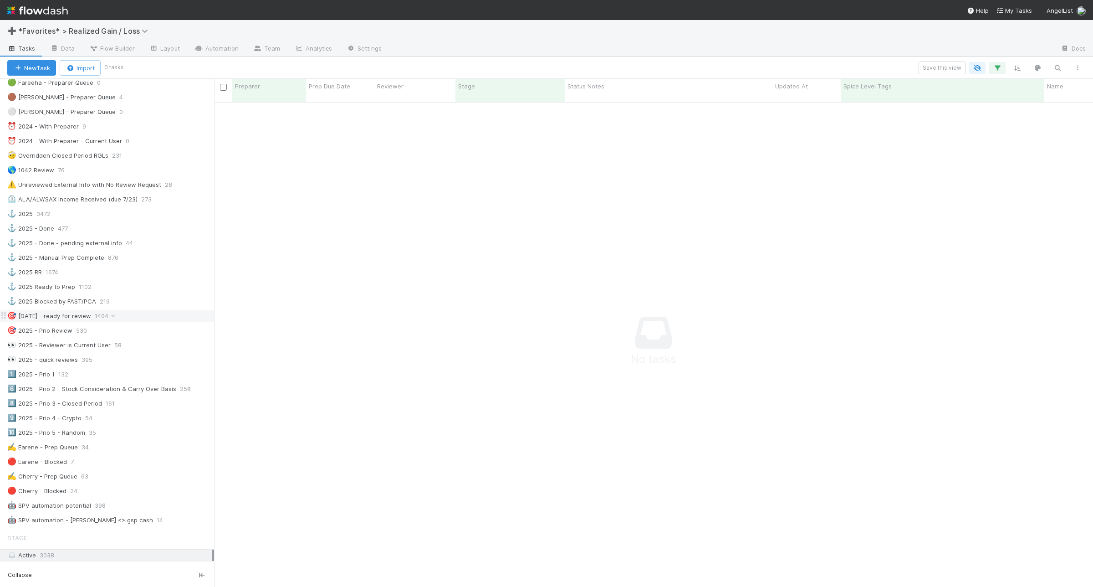
scroll to position [9, 9]
click at [166, 263] on div "⚓ 2025 - Manual Prep Complete 876" at bounding box center [110, 257] width 207 height 11
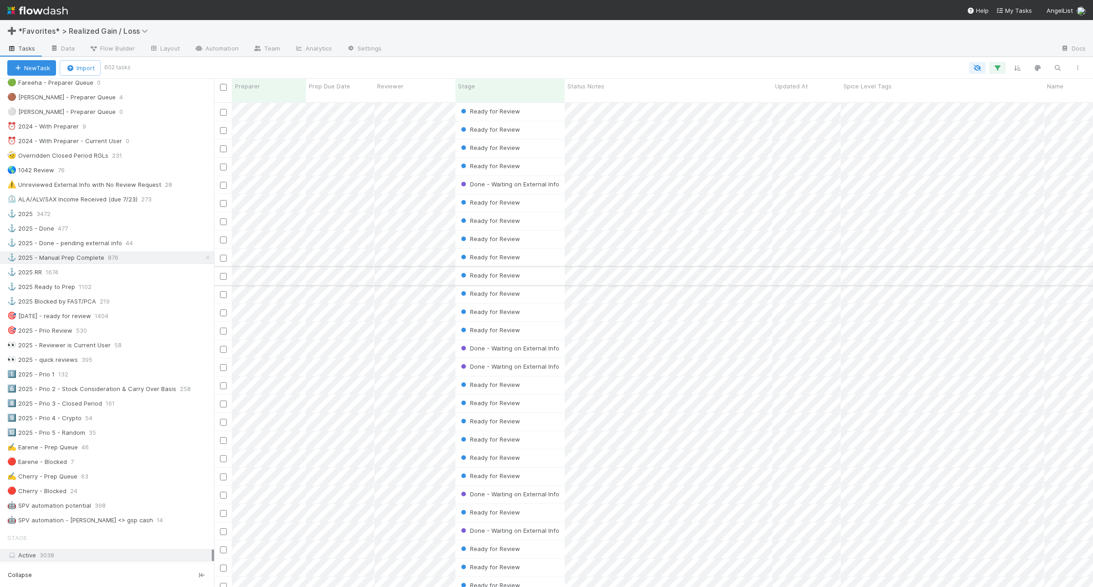
scroll to position [483, 870]
click at [158, 336] on div "🎯 2025 - Prio Review 530" at bounding box center [110, 330] width 207 height 11
click at [1000, 67] on icon "button" at bounding box center [997, 68] width 9 height 8
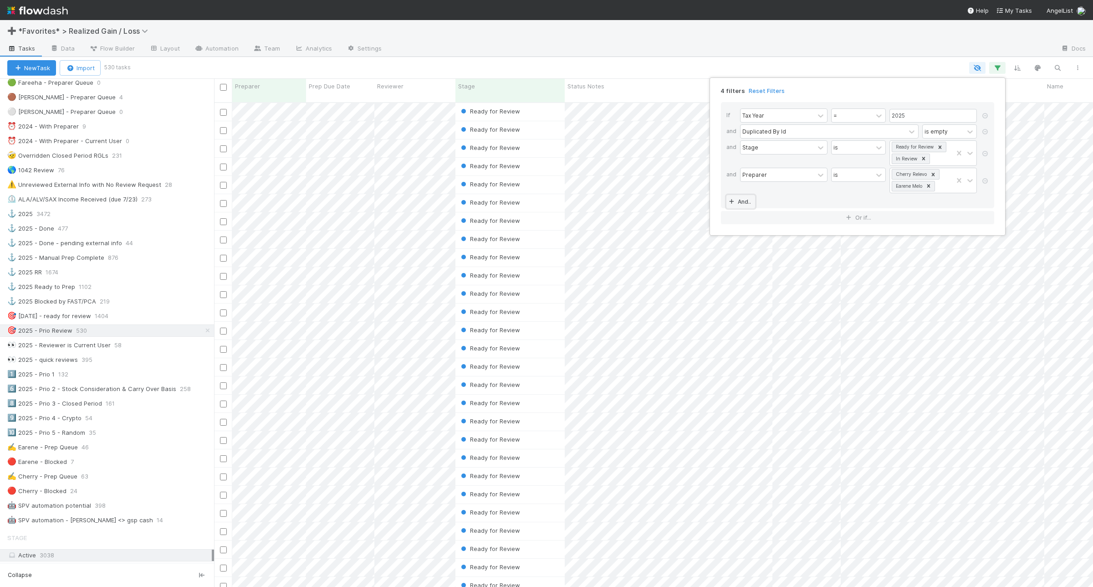
click at [745, 205] on link "And.." at bounding box center [740, 201] width 29 height 13
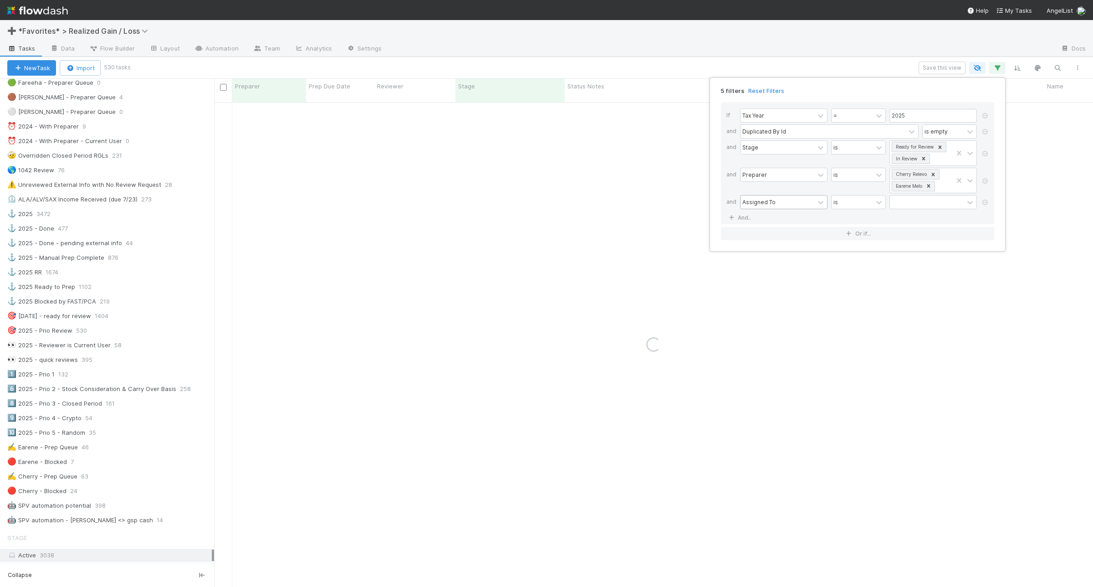
click at [767, 205] on div "Assigned To" at bounding box center [758, 202] width 33 height 8
type input "revie"
click at [845, 210] on div "Reviewer is" at bounding box center [860, 203] width 240 height 16
click at [848, 208] on div "is" at bounding box center [852, 201] width 41 height 13
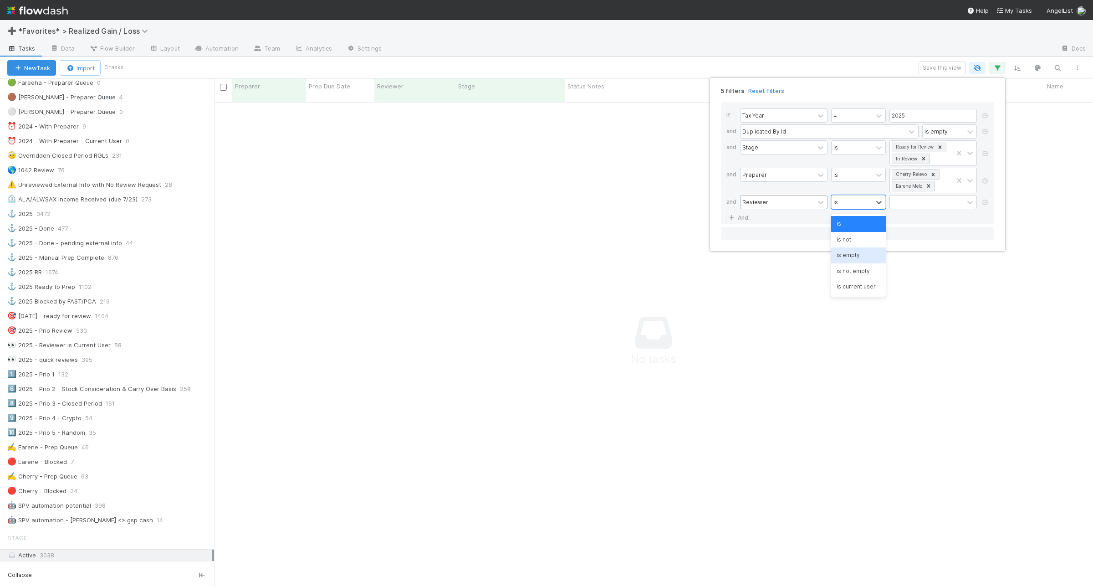
click at [855, 251] on div "is empty" at bounding box center [858, 254] width 55 height 15
click at [739, 221] on link "And.." at bounding box center [740, 217] width 29 height 13
click at [770, 221] on div "Assigned To" at bounding box center [758, 218] width 33 height 8
type input "paral"
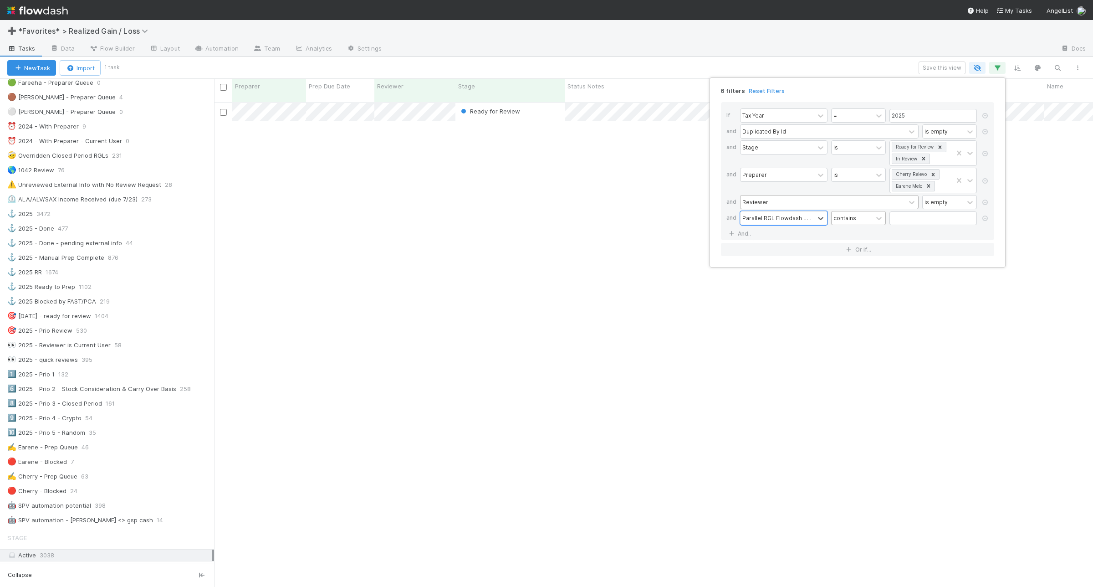
click at [860, 221] on div "contains" at bounding box center [852, 217] width 41 height 13
click at [854, 358] on div "is empty" at bounding box center [858, 358] width 55 height 15
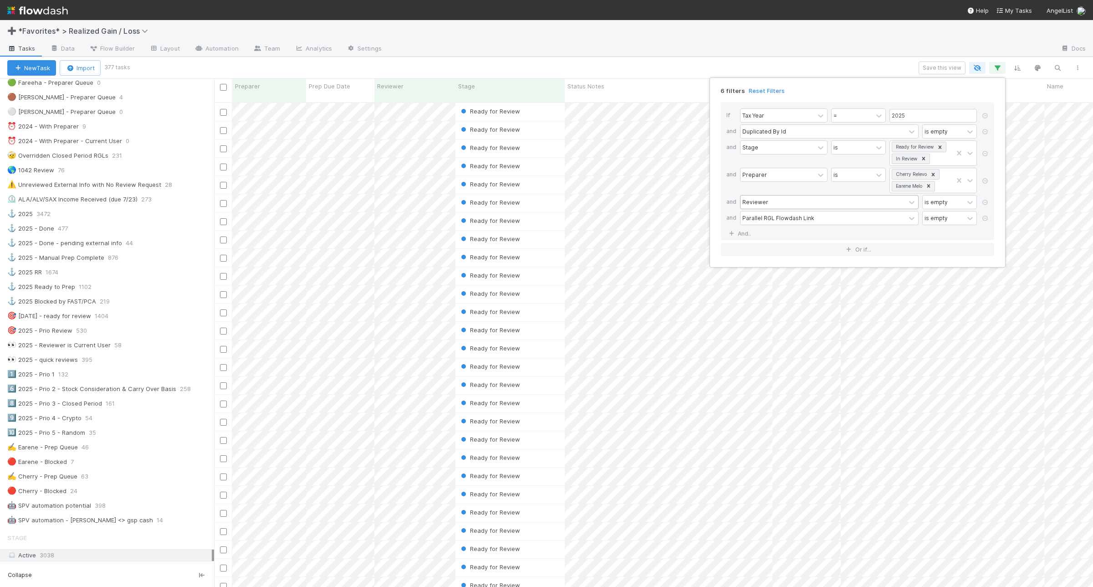
click at [681, 71] on div "6 filters Reset Filters If Tax Year = 2025 and Duplicated By Id is empty and St…" at bounding box center [546, 293] width 1093 height 587
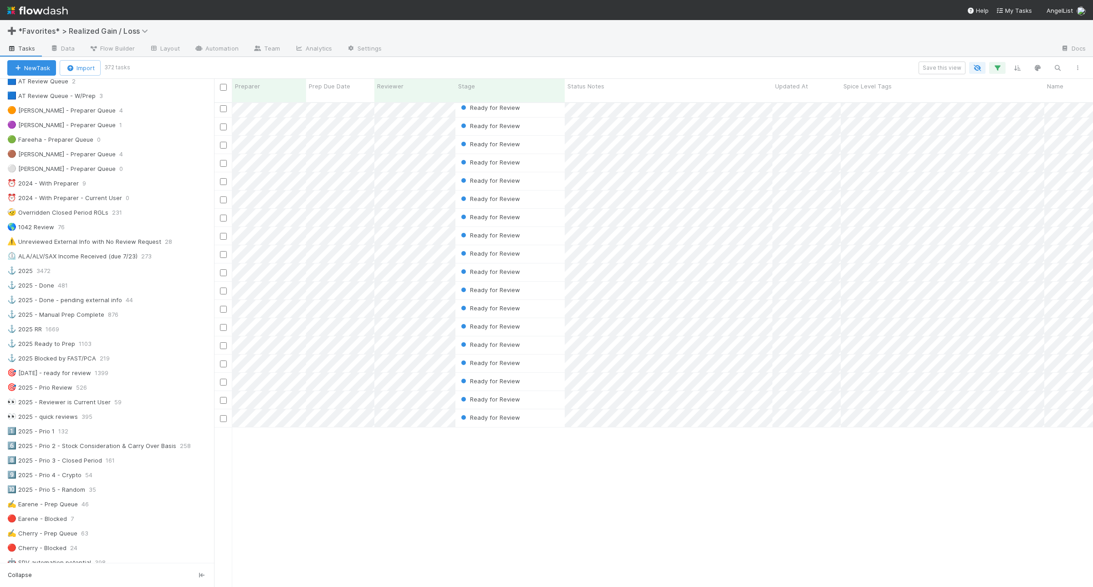
scroll to position [0, 0]
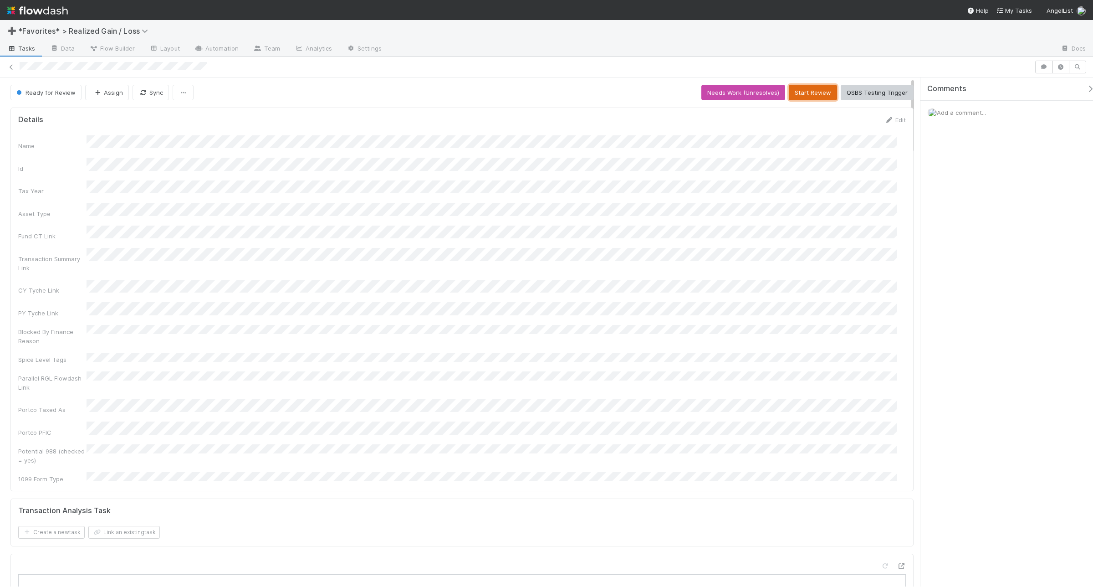
click at [798, 96] on button "Start Review" at bounding box center [813, 92] width 48 height 15
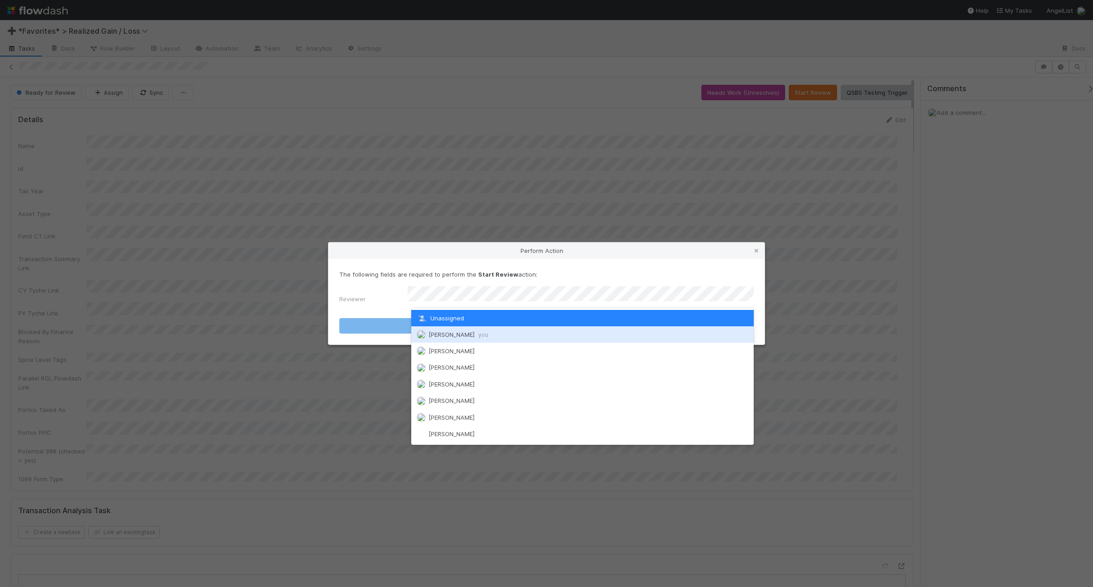
click at [490, 329] on div "Andrea Tidrow you" at bounding box center [582, 334] width 343 height 16
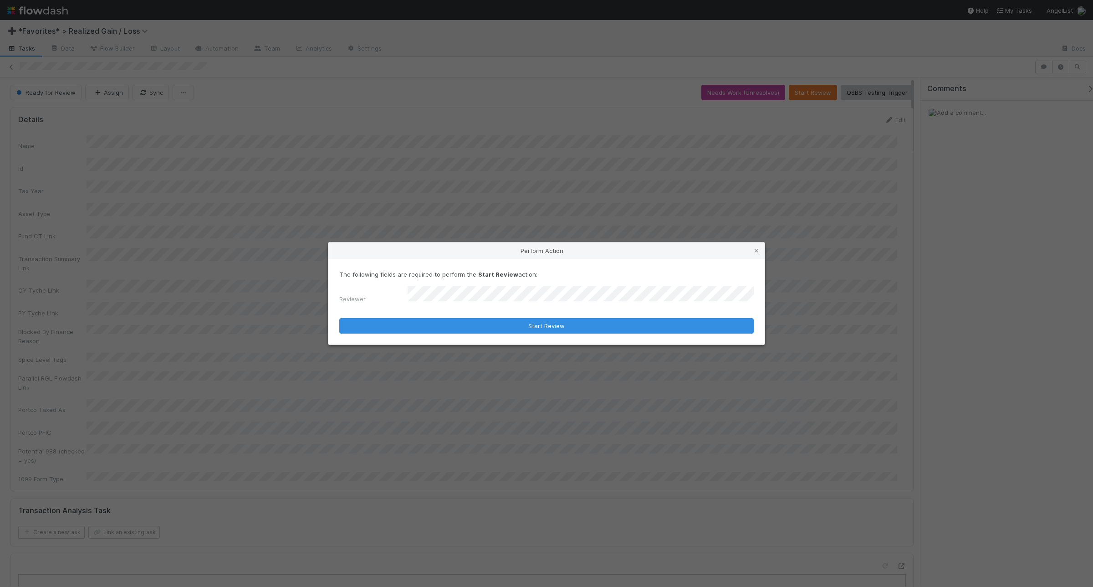
click at [531, 331] on div "The following fields are required to perform the Start Review action: Reviewer …" at bounding box center [546, 302] width 436 height 86
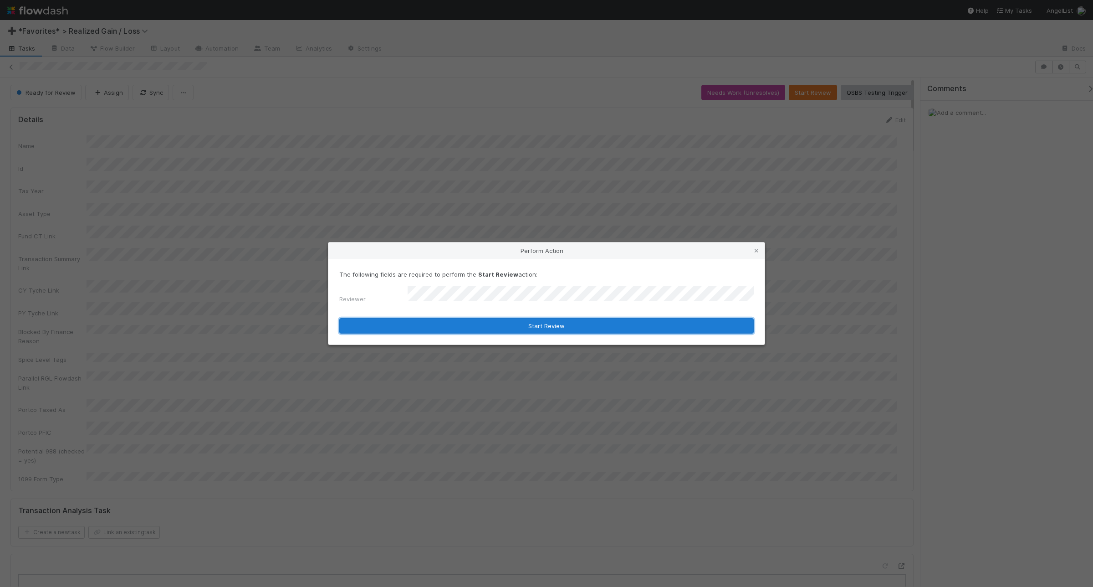
click at [531, 326] on button "Start Review" at bounding box center [546, 325] width 414 height 15
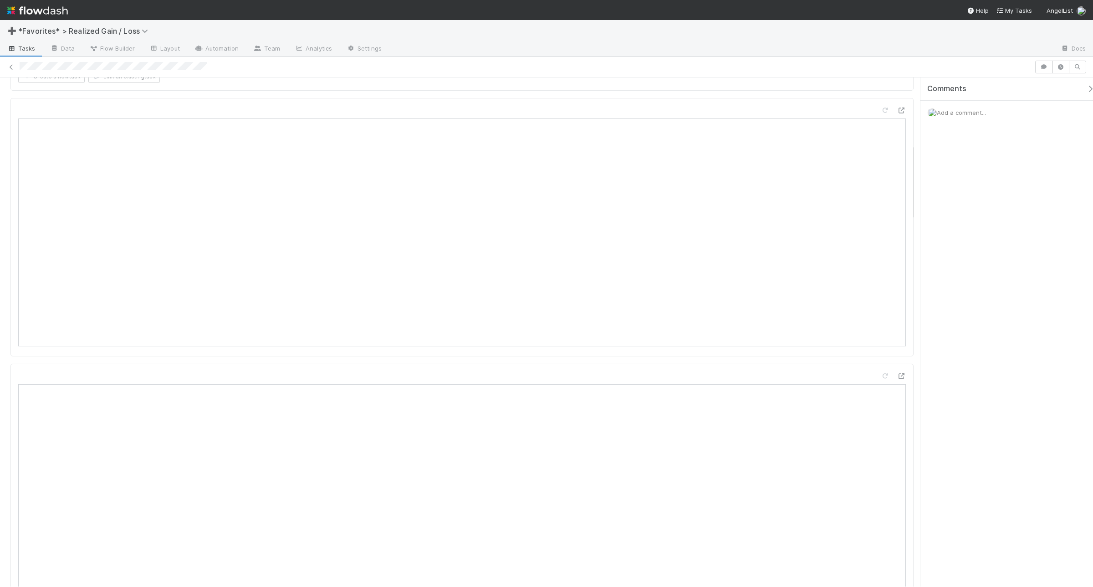
scroll to position [285, 0]
click at [874, 278] on icon at bounding box center [901, 281] width 9 height 6
click at [874, 119] on div "Add a comment..." at bounding box center [1010, 113] width 181 height 24
click at [874, 112] on span "Add a comment..." at bounding box center [961, 112] width 49 height 7
click at [874, 260] on button "Add Comment" at bounding box center [961, 252] width 53 height 15
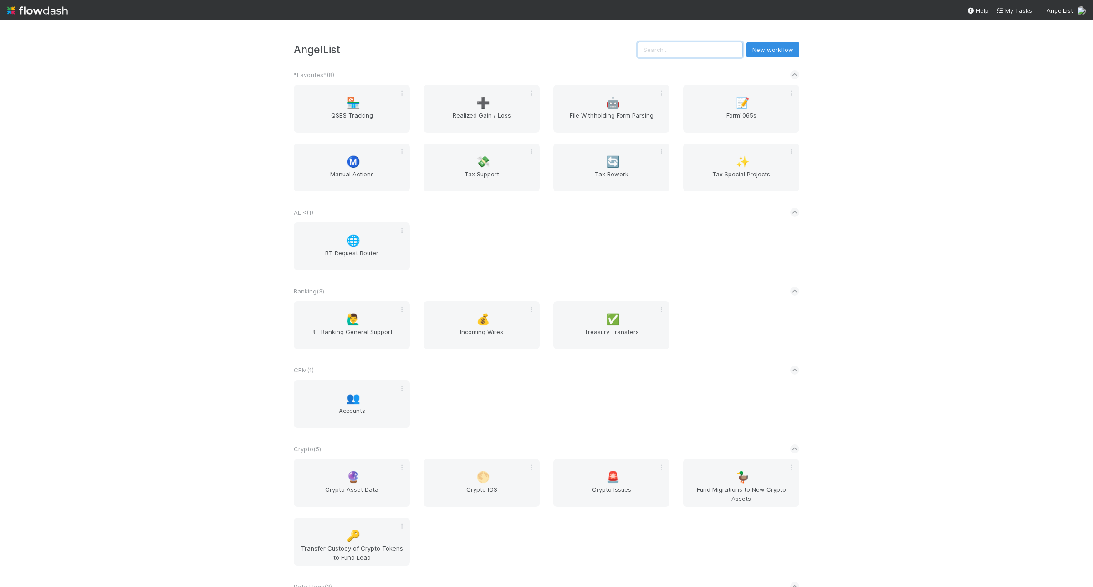
click at [720, 49] on input "text" at bounding box center [690, 49] width 105 height 15
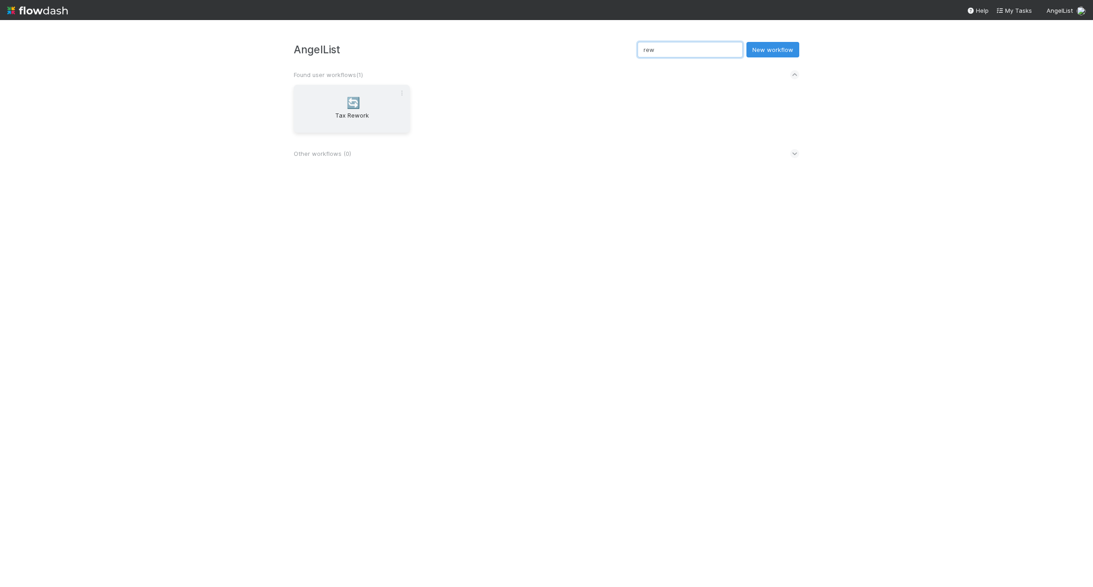
type input "rew"
click at [335, 105] on div "🔄 Tax Rework" at bounding box center [352, 109] width 116 height 48
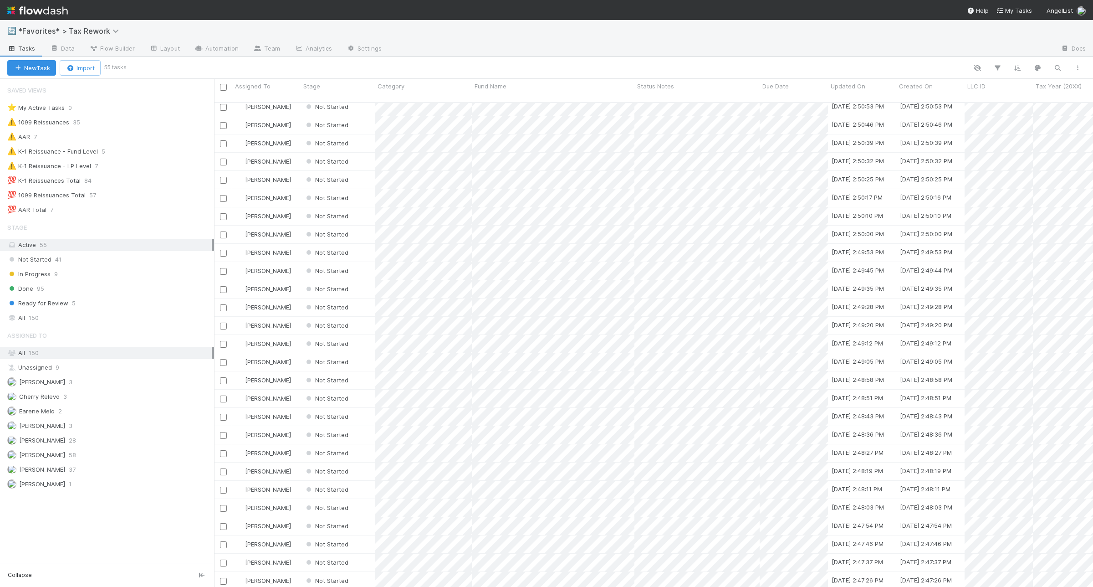
scroll to position [171, 0]
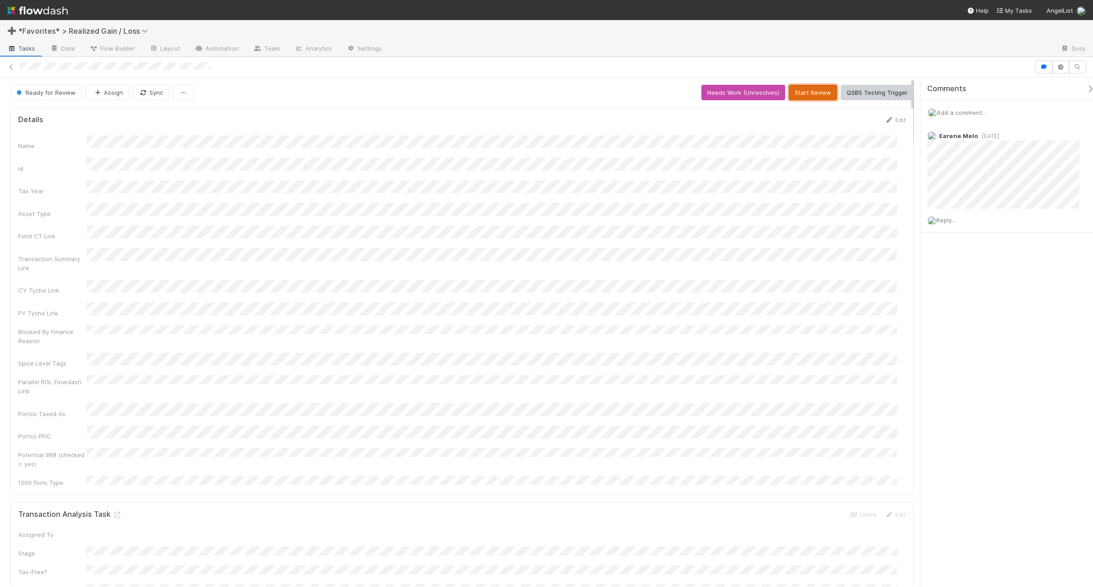
click at [789, 96] on button "Start Review" at bounding box center [813, 92] width 48 height 15
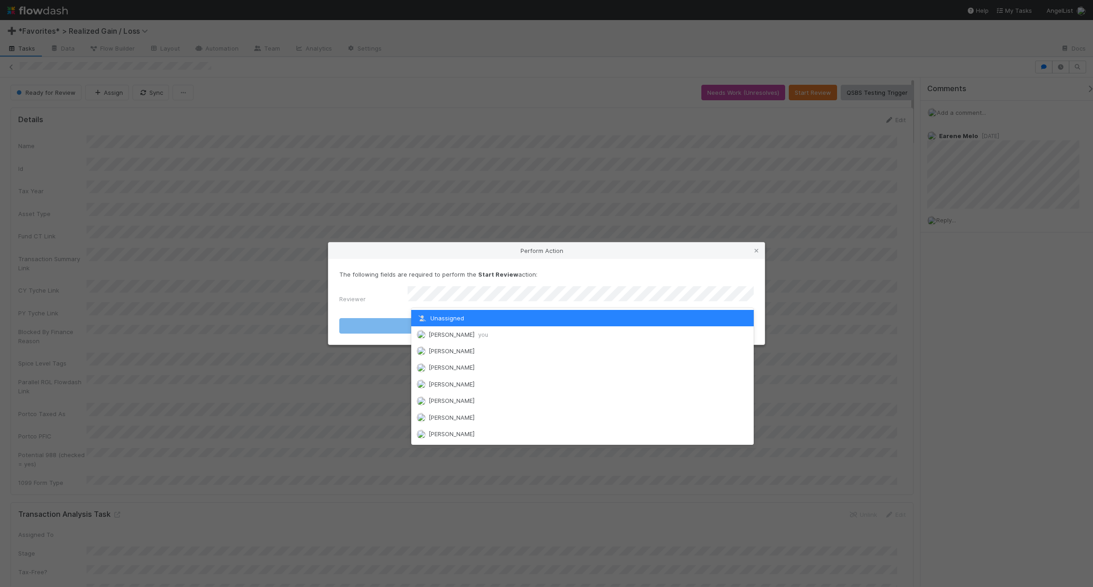
click at [551, 329] on div "[PERSON_NAME] you" at bounding box center [582, 334] width 343 height 16
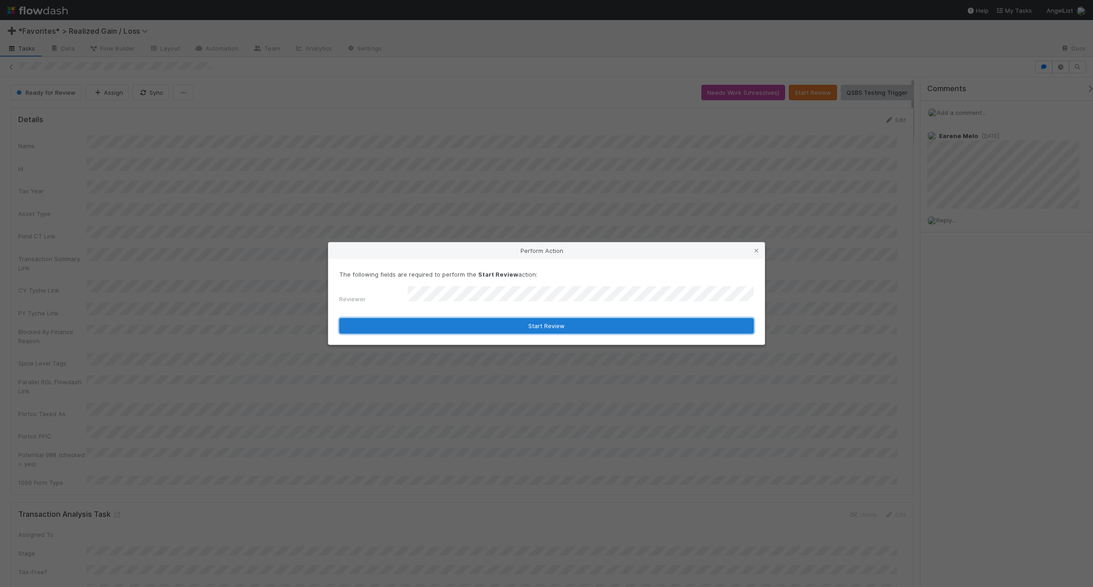
click at [562, 320] on button "Start Review" at bounding box center [546, 325] width 414 height 15
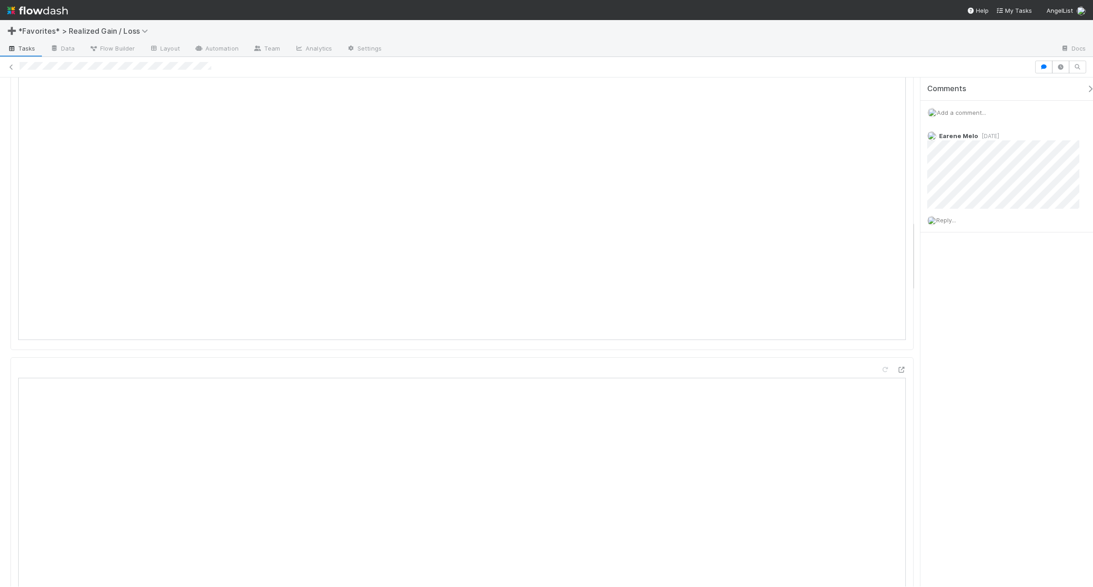
scroll to position [1309, 0]
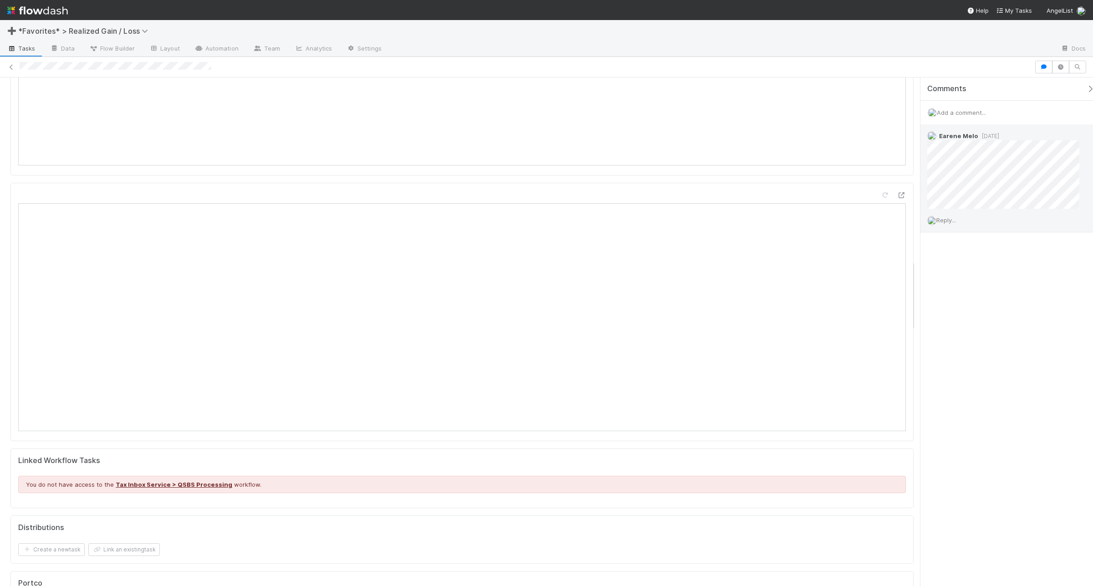
click at [949, 220] on span "Reply..." at bounding box center [946, 219] width 20 height 7
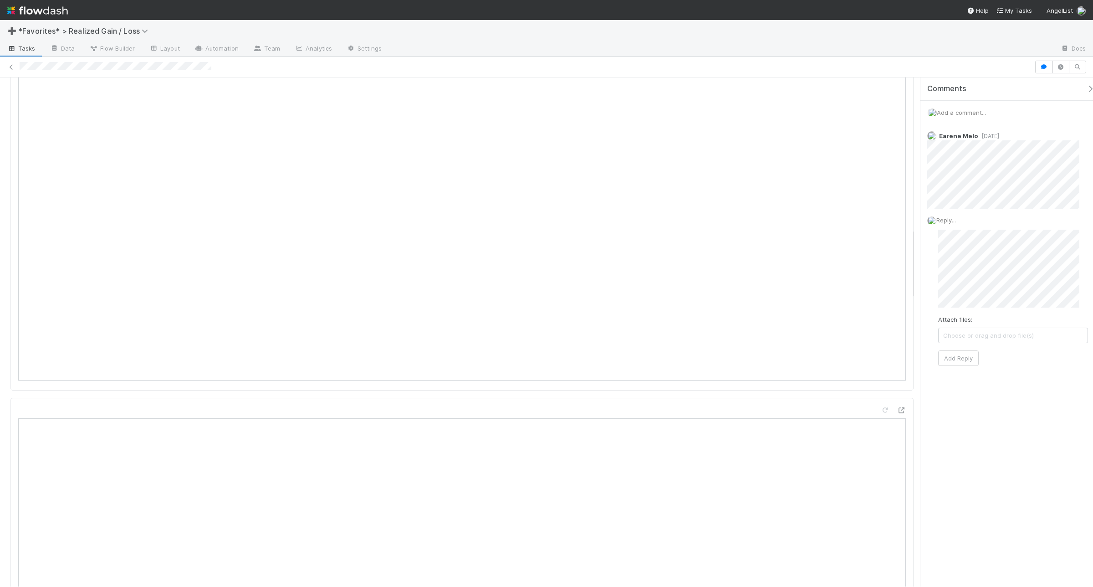
scroll to position [1082, 0]
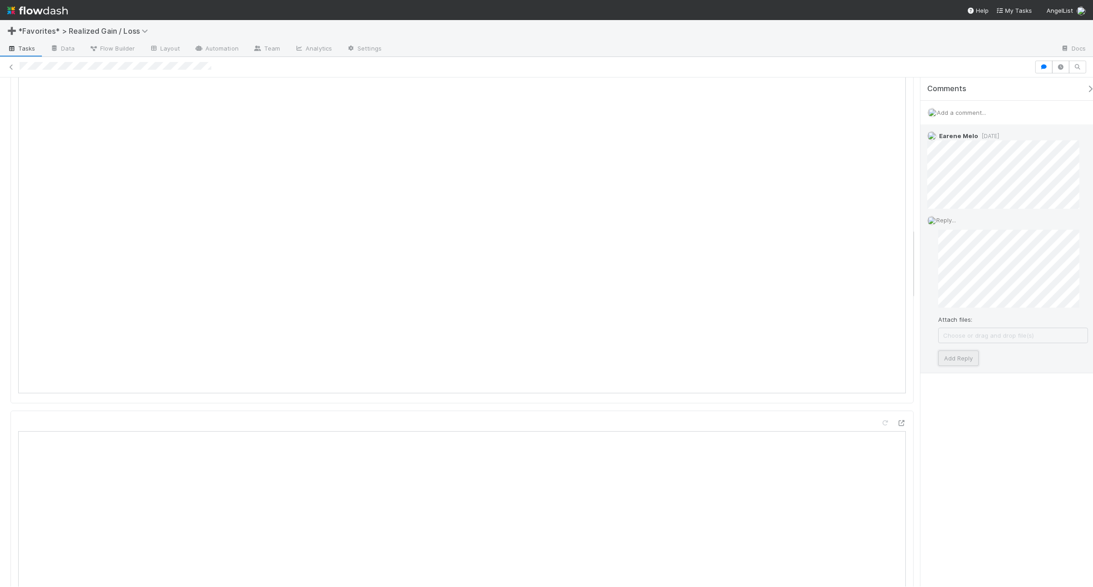
click at [964, 354] on button "Add Reply" at bounding box center [958, 357] width 41 height 15
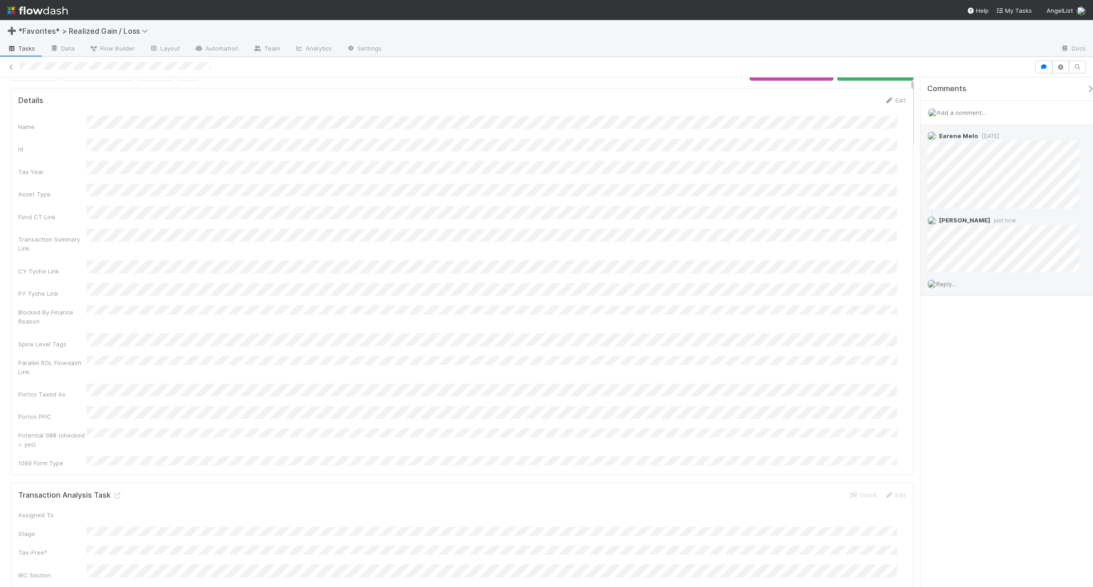
scroll to position [0, 0]
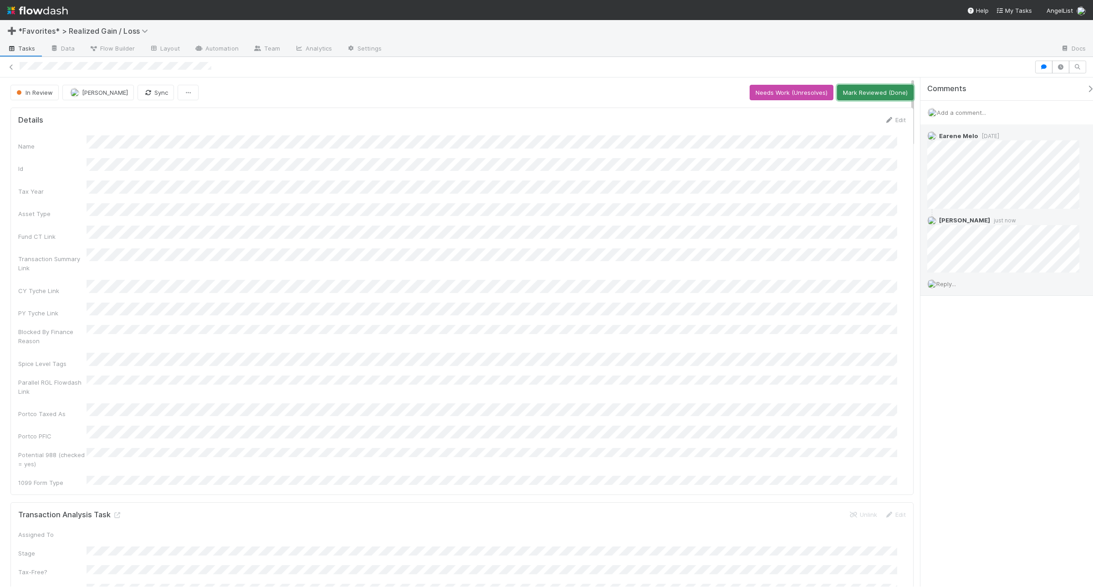
click at [880, 97] on button "Mark Reviewed (Done)" at bounding box center [875, 92] width 77 height 15
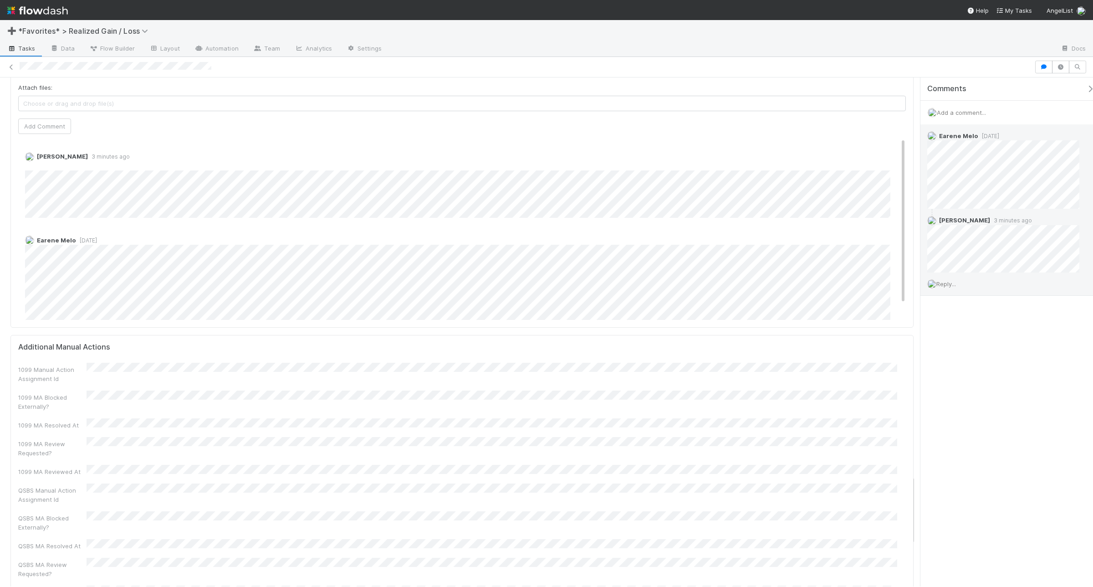
scroll to position [3017, 0]
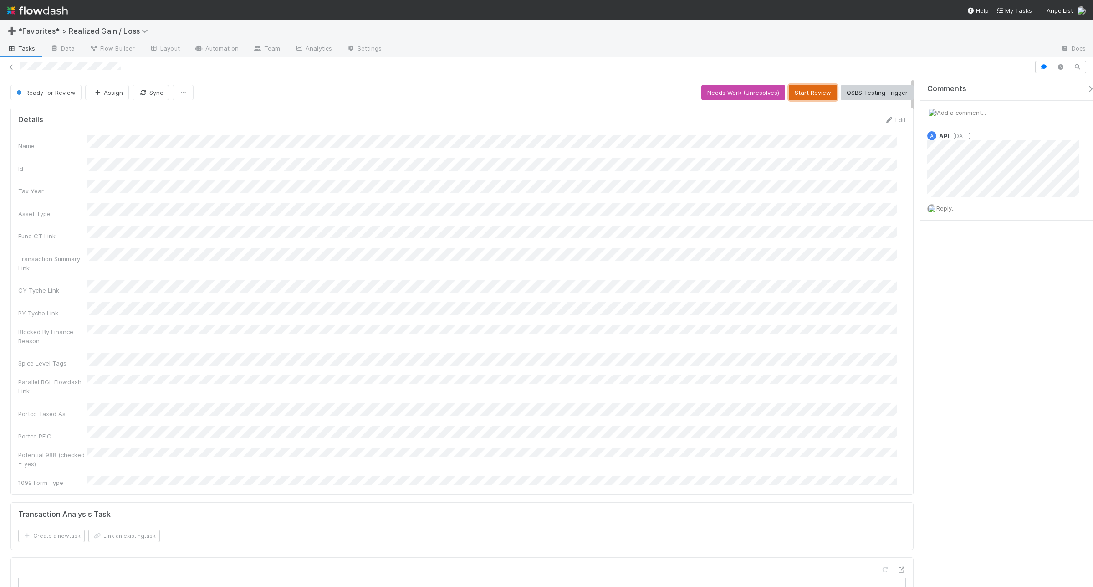
click at [814, 85] on button "Start Review" at bounding box center [813, 92] width 48 height 15
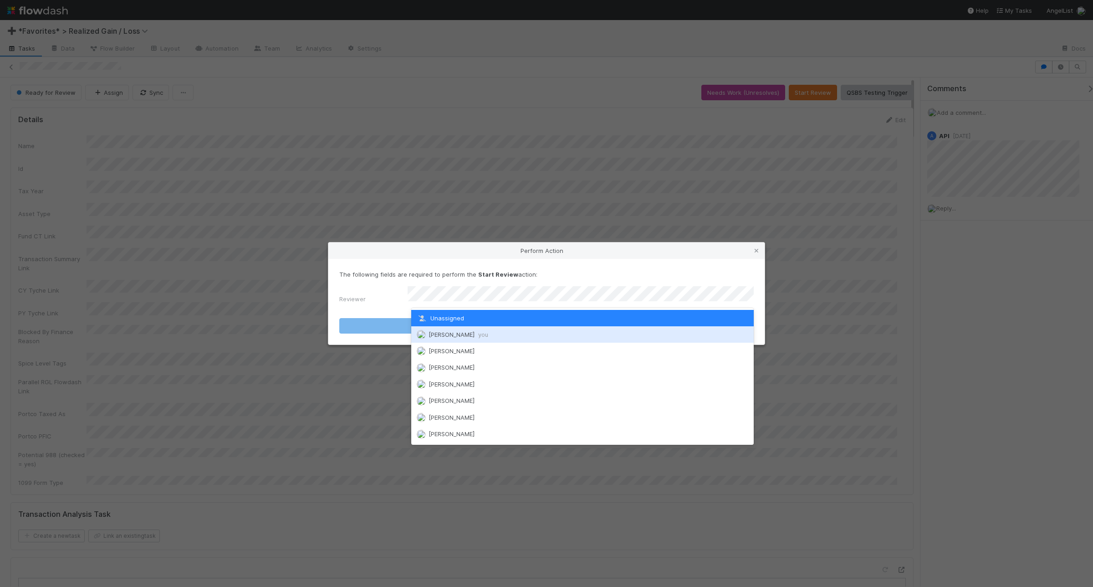
click at [490, 334] on div "[PERSON_NAME] you" at bounding box center [582, 334] width 343 height 16
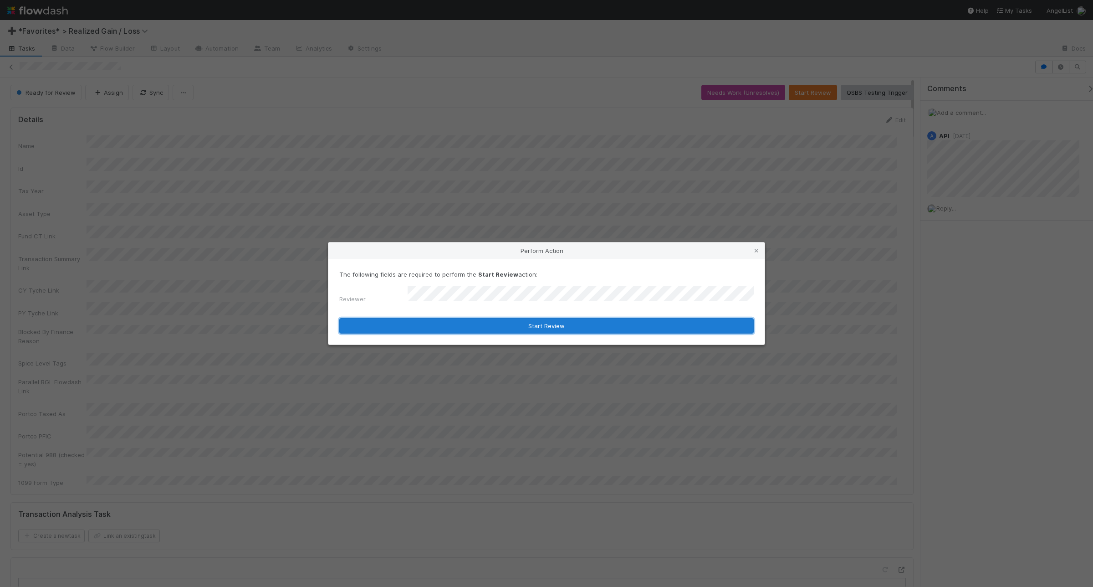
click at [502, 327] on button "Start Review" at bounding box center [546, 325] width 414 height 15
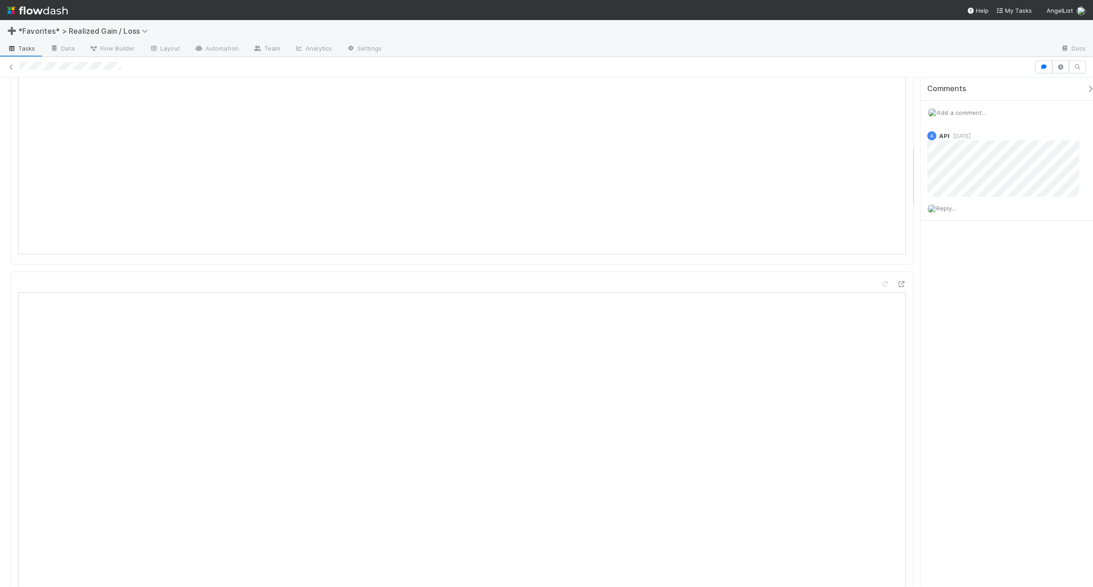
scroll to position [569, 0]
click at [949, 114] on span "Add a comment..." at bounding box center [961, 112] width 49 height 7
click at [960, 246] on button "Add Comment" at bounding box center [961, 252] width 53 height 15
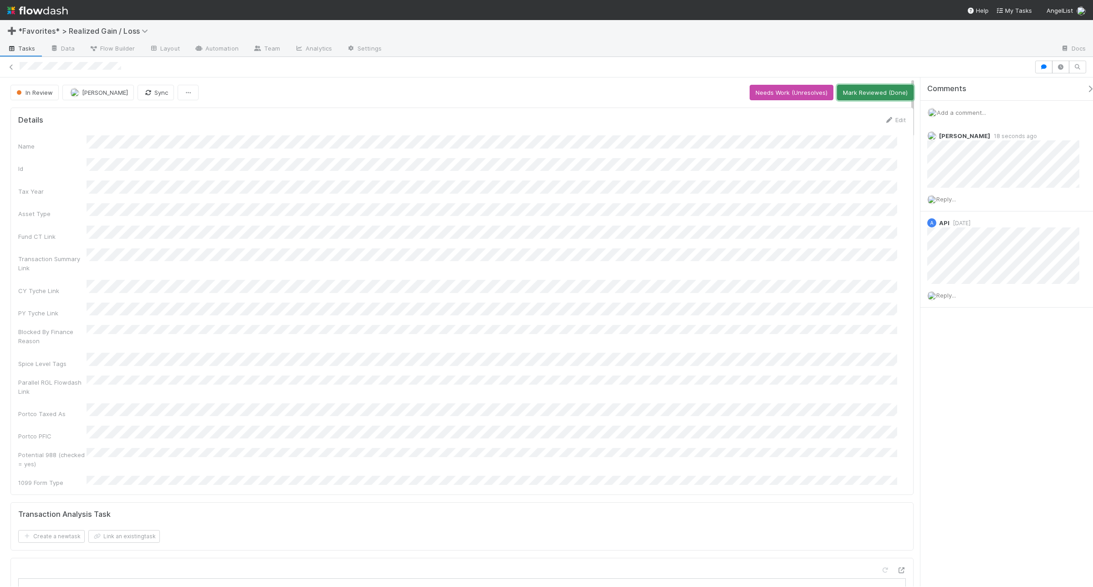
click at [867, 97] on button "Mark Reviewed (Done)" at bounding box center [875, 92] width 77 height 15
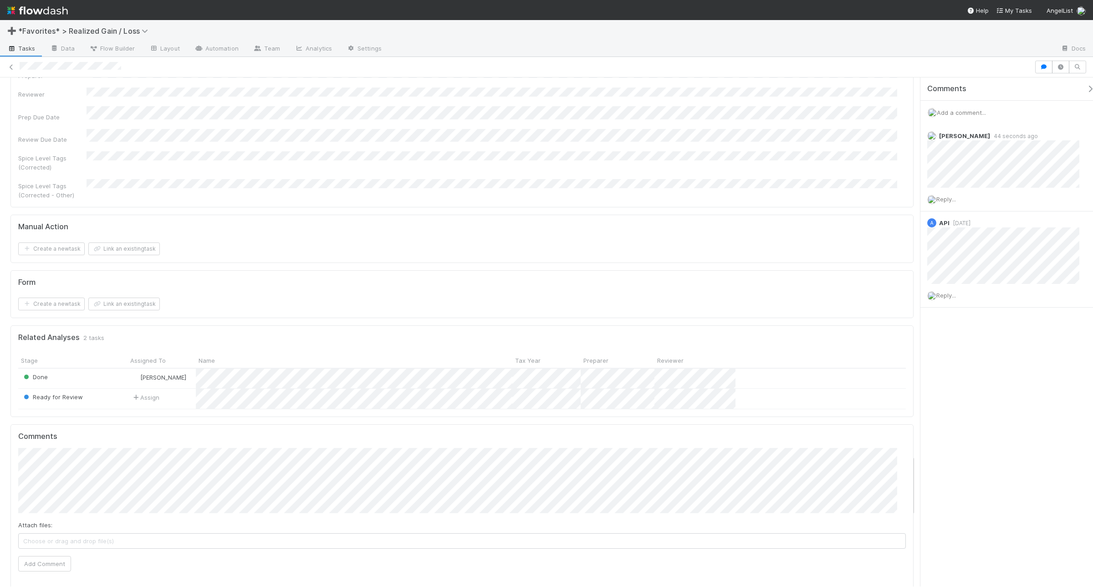
scroll to position [3188, 0]
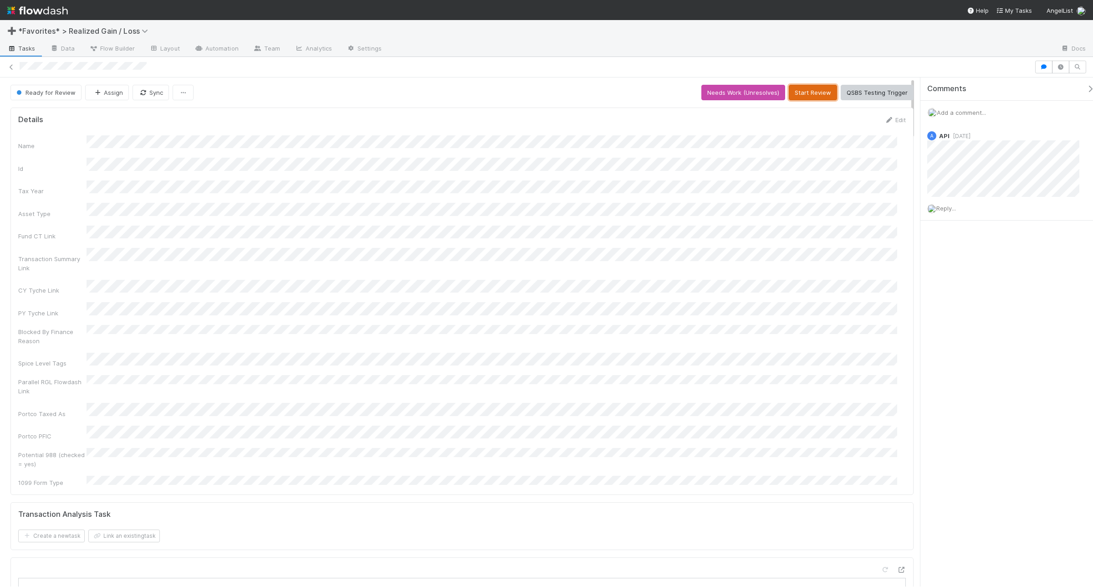
click at [802, 96] on button "Start Review" at bounding box center [813, 92] width 48 height 15
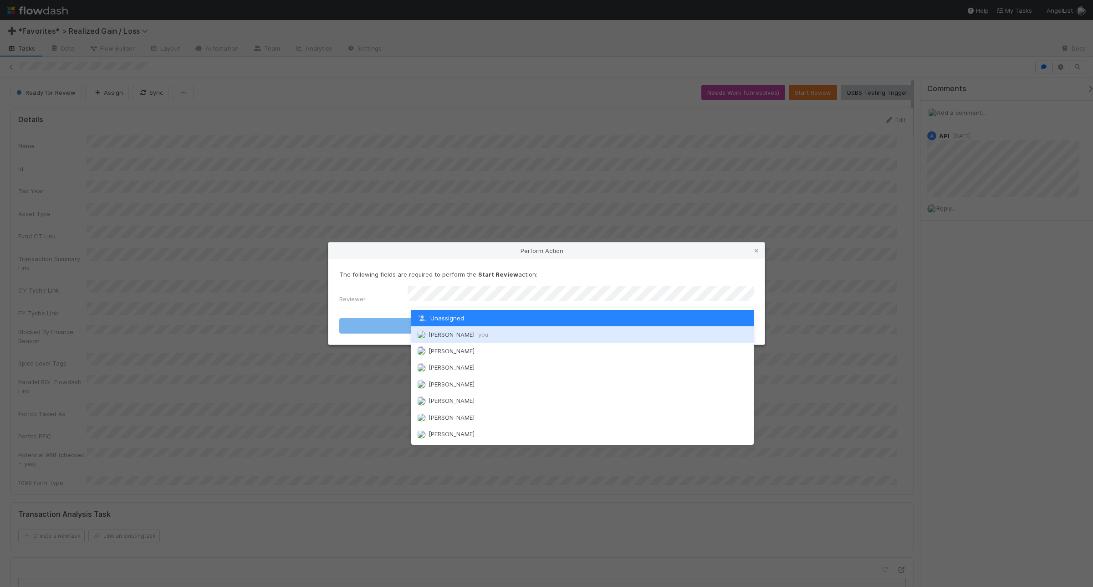
click at [467, 335] on span "[PERSON_NAME] you" at bounding box center [459, 334] width 60 height 7
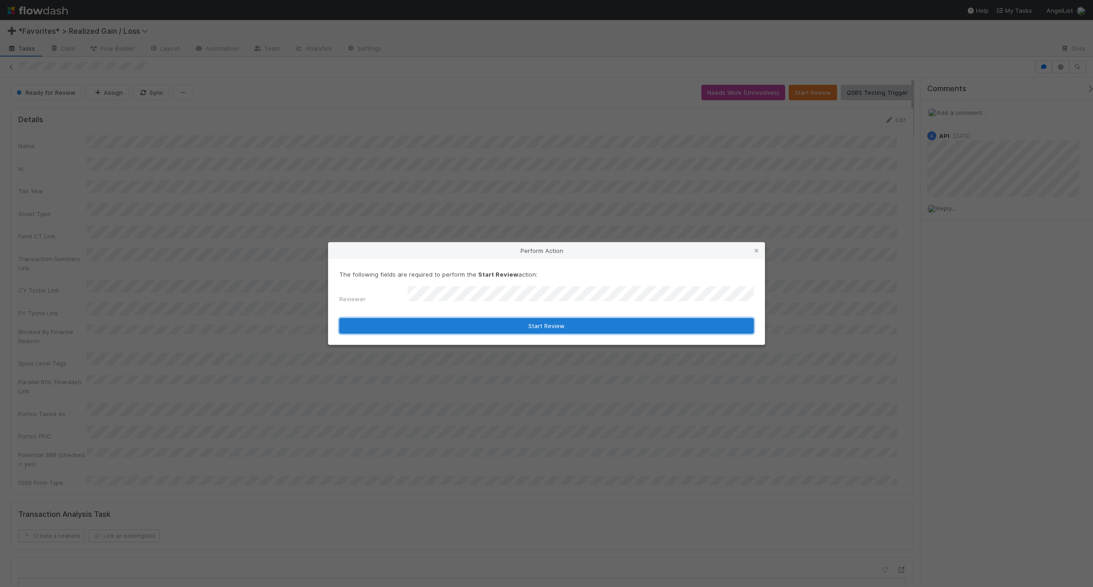
click at [494, 324] on button "Start Review" at bounding box center [546, 325] width 414 height 15
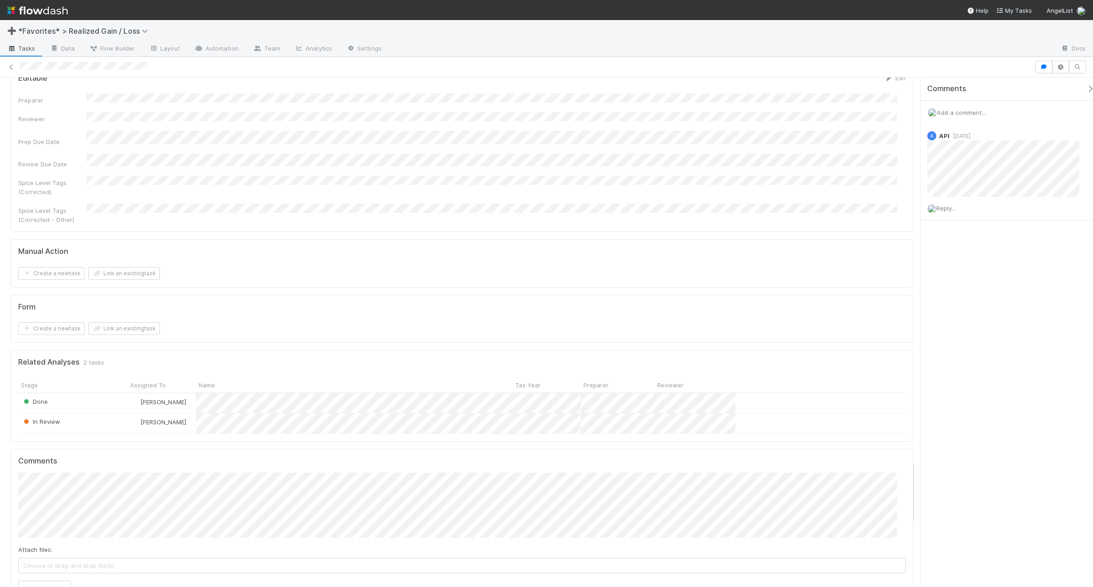
scroll to position [3131, 0]
click at [874, 107] on div "Add a comment..." at bounding box center [1010, 113] width 181 height 24
click at [874, 109] on span "Add a comment..." at bounding box center [961, 112] width 49 height 7
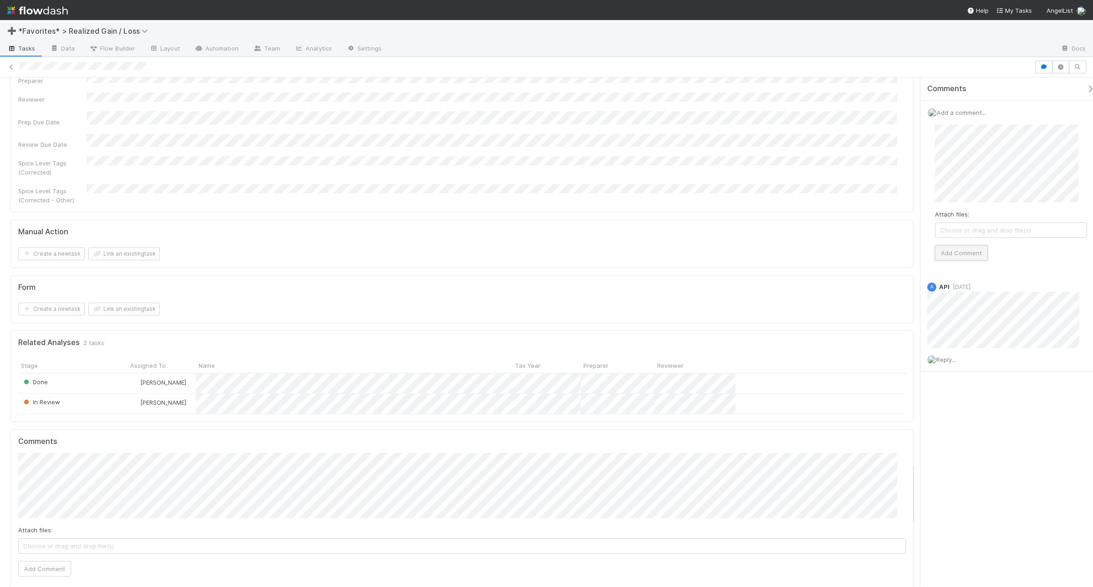
click at [874, 256] on button "Add Comment" at bounding box center [961, 252] width 53 height 15
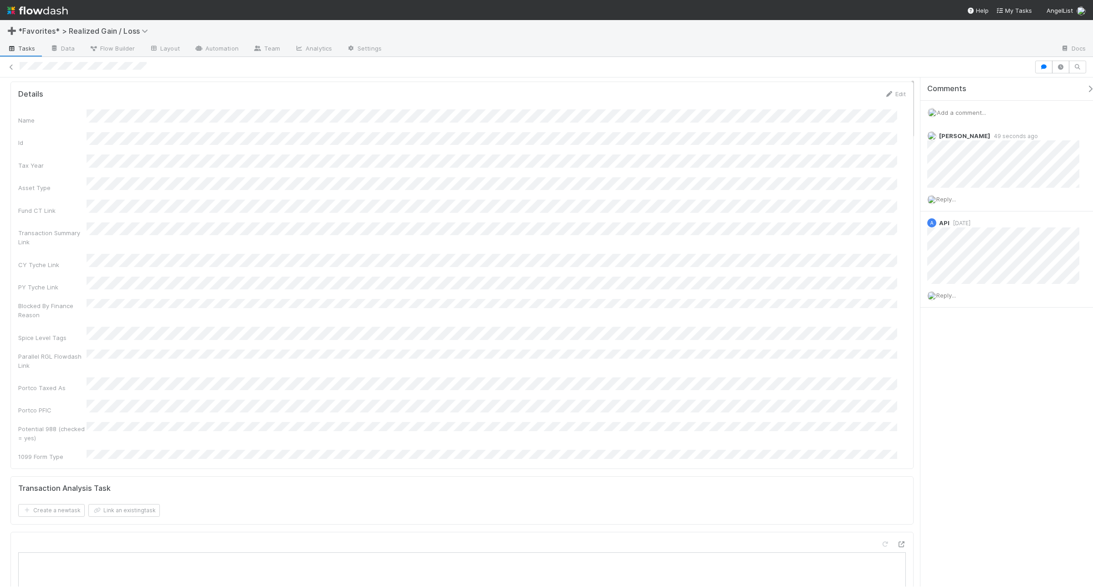
scroll to position [0, 0]
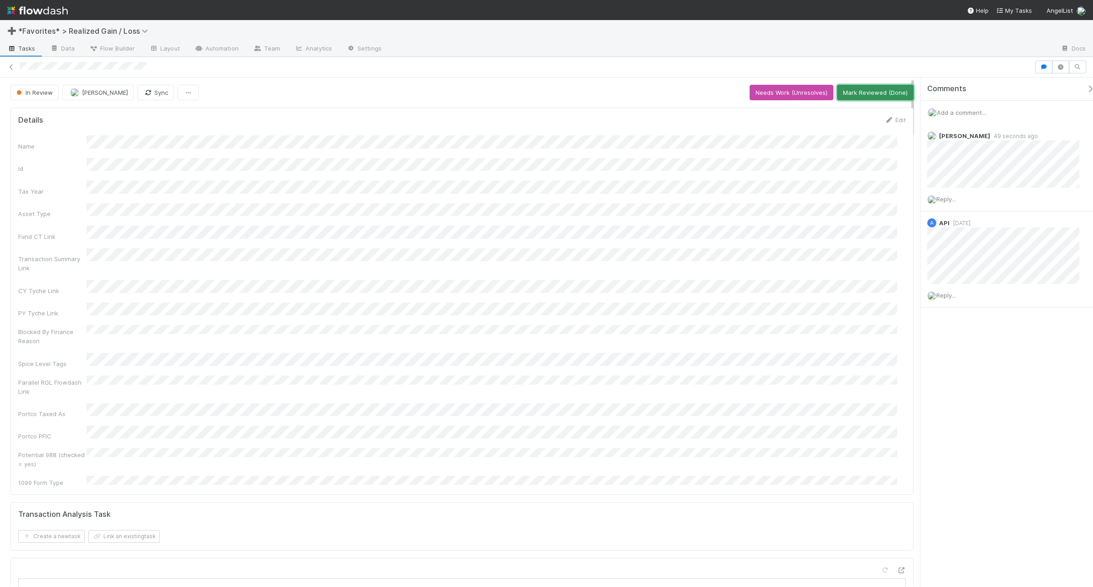
click at [874, 90] on button "Mark Reviewed (Done)" at bounding box center [875, 92] width 77 height 15
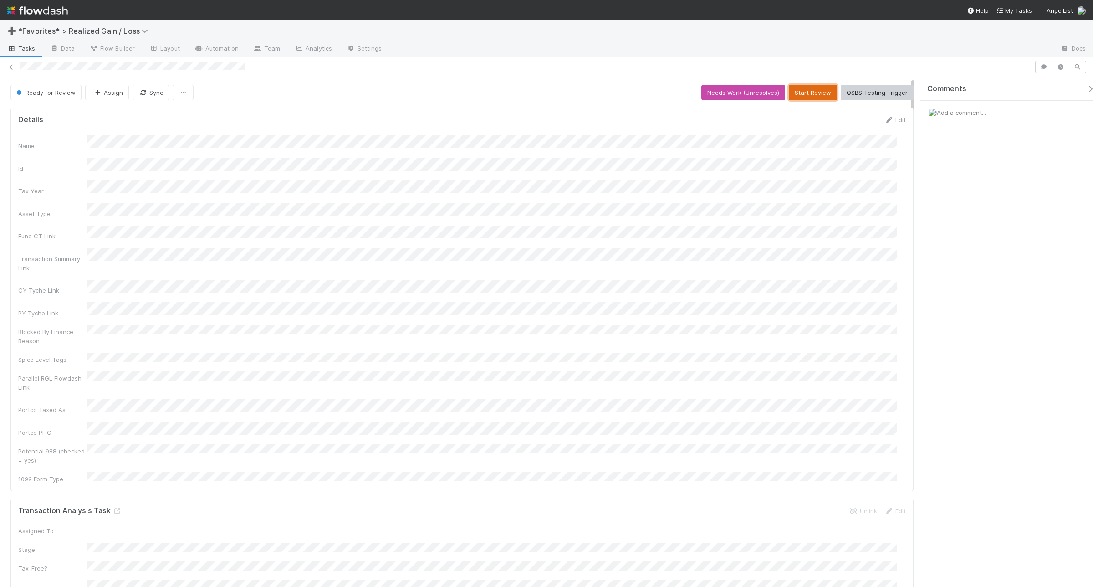
click at [804, 94] on button "Start Review" at bounding box center [813, 92] width 48 height 15
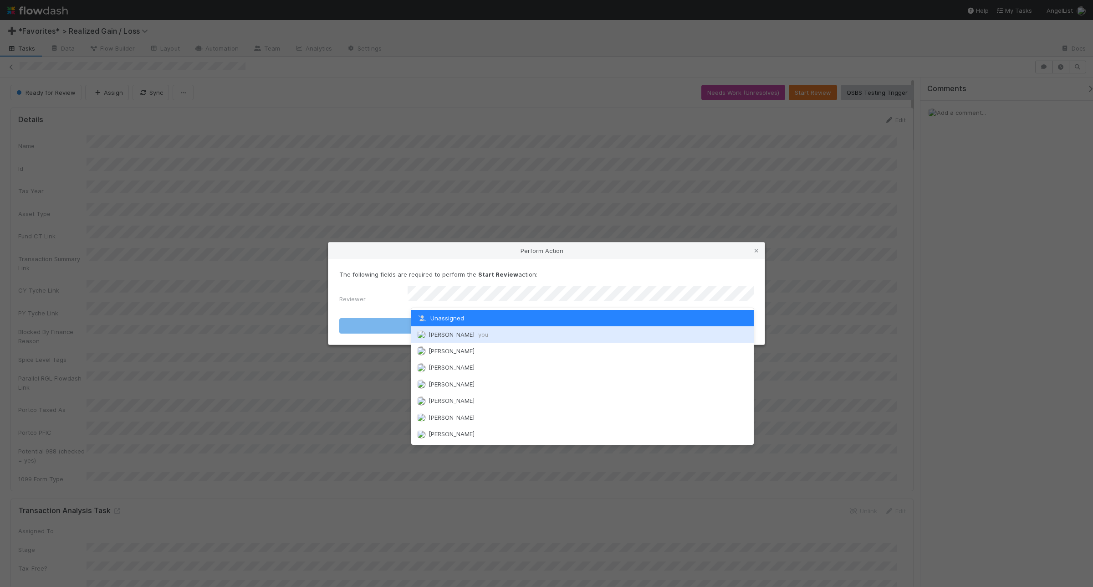
click at [522, 332] on div "[PERSON_NAME] you" at bounding box center [582, 334] width 343 height 16
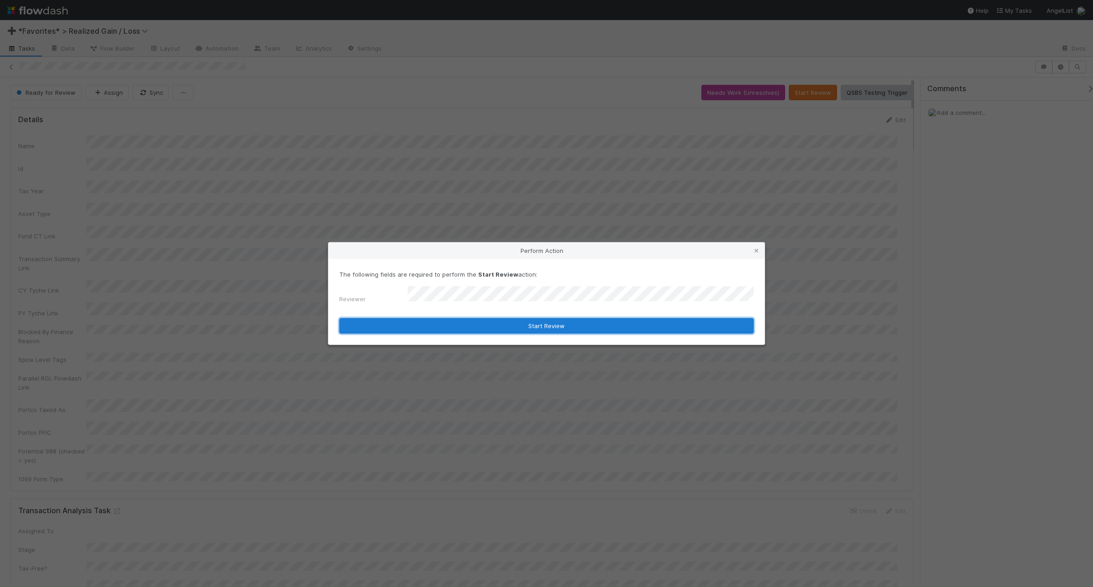
drag, startPoint x: 517, startPoint y: 324, endPoint x: 503, endPoint y: 324, distance: 14.1
click at [516, 323] on button "Start Review" at bounding box center [546, 325] width 414 height 15
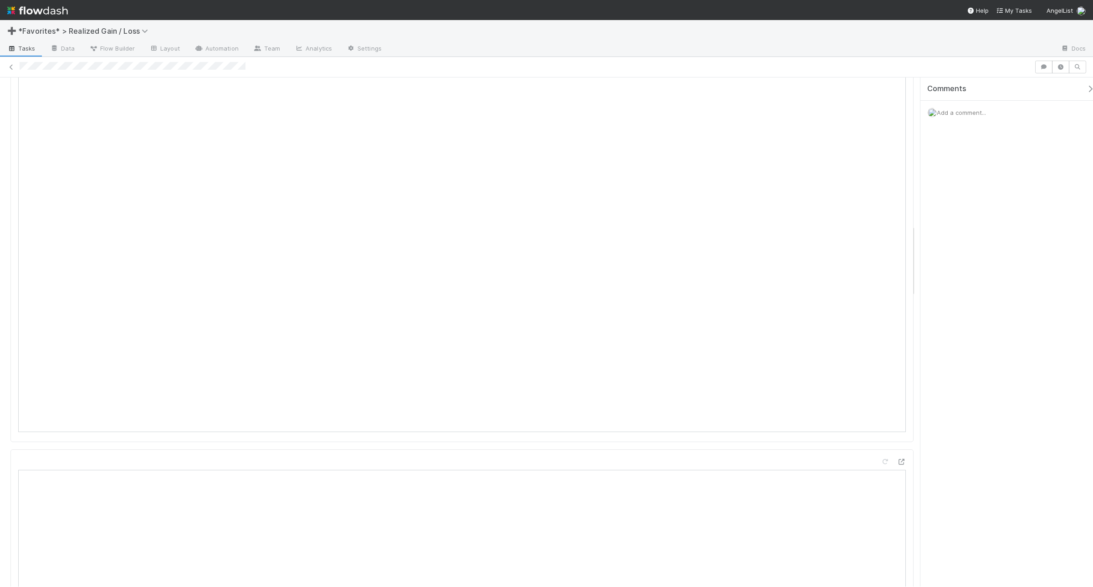
scroll to position [1025, 0]
click at [874, 469] on icon at bounding box center [901, 476] width 9 height 6
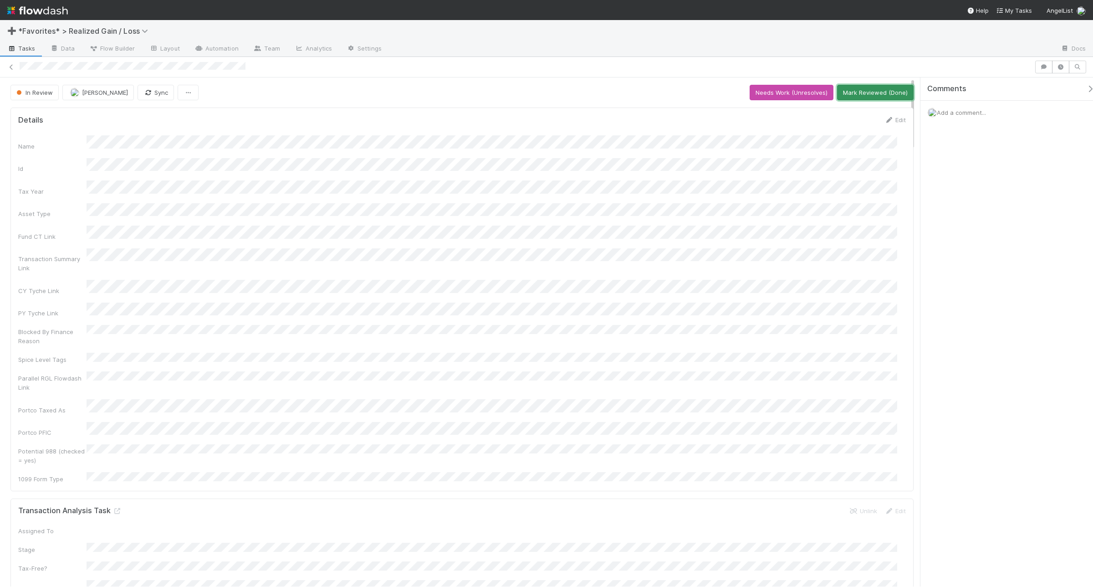
click at [874, 97] on button "Mark Reviewed (Done)" at bounding box center [875, 92] width 77 height 15
click at [803, 94] on button "Start Review" at bounding box center [813, 92] width 48 height 15
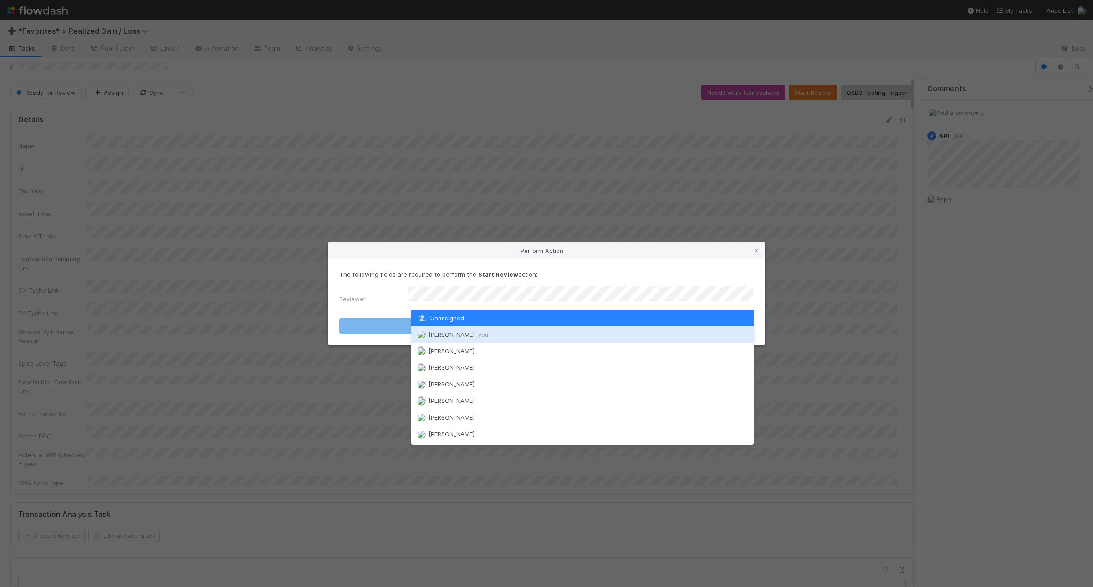
click at [469, 332] on span "[PERSON_NAME] you" at bounding box center [459, 334] width 60 height 7
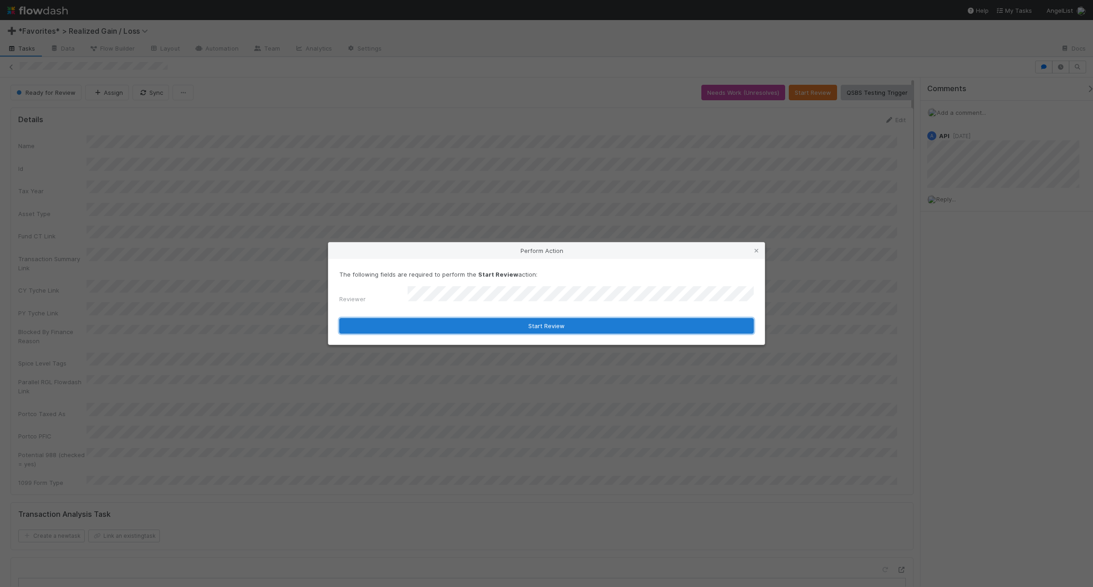
drag, startPoint x: 496, startPoint y: 322, endPoint x: 439, endPoint y: 328, distance: 58.2
click at [496, 321] on button "Start Review" at bounding box center [546, 325] width 414 height 15
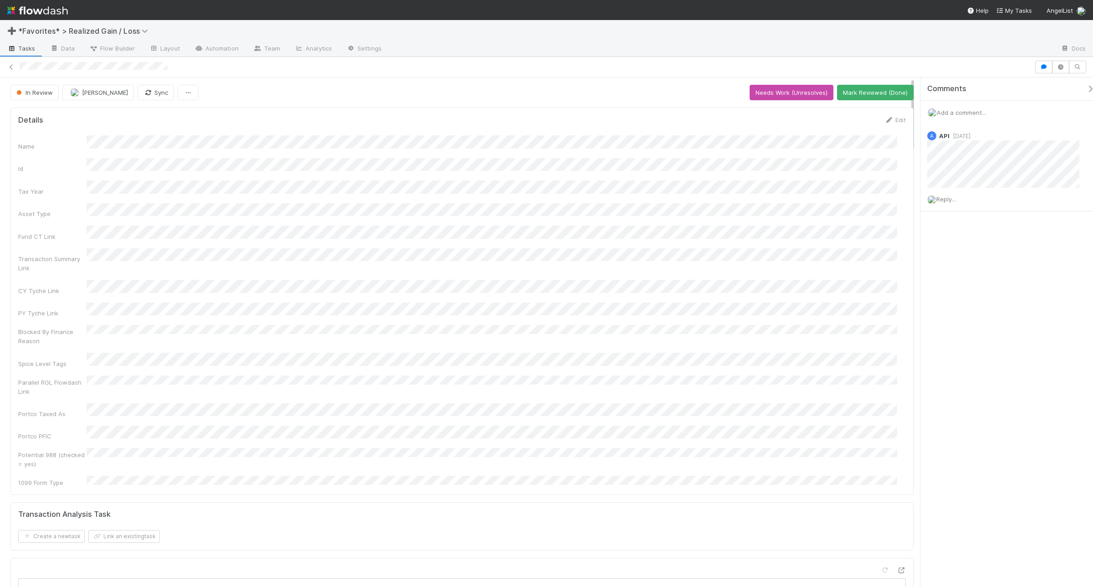
click at [951, 107] on div "Add a comment..." at bounding box center [1010, 113] width 181 height 24
click at [953, 115] on span "Add a comment..." at bounding box center [961, 112] width 49 height 7
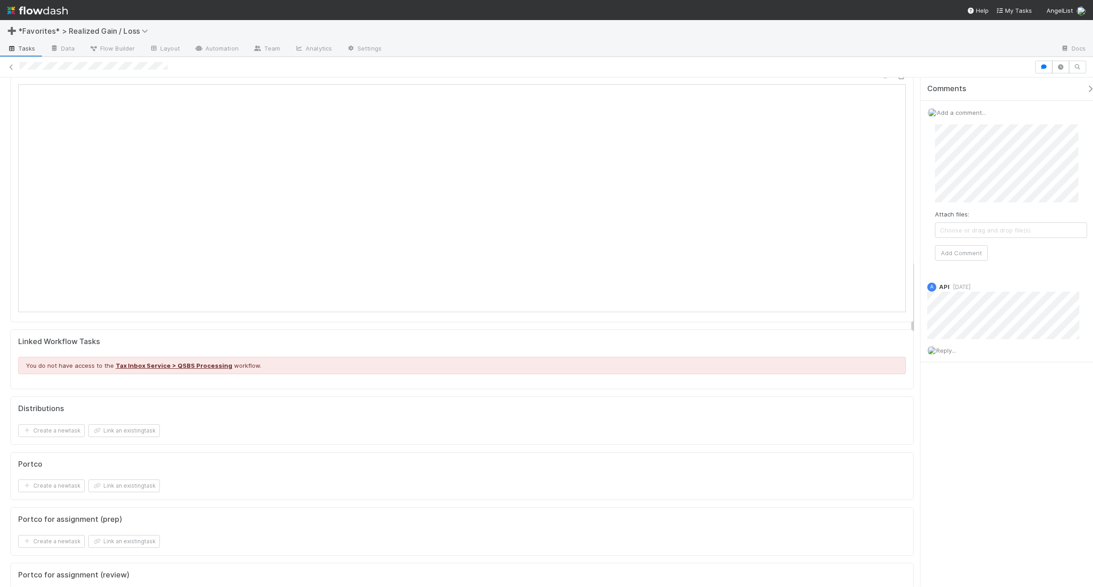
scroll to position [1196, 0]
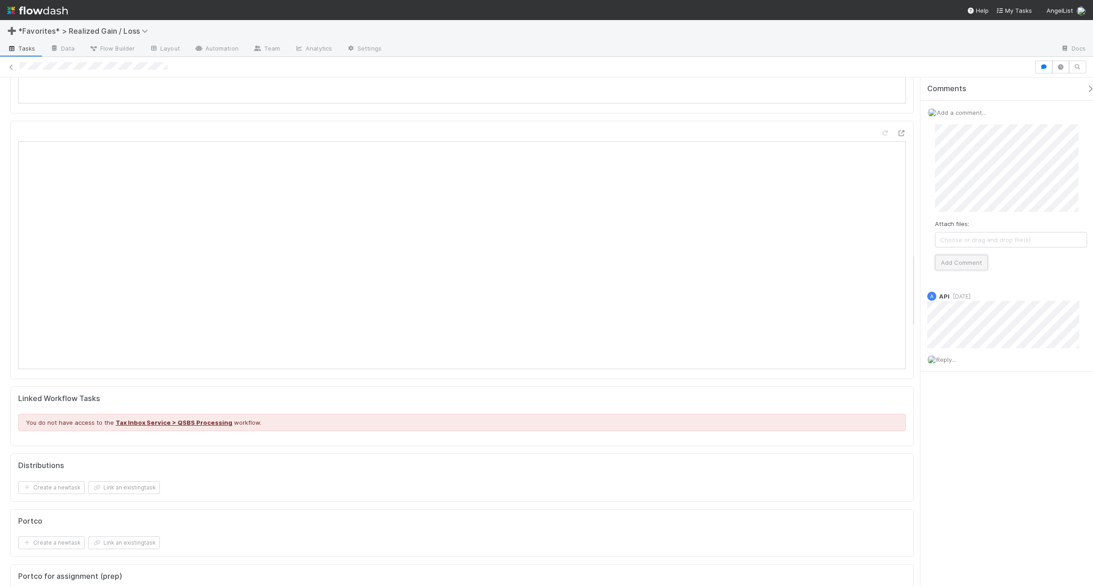
click at [957, 257] on button "Add Comment" at bounding box center [961, 262] width 53 height 15
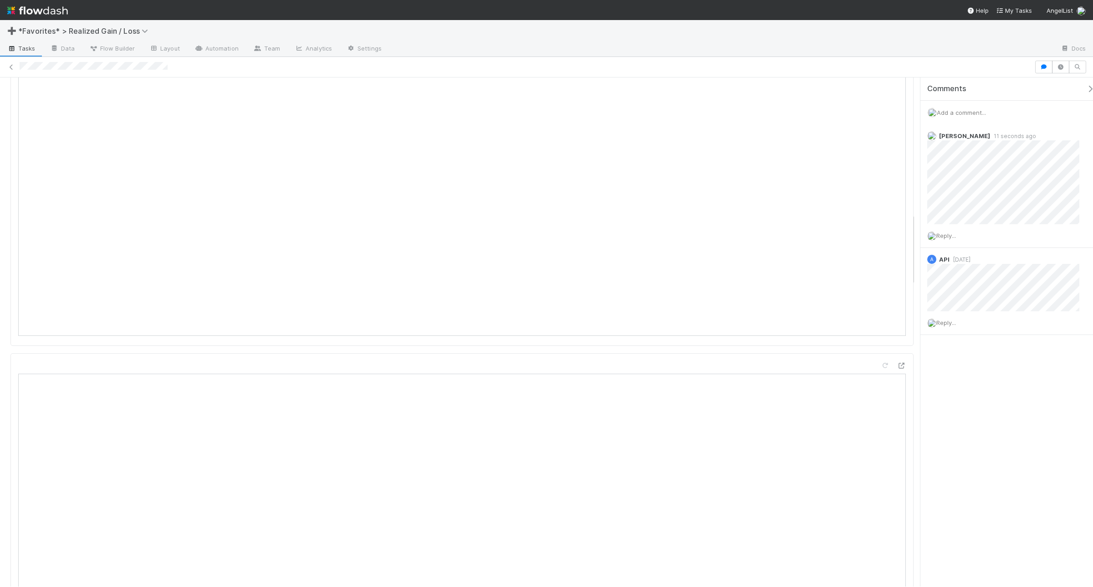
scroll to position [968, 0]
click at [960, 110] on span "Add a comment..." at bounding box center [961, 112] width 49 height 7
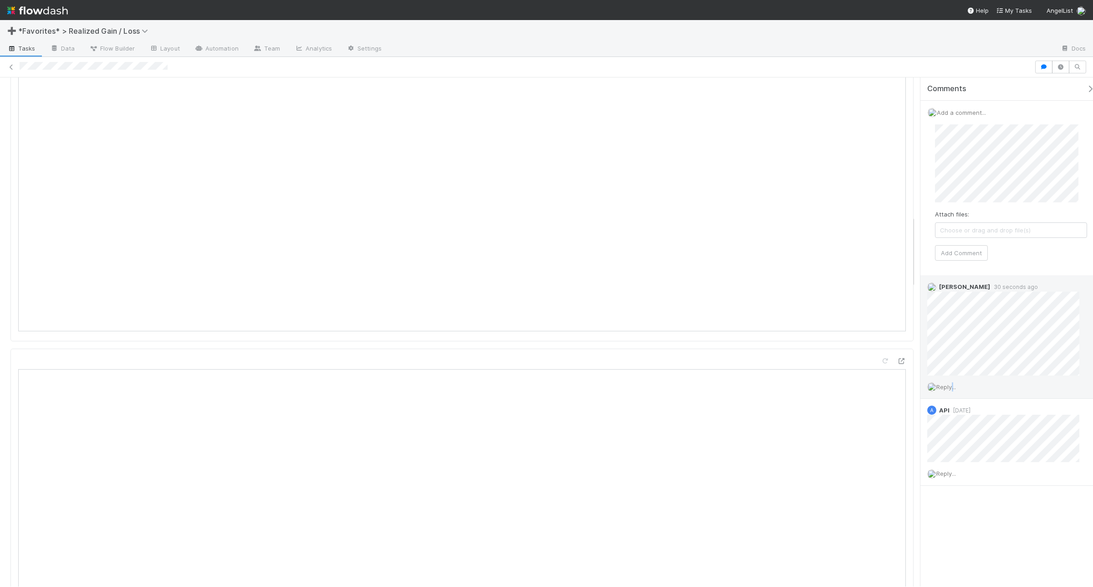
click at [951, 385] on span "Reply..." at bounding box center [946, 386] width 20 height 7
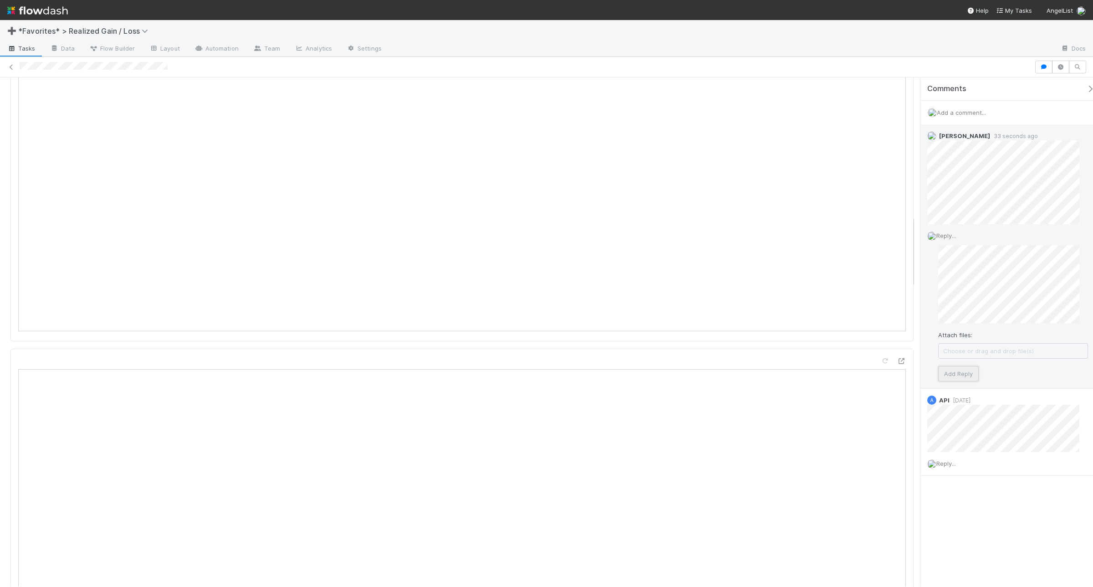
click at [954, 380] on button "Add Reply" at bounding box center [958, 373] width 41 height 15
click at [951, 287] on span "Reply..." at bounding box center [946, 289] width 20 height 7
click at [962, 427] on button "Add Reply" at bounding box center [958, 427] width 41 height 15
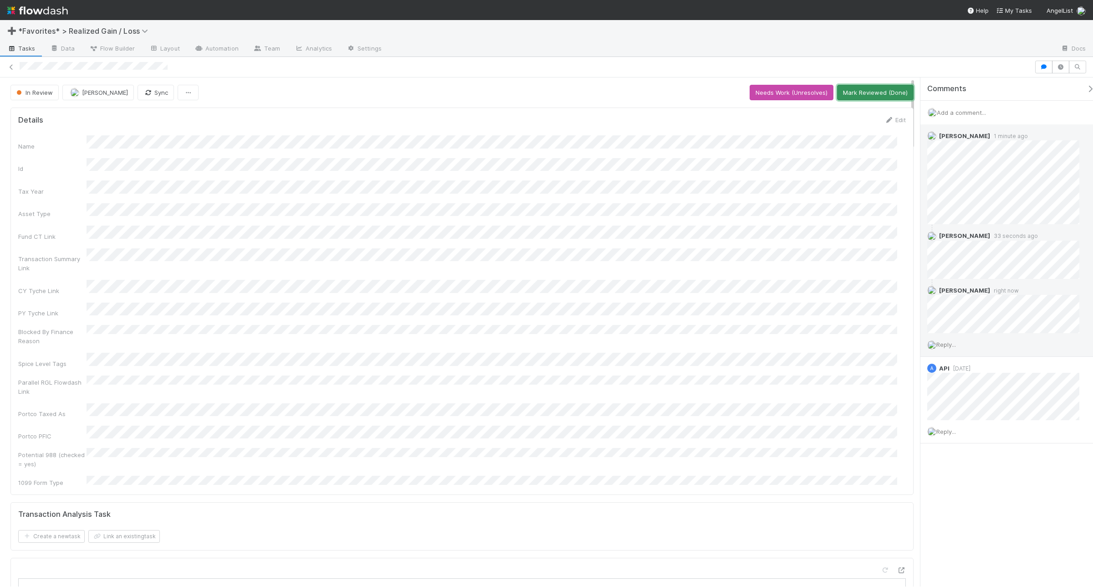
click at [882, 97] on button "Mark Reviewed (Done)" at bounding box center [875, 92] width 77 height 15
click at [833, 92] on button "Needs Review (Unreviews)" at bounding box center [869, 92] width 88 height 15
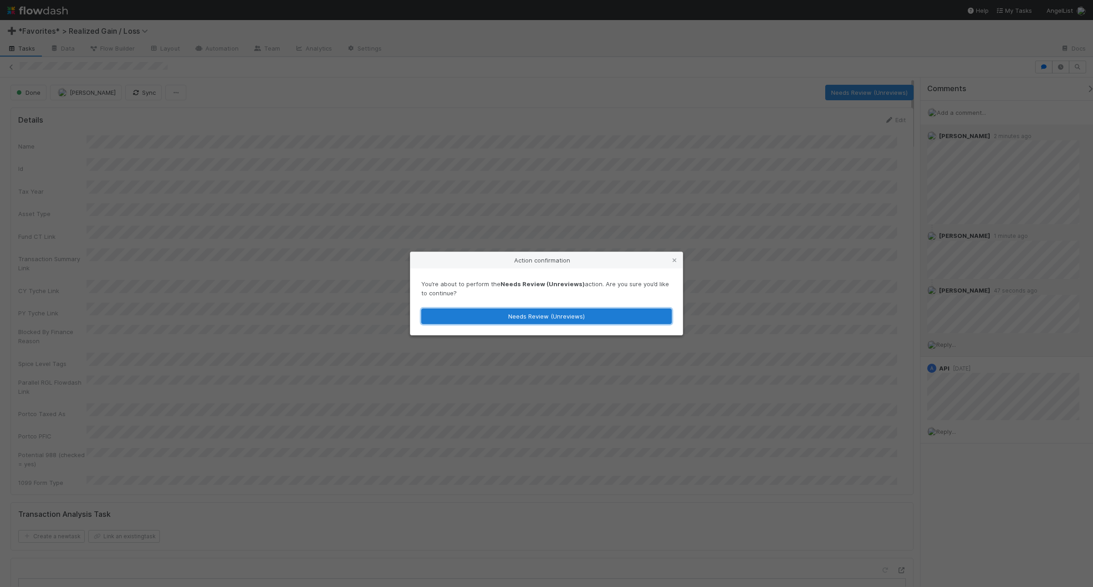
click at [557, 318] on button "Needs Review (Unreviews)" at bounding box center [546, 315] width 251 height 15
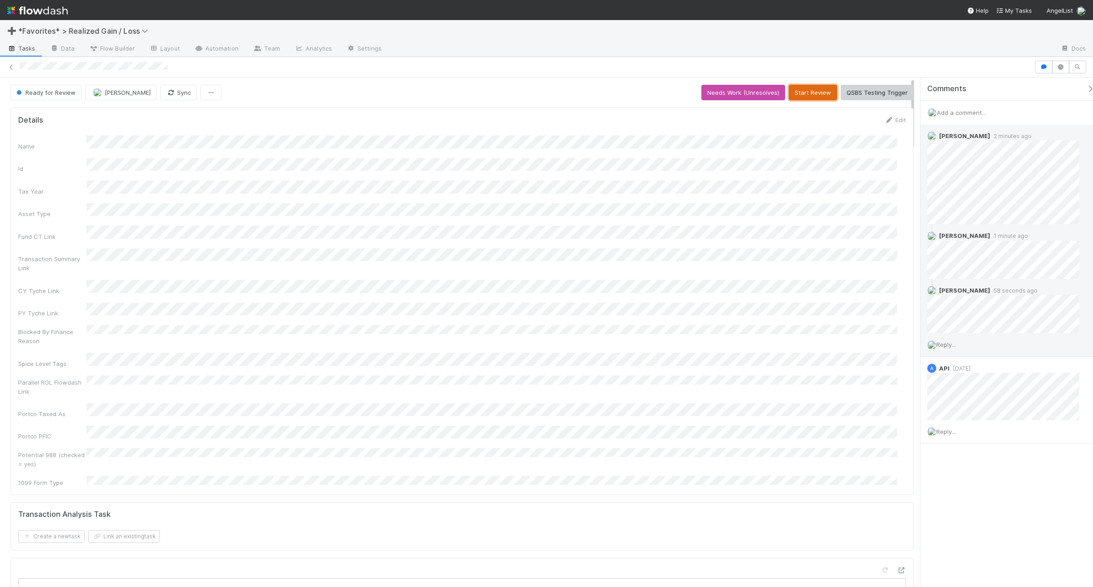
click at [798, 94] on button "Start Review" at bounding box center [813, 92] width 48 height 15
click at [857, 88] on button "Mark Reviewed (Done)" at bounding box center [875, 92] width 77 height 15
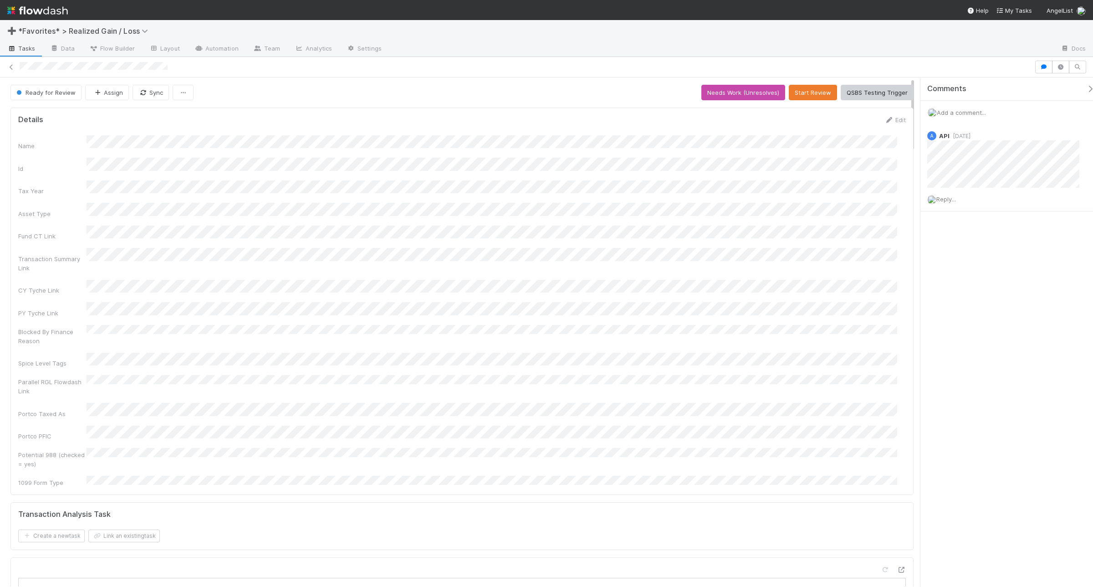
click at [986, 109] on span "Add a comment..." at bounding box center [961, 112] width 49 height 7
click at [966, 262] on button "Add Comment" at bounding box center [961, 260] width 53 height 15
click at [810, 93] on button "Start Review" at bounding box center [813, 92] width 48 height 15
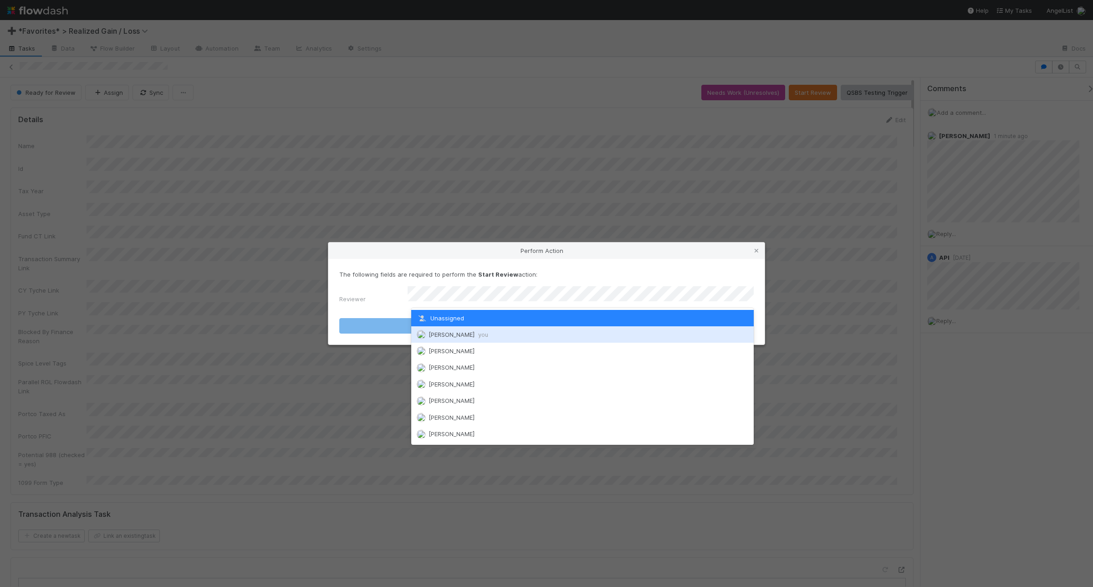
click at [440, 333] on span "[PERSON_NAME] you" at bounding box center [459, 334] width 60 height 7
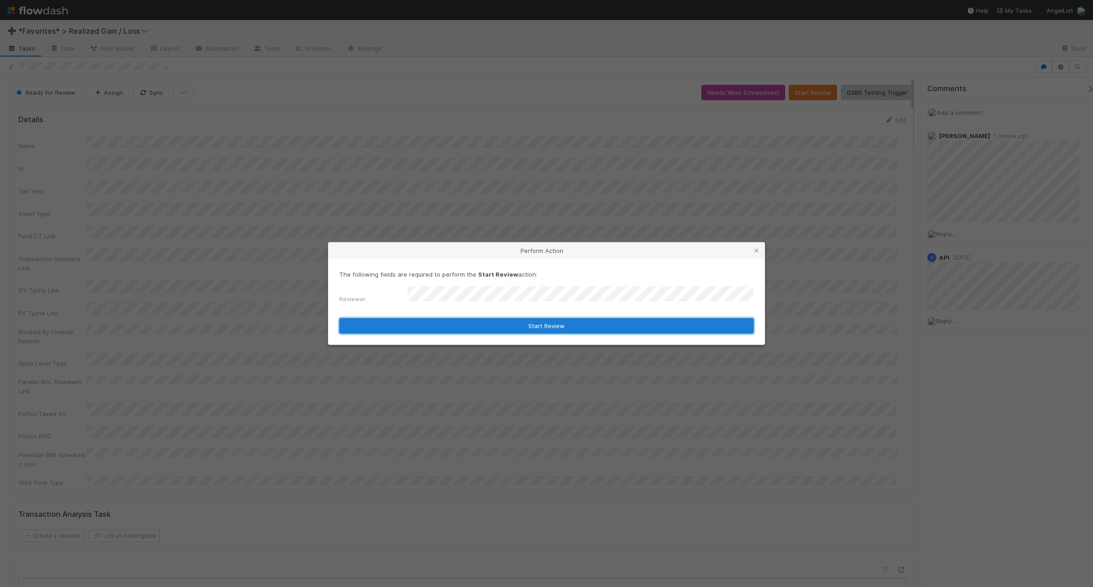
click at [462, 326] on button "Start Review" at bounding box center [546, 325] width 414 height 15
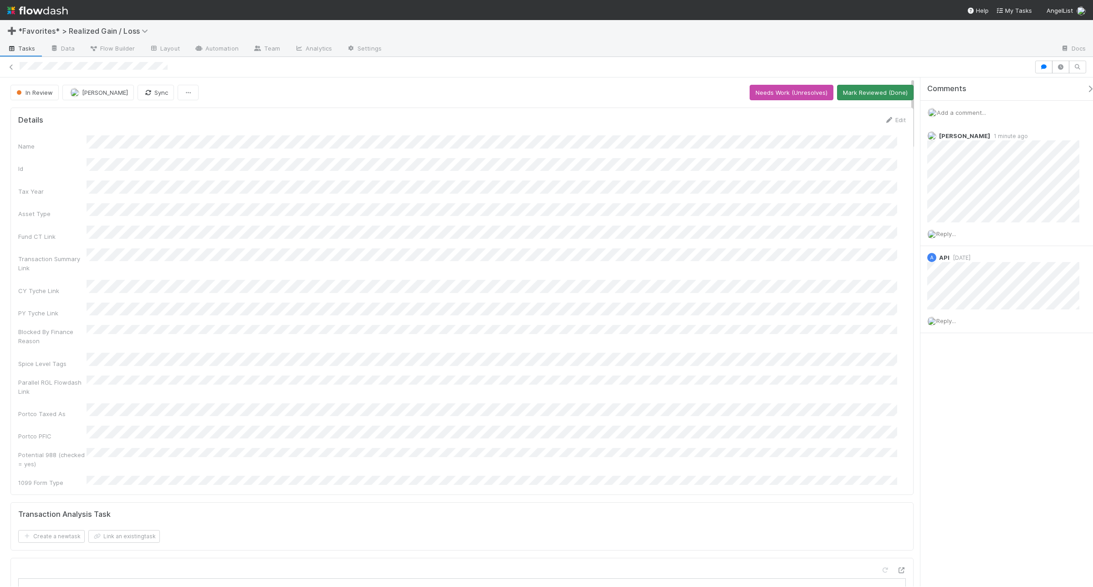
click at [864, 88] on button "Mark Reviewed (Done)" at bounding box center [875, 92] width 77 height 15
